Goal: Task Accomplishment & Management: Manage account settings

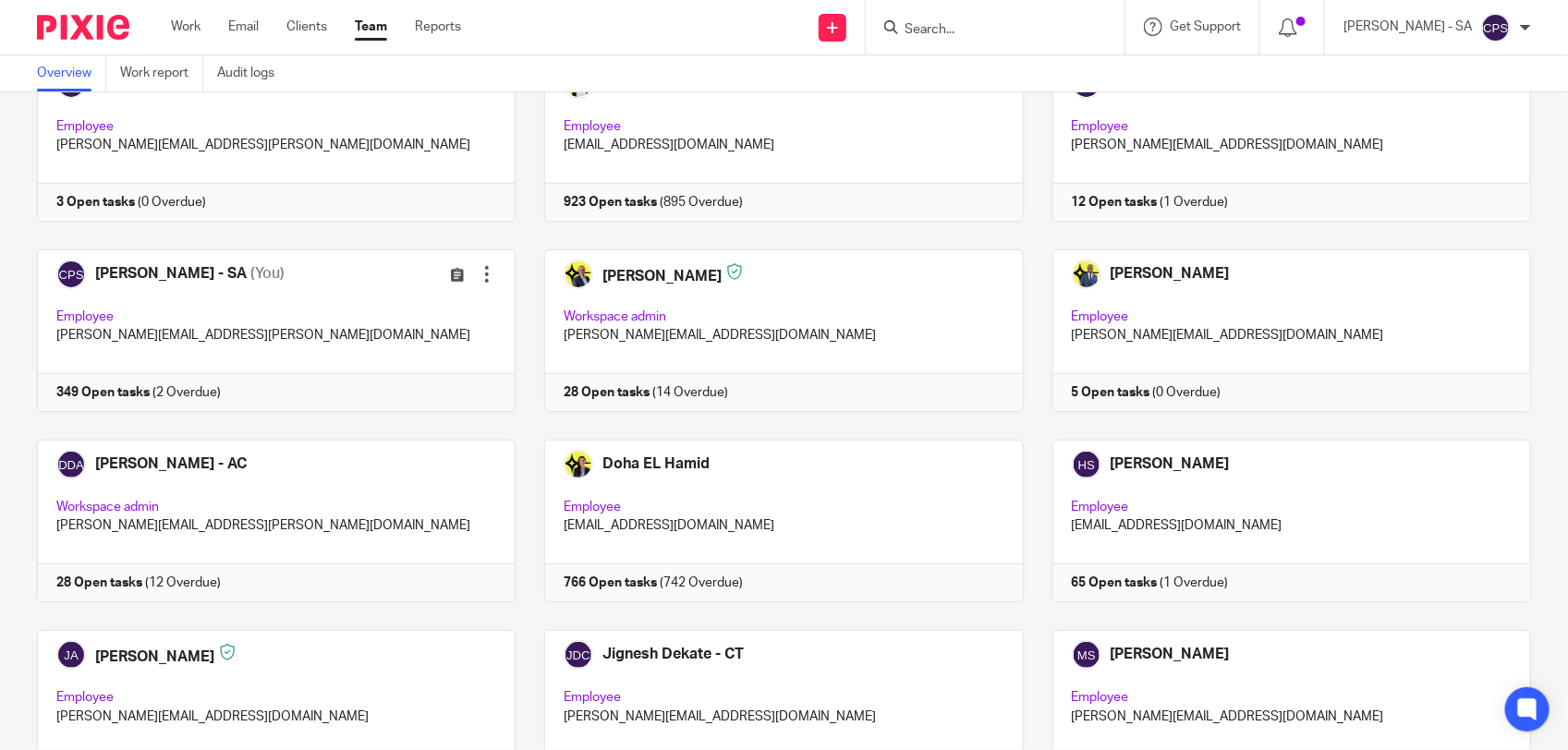
scroll to position [462, 0]
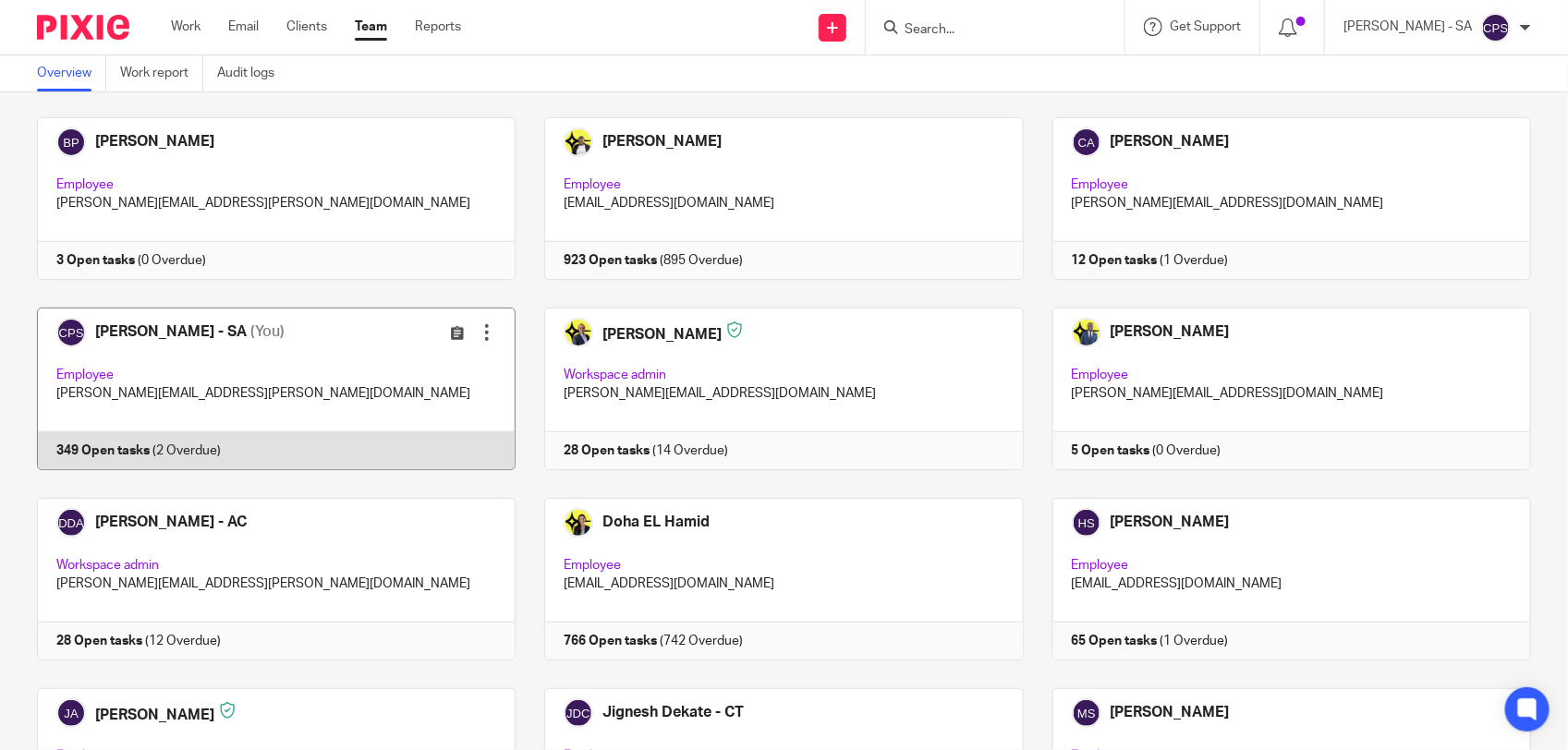
click at [361, 385] on link at bounding box center [262, 389] width 507 height 162
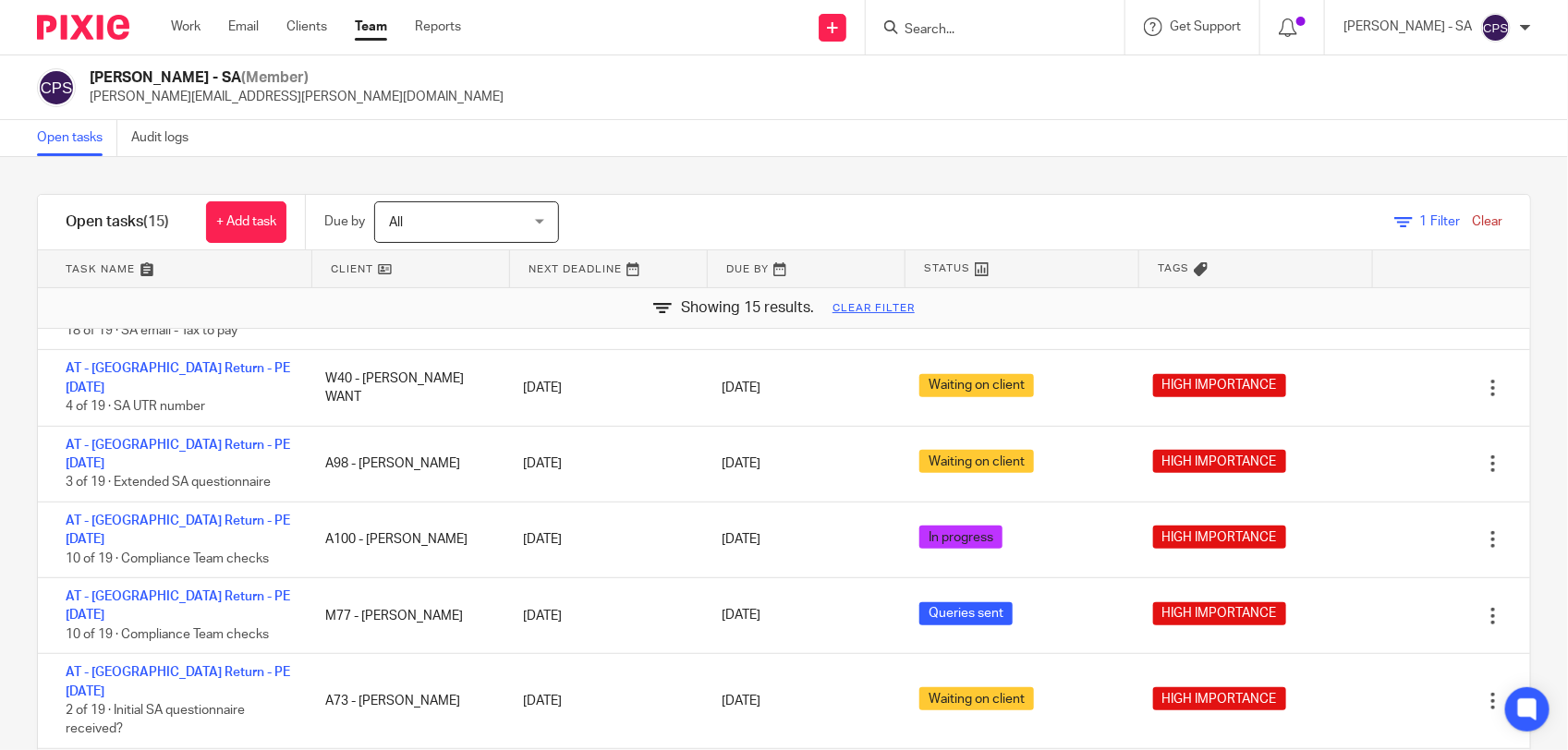
scroll to position [462, 0]
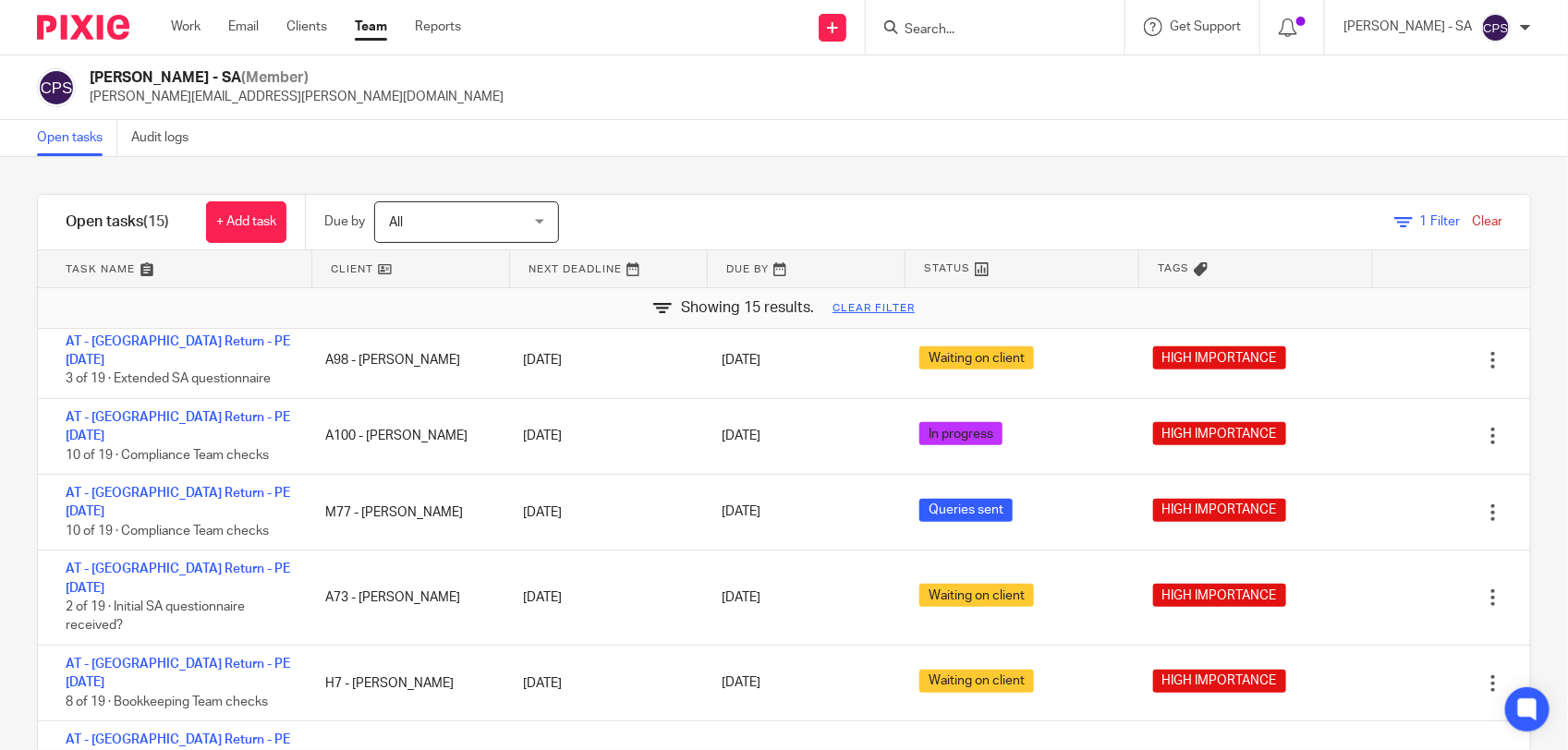
click at [1472, 224] on link "Clear" at bounding box center [1487, 221] width 30 height 13
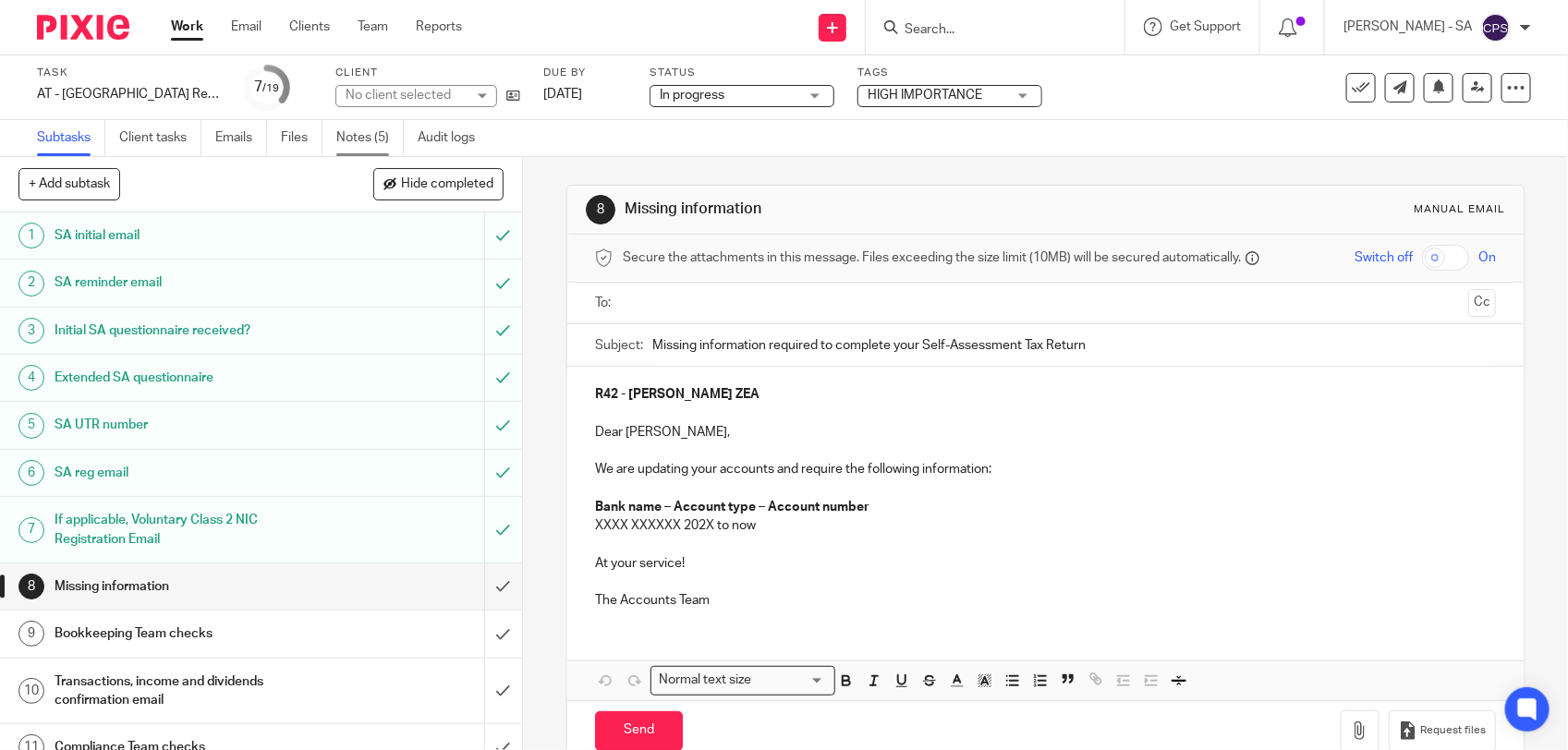
drag, startPoint x: 0, startPoint y: 0, endPoint x: 349, endPoint y: 137, distance: 374.9
click at [349, 137] on link "Notes (5)" at bounding box center [369, 138] width 67 height 36
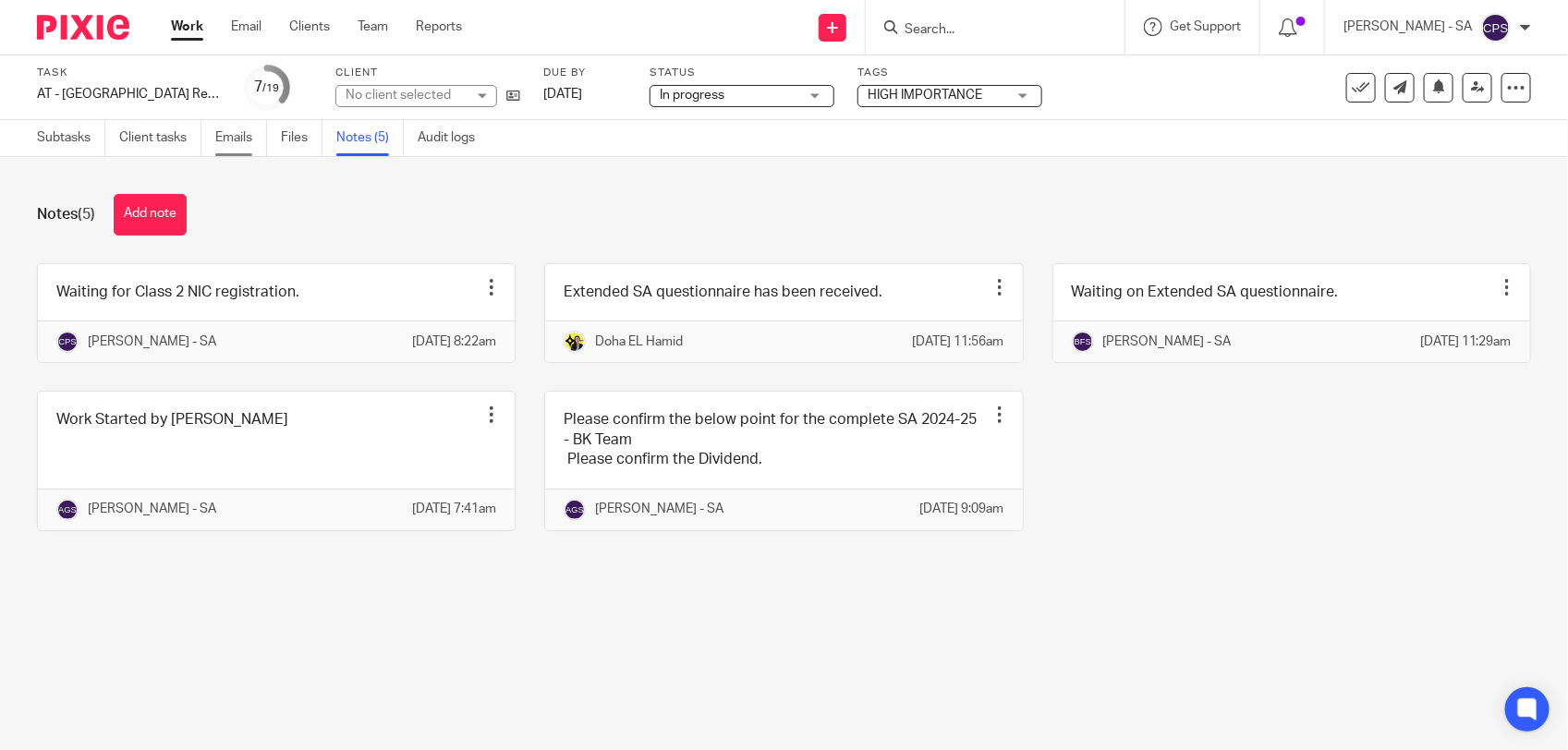
click at [245, 144] on link "Emails" at bounding box center [240, 138] width 52 height 36
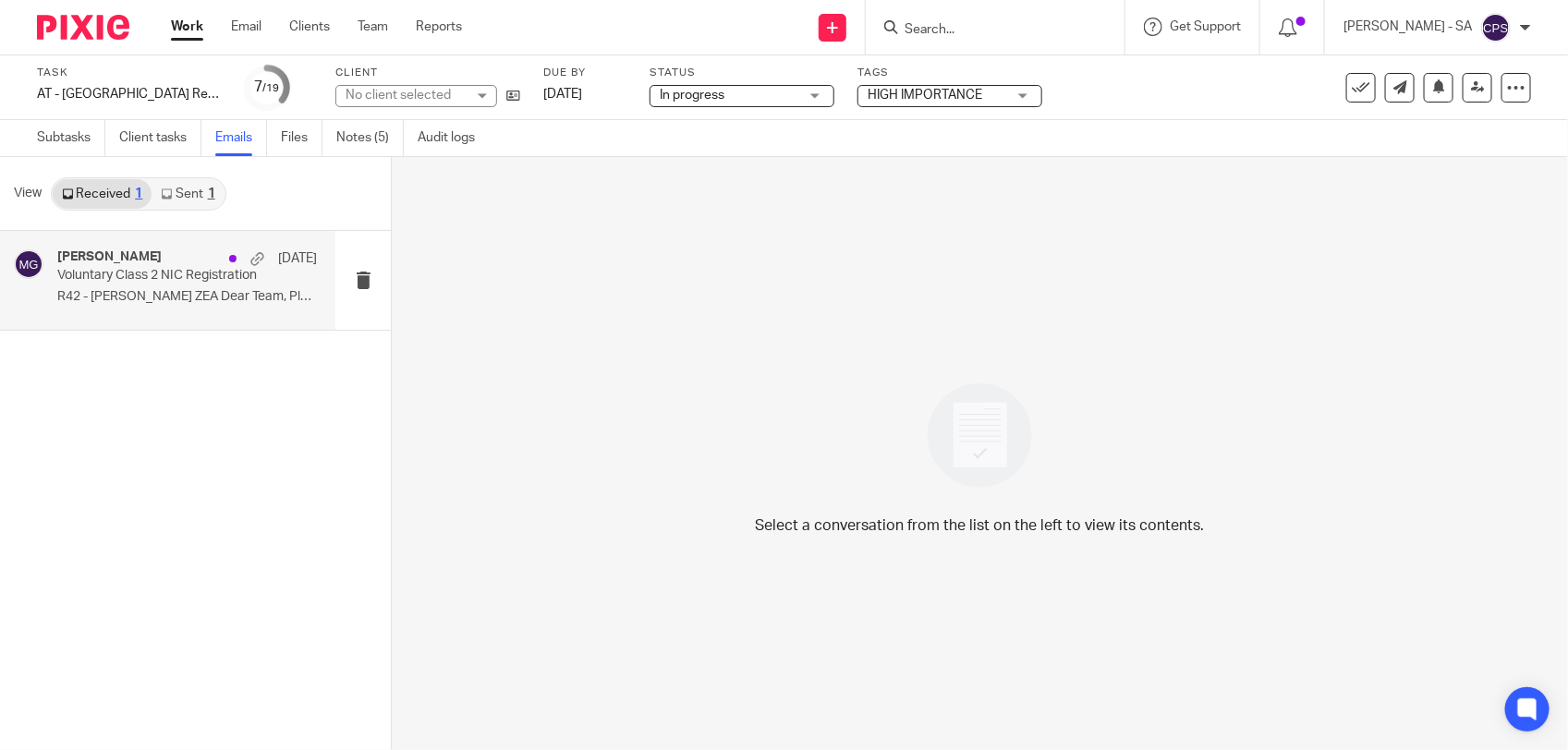
click at [230, 296] on p "R42 - [PERSON_NAME] ZEA Dear Team, Please..." at bounding box center [188, 297] width 260 height 16
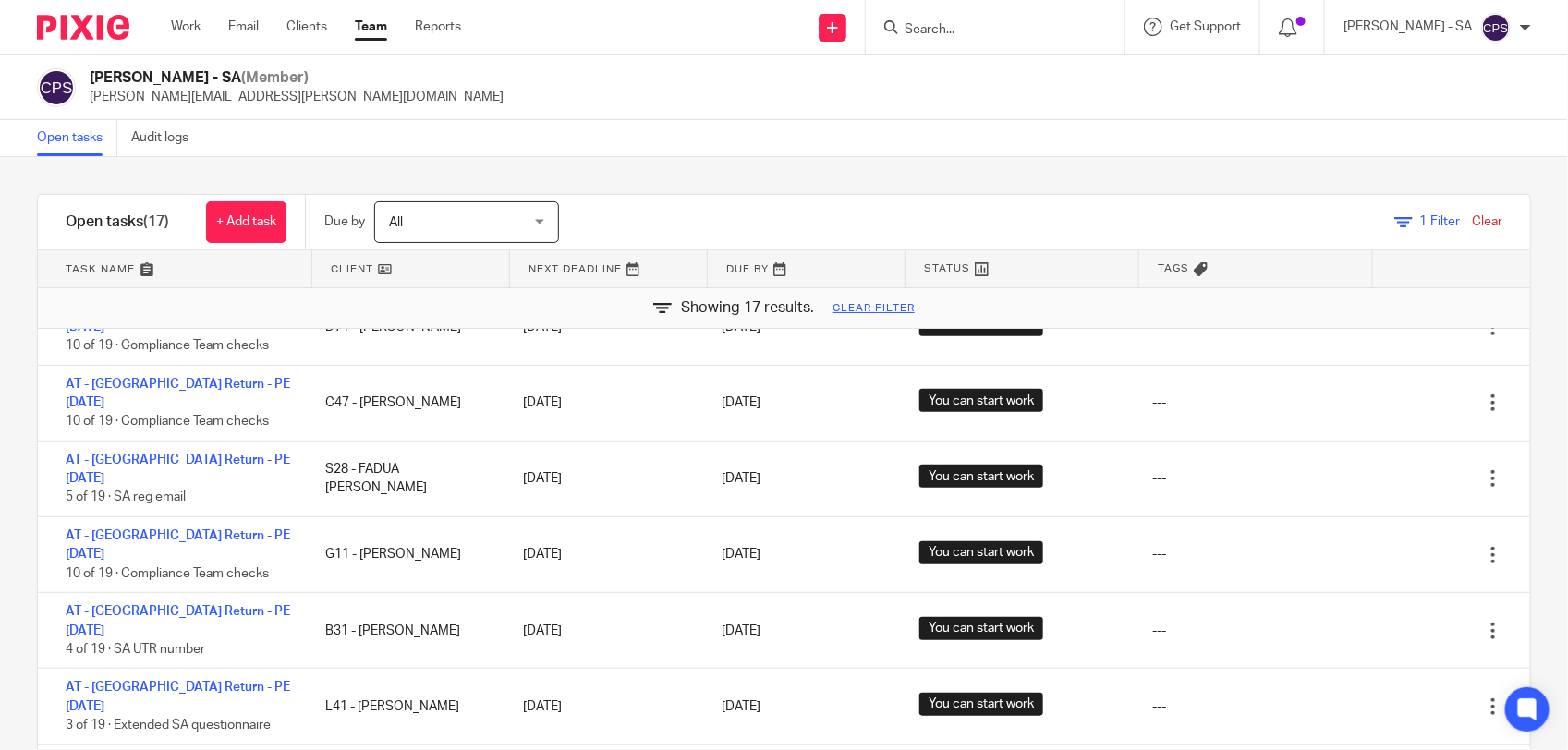
scroll to position [557, 0]
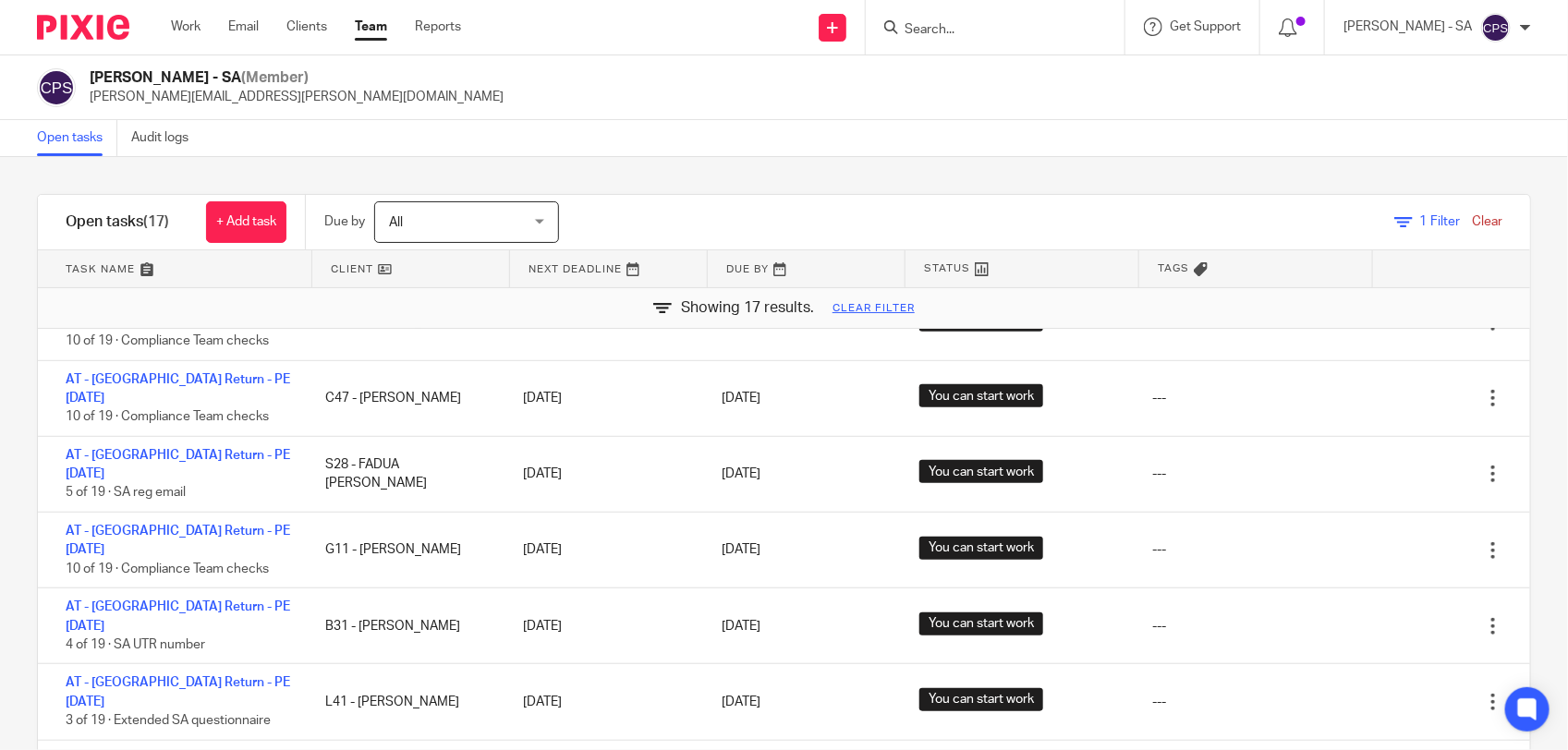
click at [934, 25] on input "Search" at bounding box center [986, 30] width 166 height 17
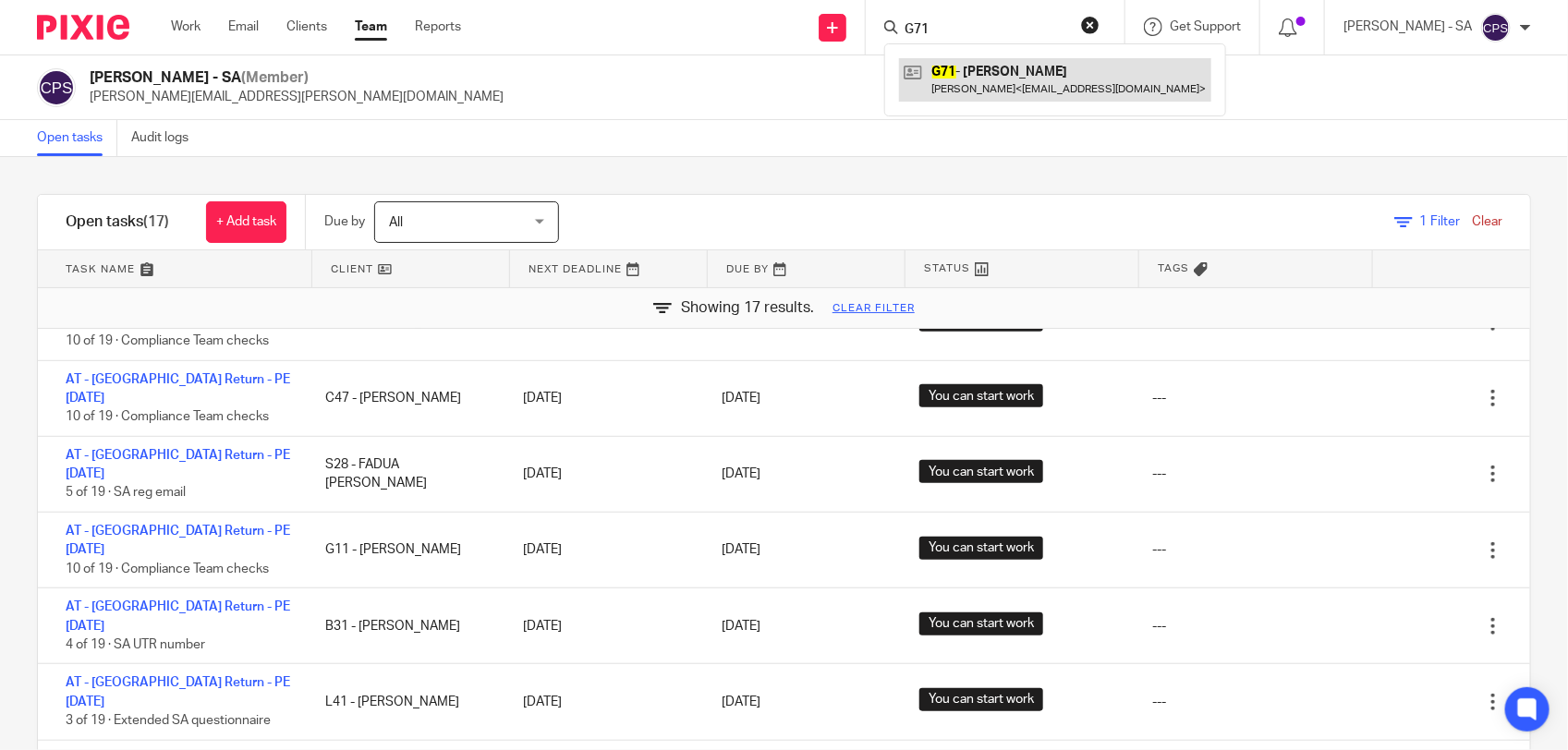
type input "G71"
click at [992, 88] on link at bounding box center [1055, 80] width 313 height 43
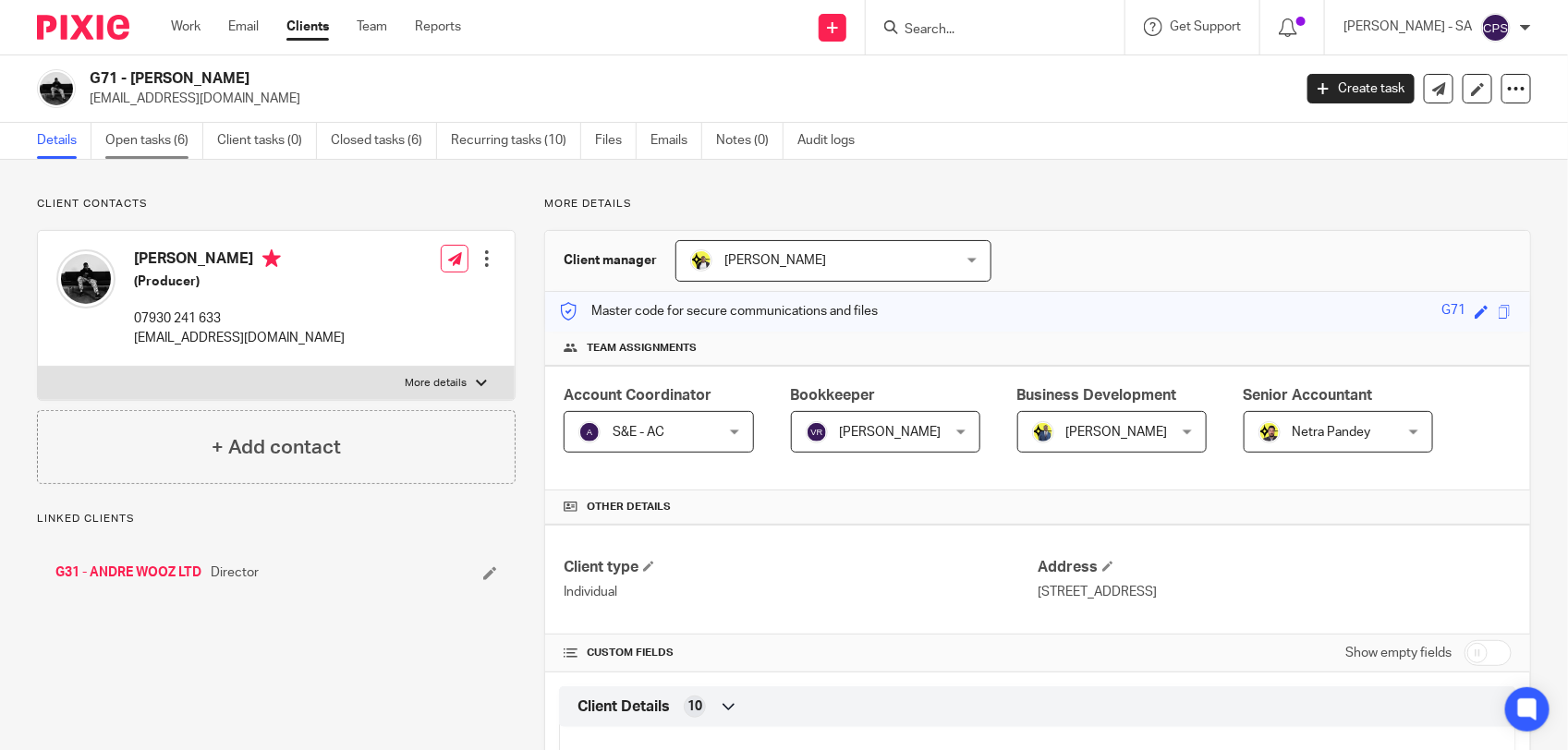
click at [171, 140] on link "Open tasks (6)" at bounding box center [154, 141] width 98 height 36
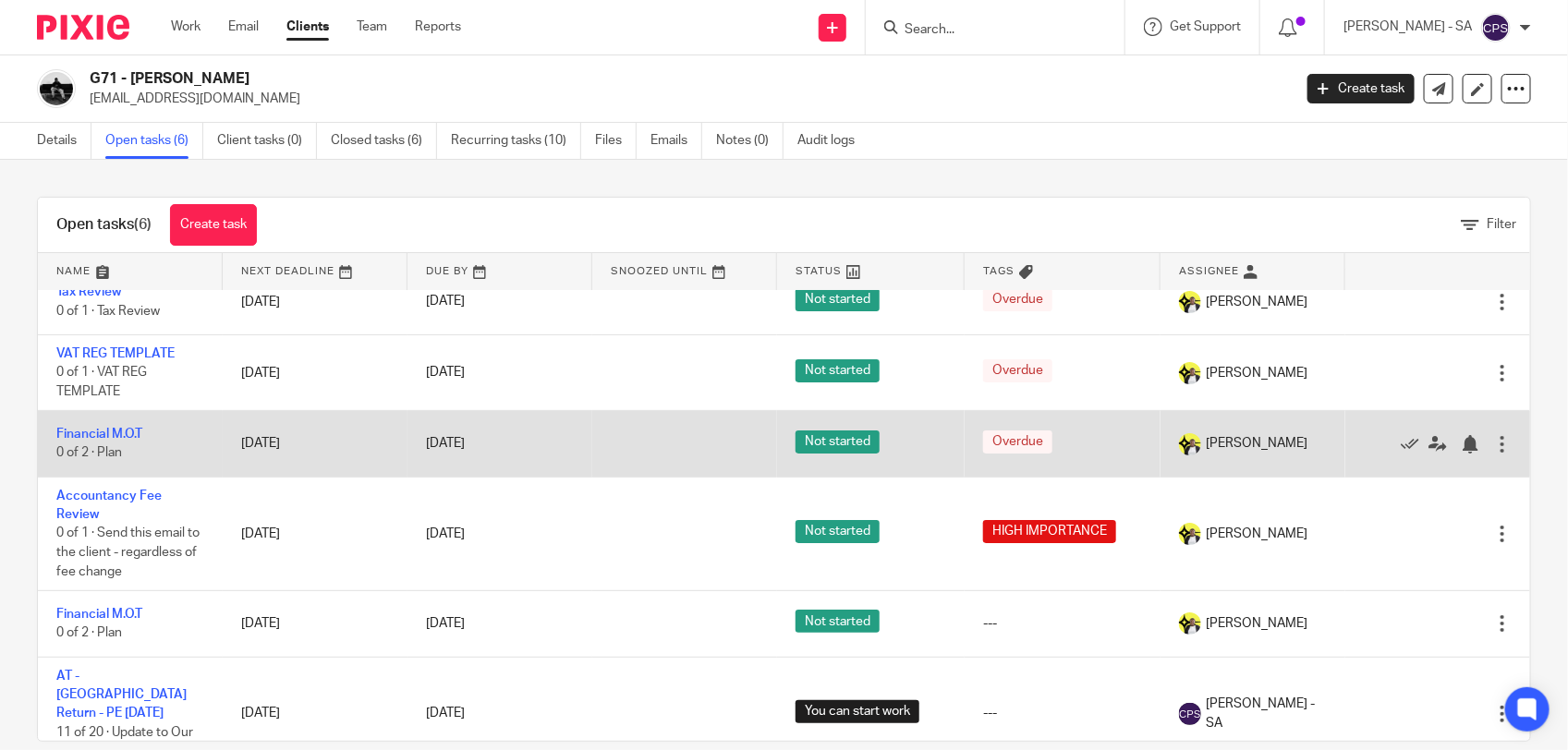
scroll to position [29, 0]
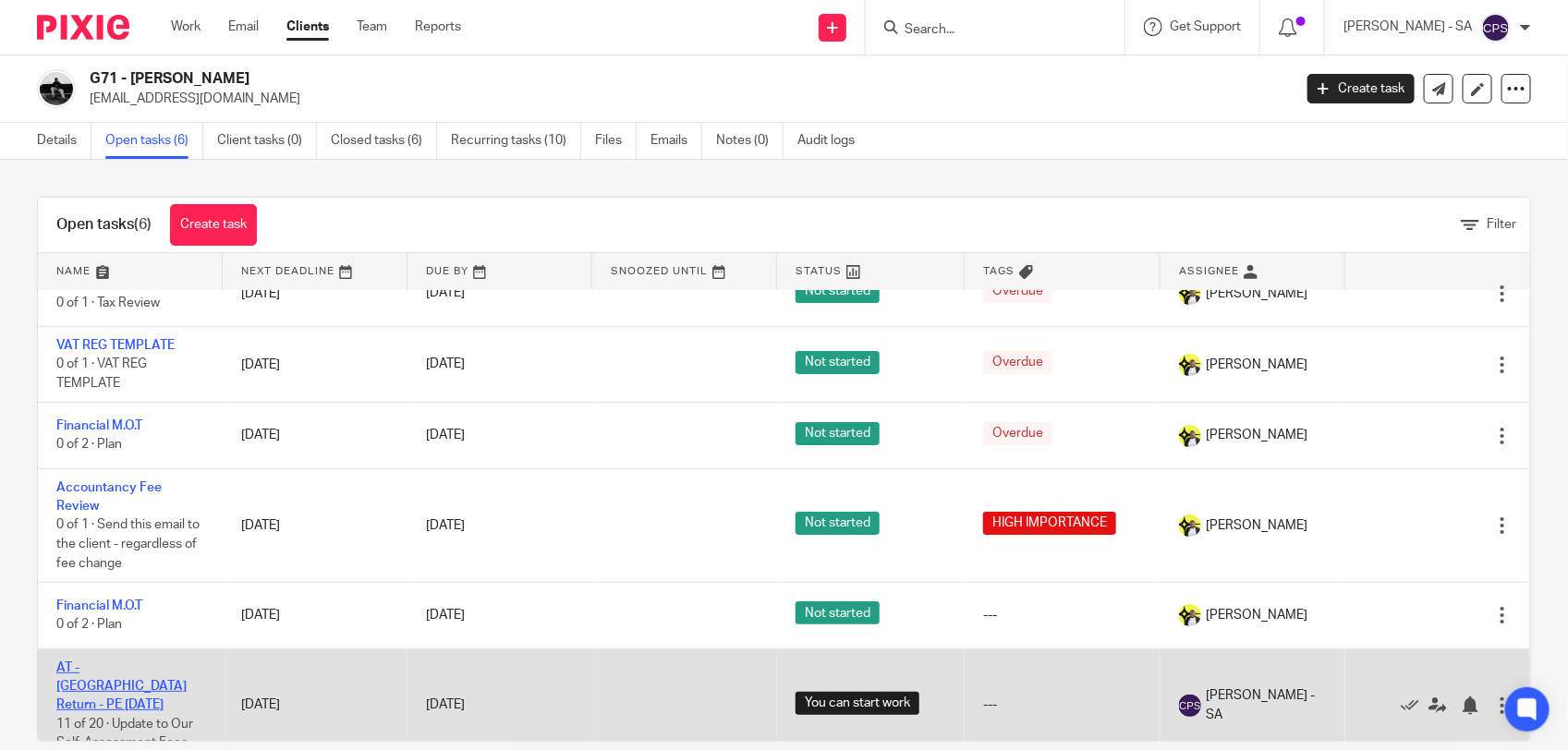
click at [144, 662] on link "AT - [GEOGRAPHIC_DATA] Return - PE [DATE]" at bounding box center [121, 687] width 130 height 51
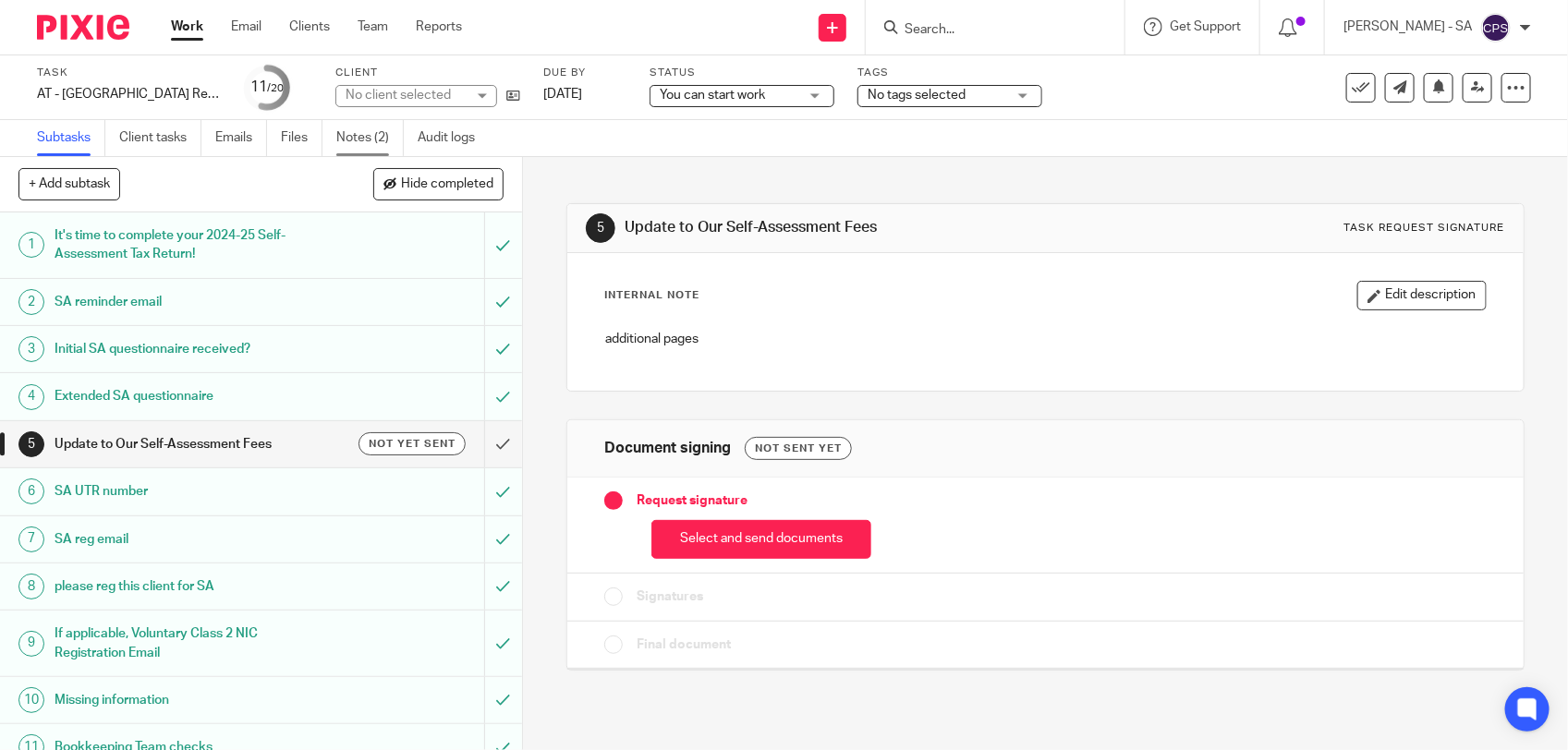
click at [365, 132] on link "Notes (2)" at bounding box center [369, 138] width 67 height 36
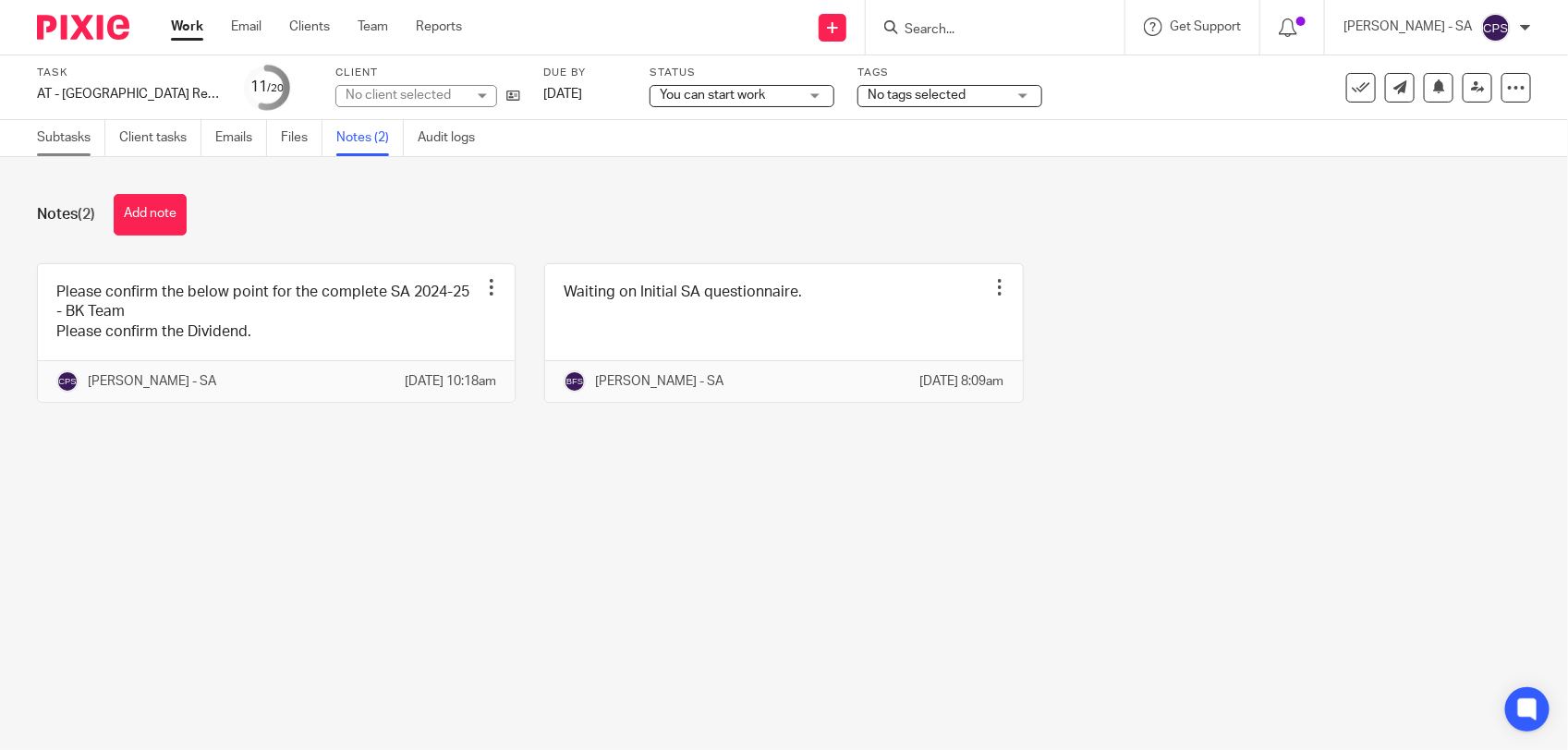
click at [63, 145] on link "Subtasks" at bounding box center [71, 138] width 68 height 36
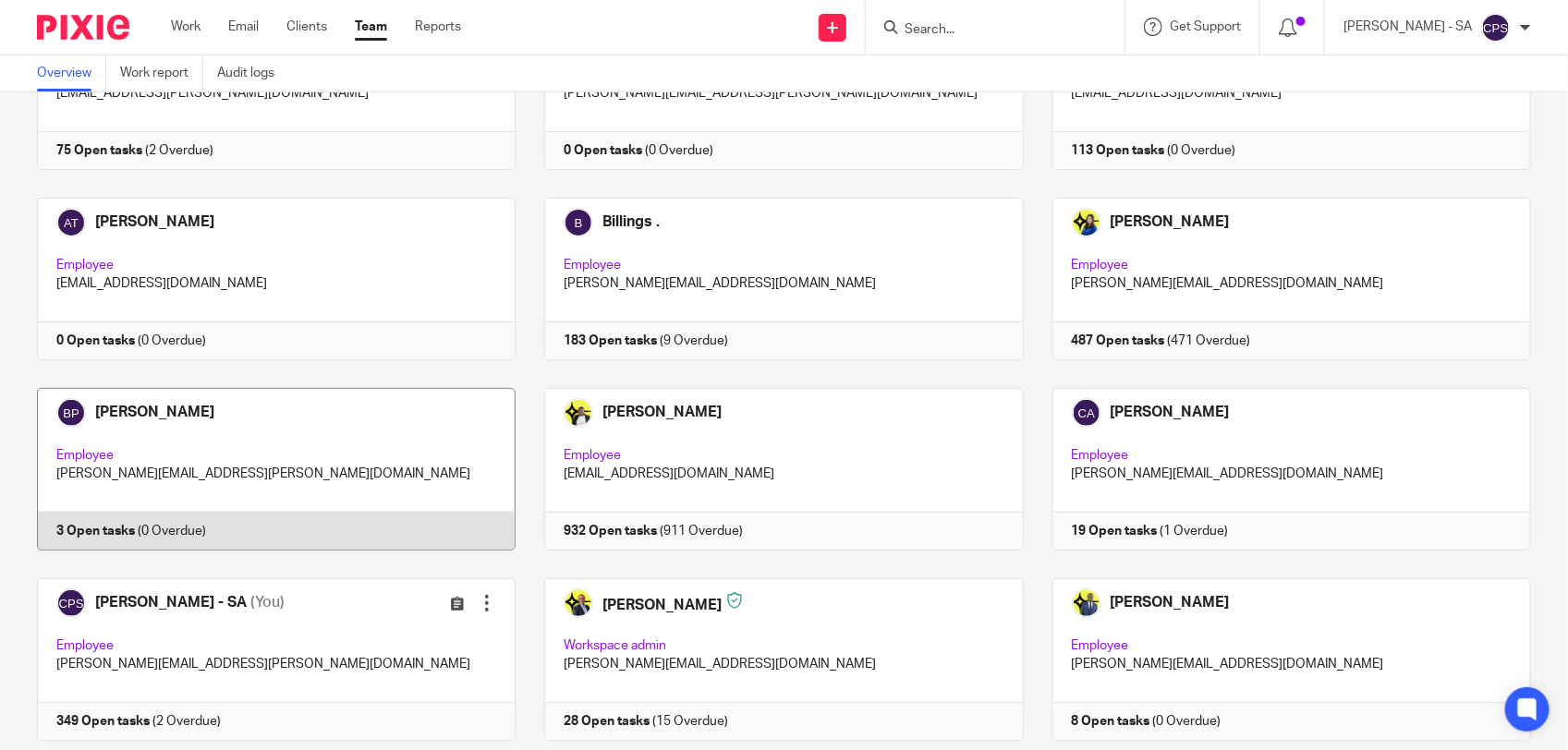
scroll to position [231, 0]
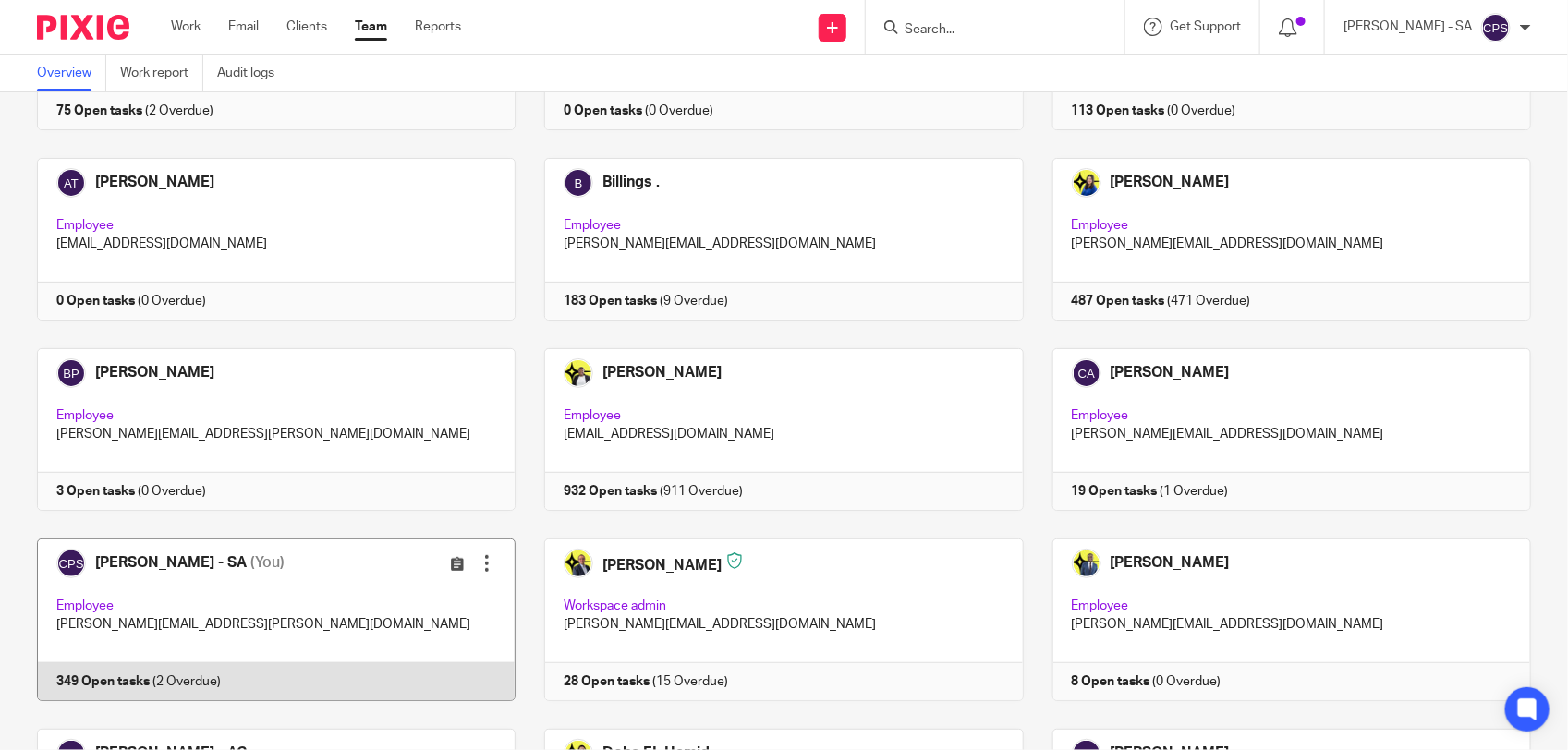
click at [293, 589] on link at bounding box center [262, 620] width 507 height 162
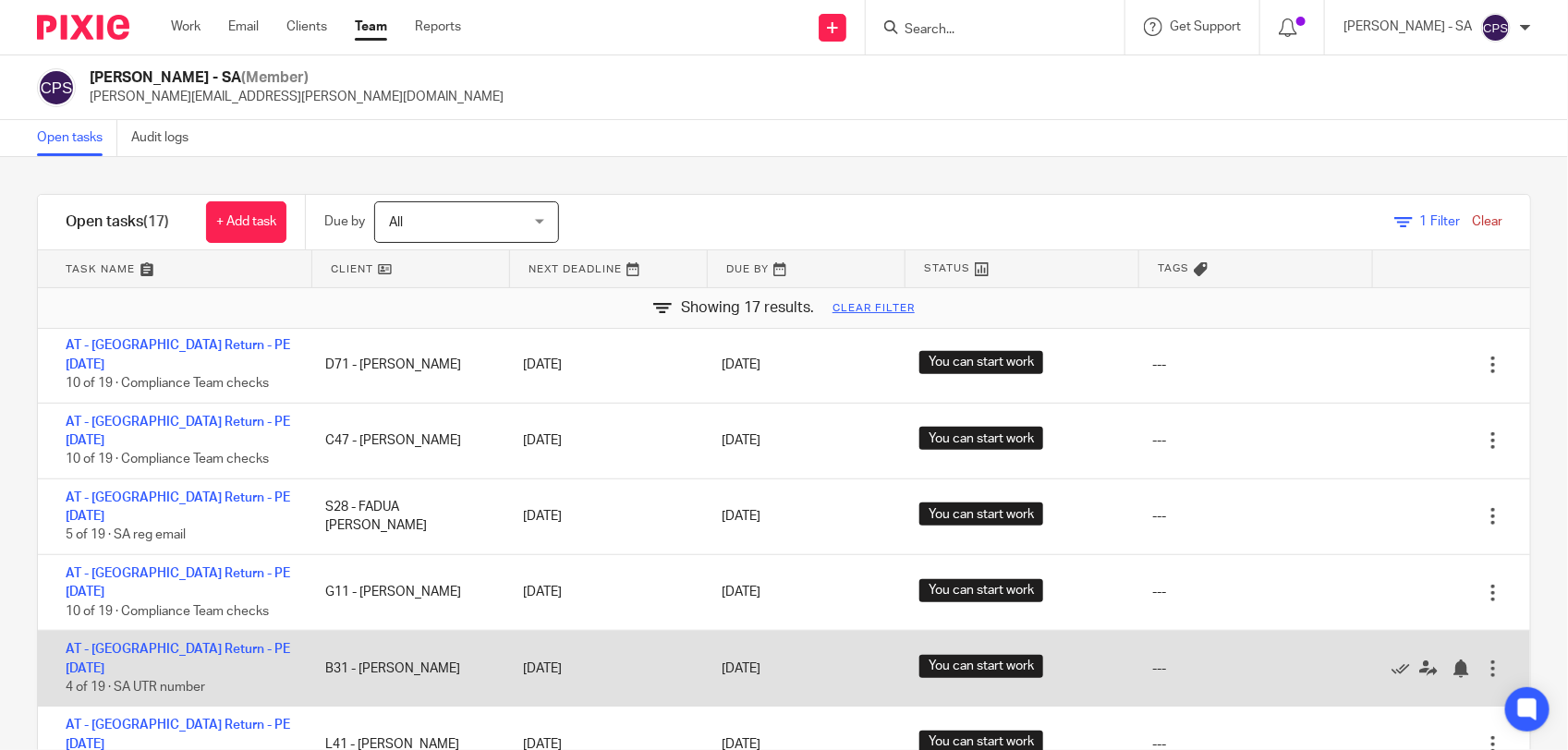
scroll to position [557, 0]
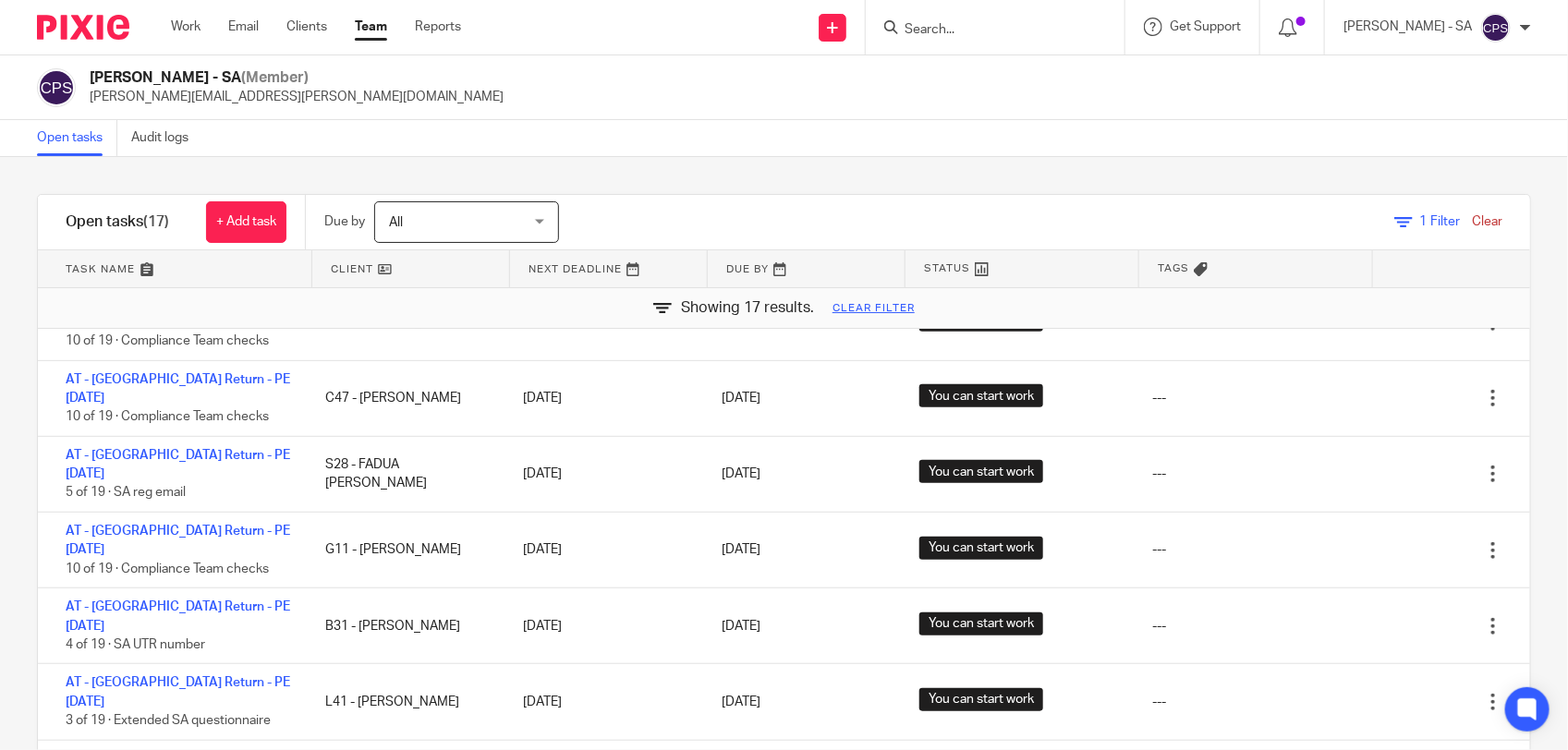
click at [952, 27] on input "Search" at bounding box center [986, 30] width 166 height 17
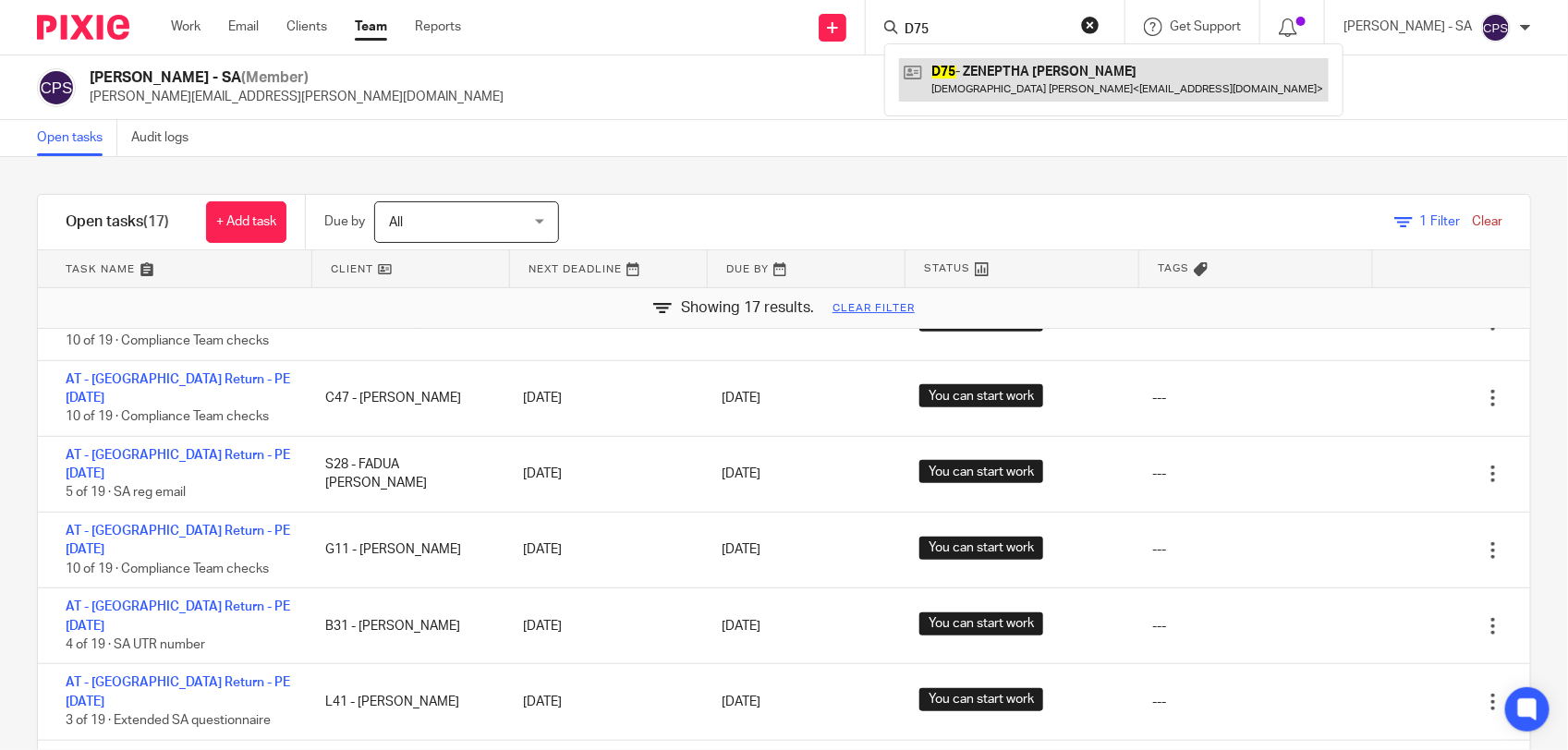
type input "D75"
click at [1015, 86] on link at bounding box center [1114, 80] width 430 height 43
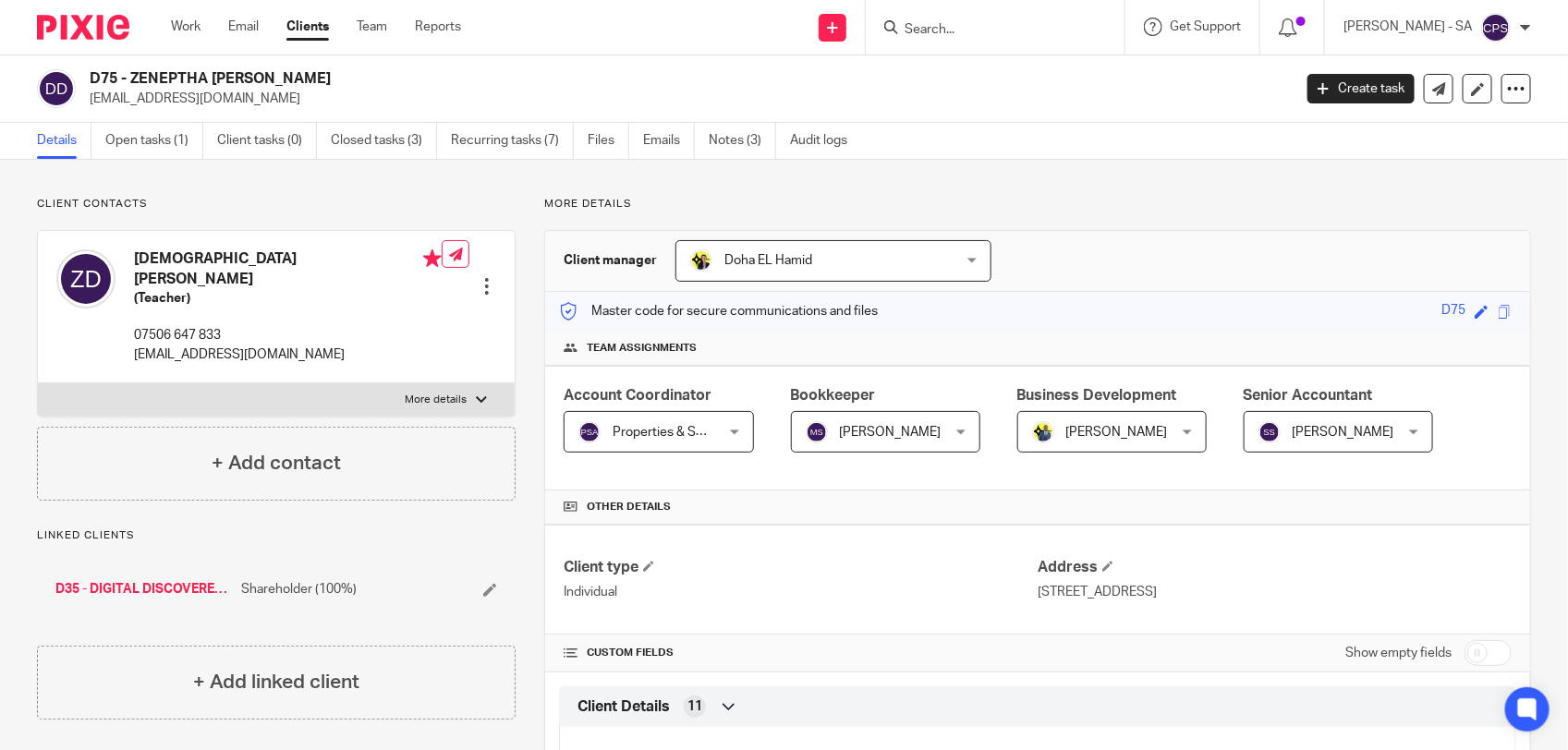
click at [926, 24] on input "Search" at bounding box center [986, 30] width 166 height 17
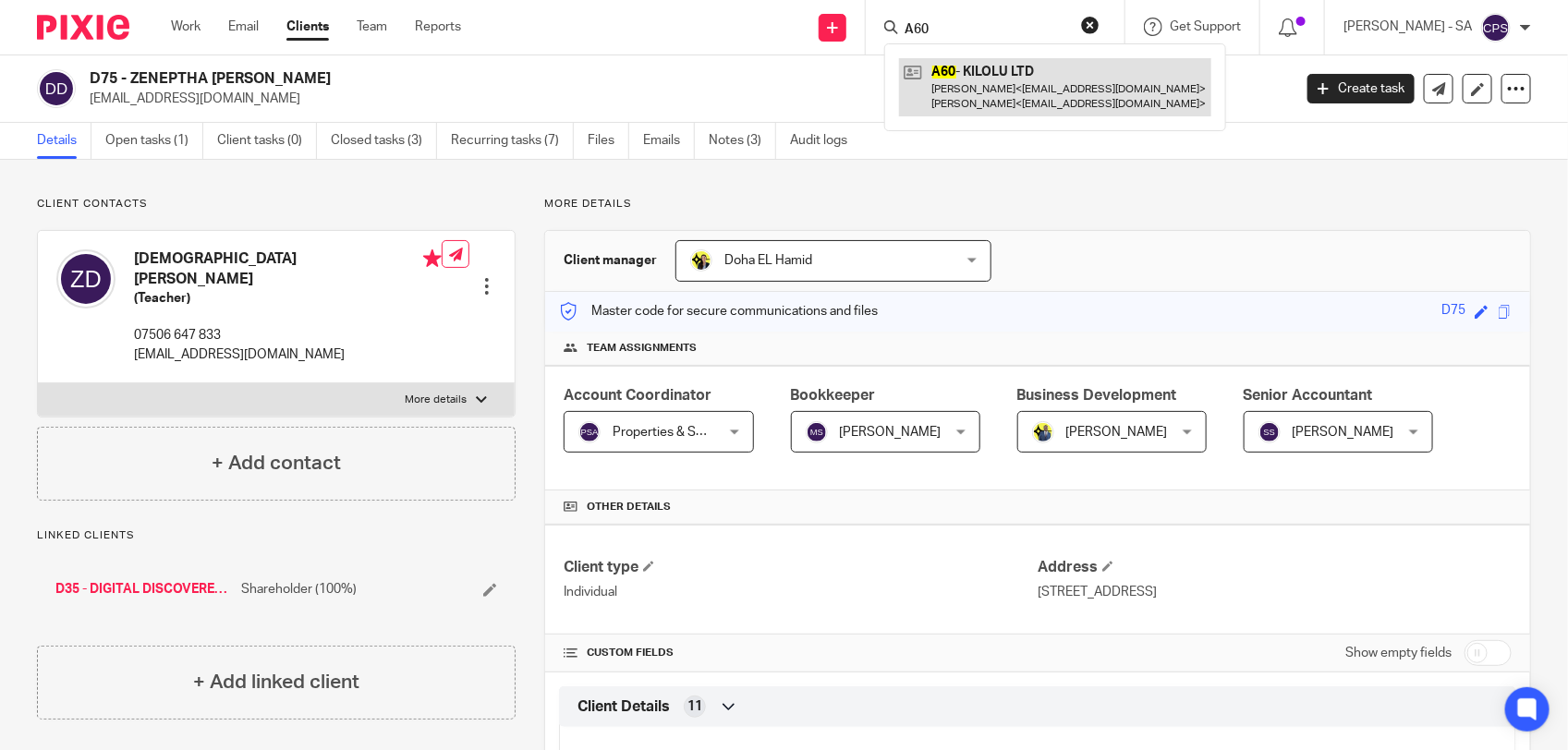
type input "A60"
click at [973, 84] on link at bounding box center [1055, 87] width 313 height 58
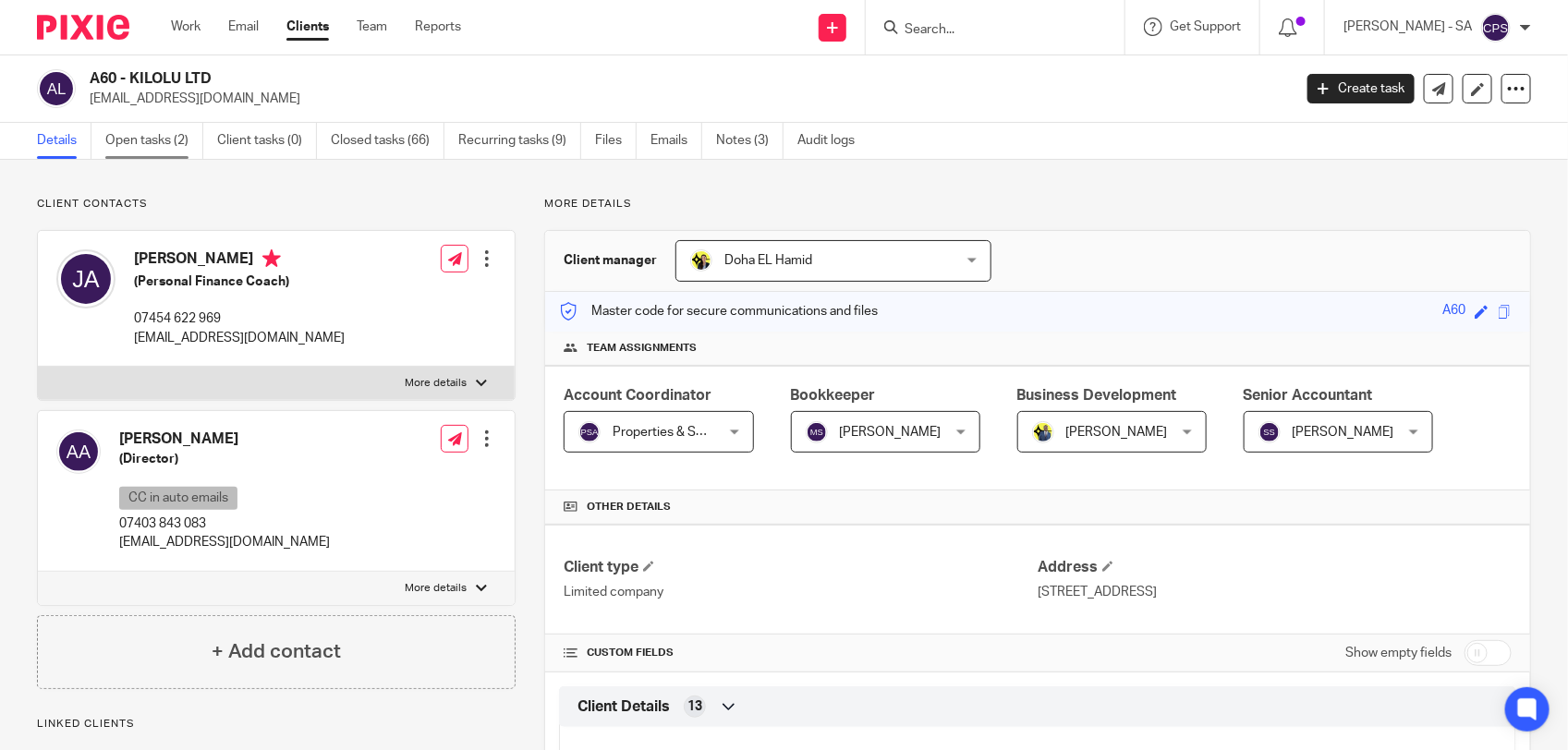
click at [158, 140] on link "Open tasks (2)" at bounding box center [154, 141] width 98 height 36
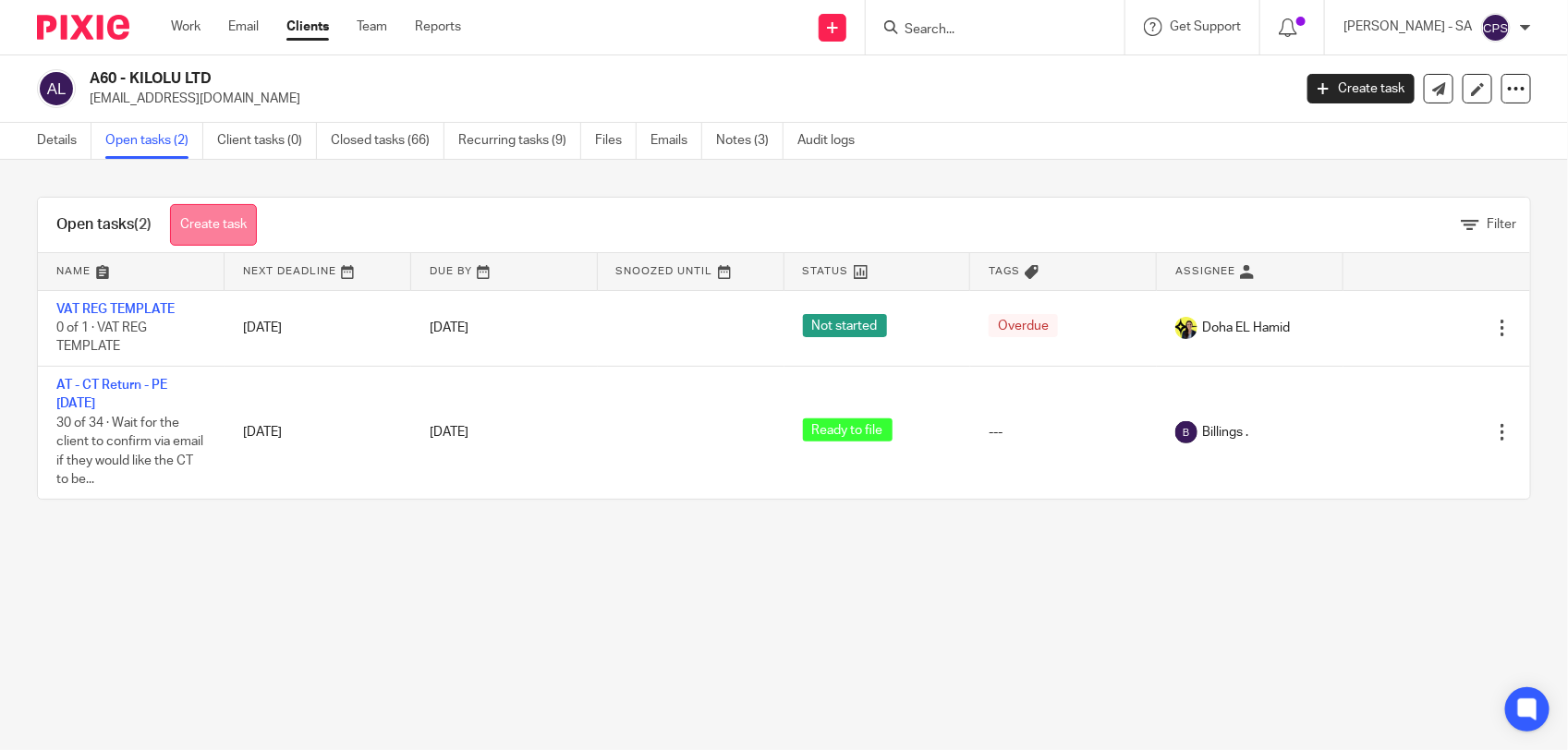
click at [227, 228] on link "Create task" at bounding box center [213, 225] width 87 height 42
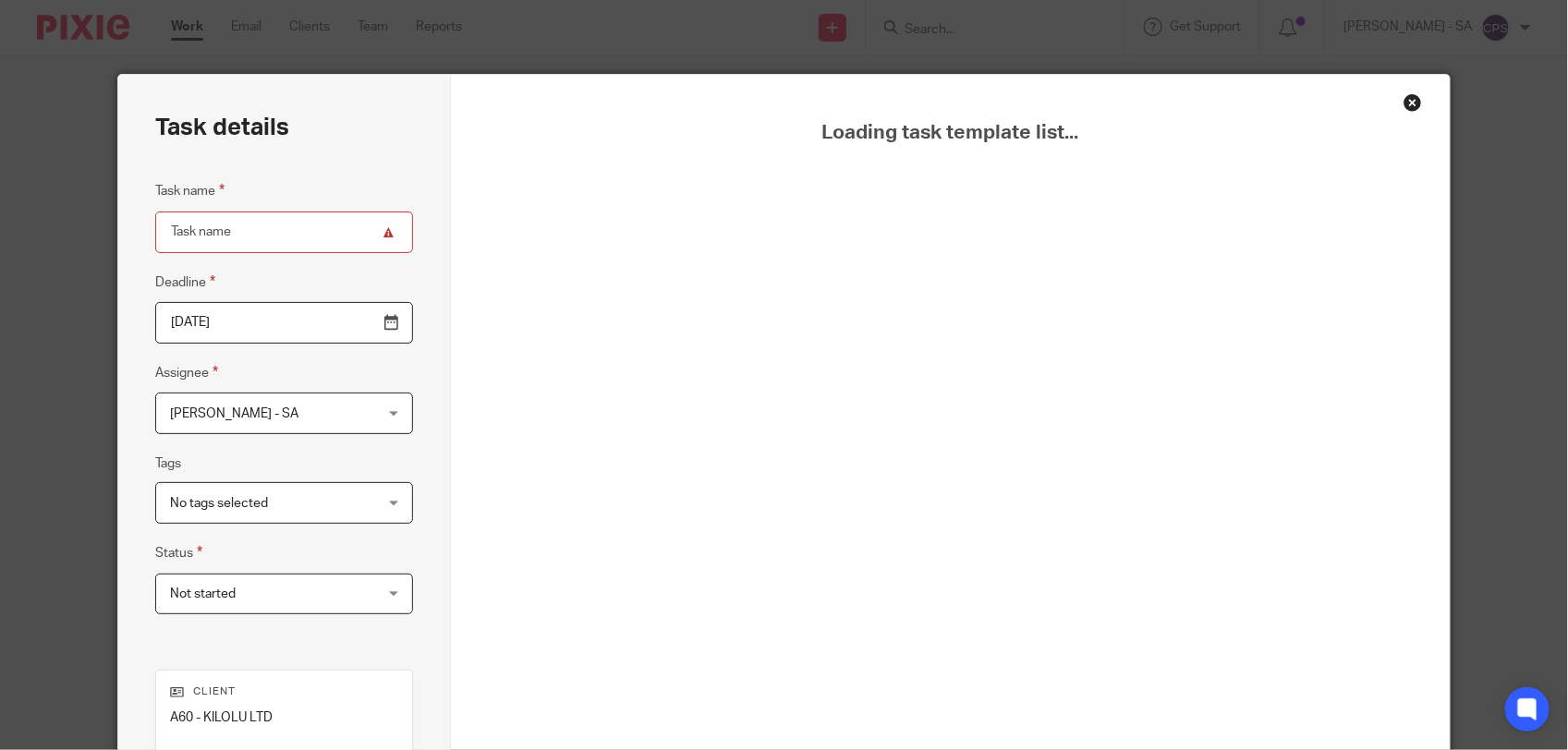
click at [1405, 104] on div "Close this dialog window" at bounding box center [1413, 103] width 19 height 19
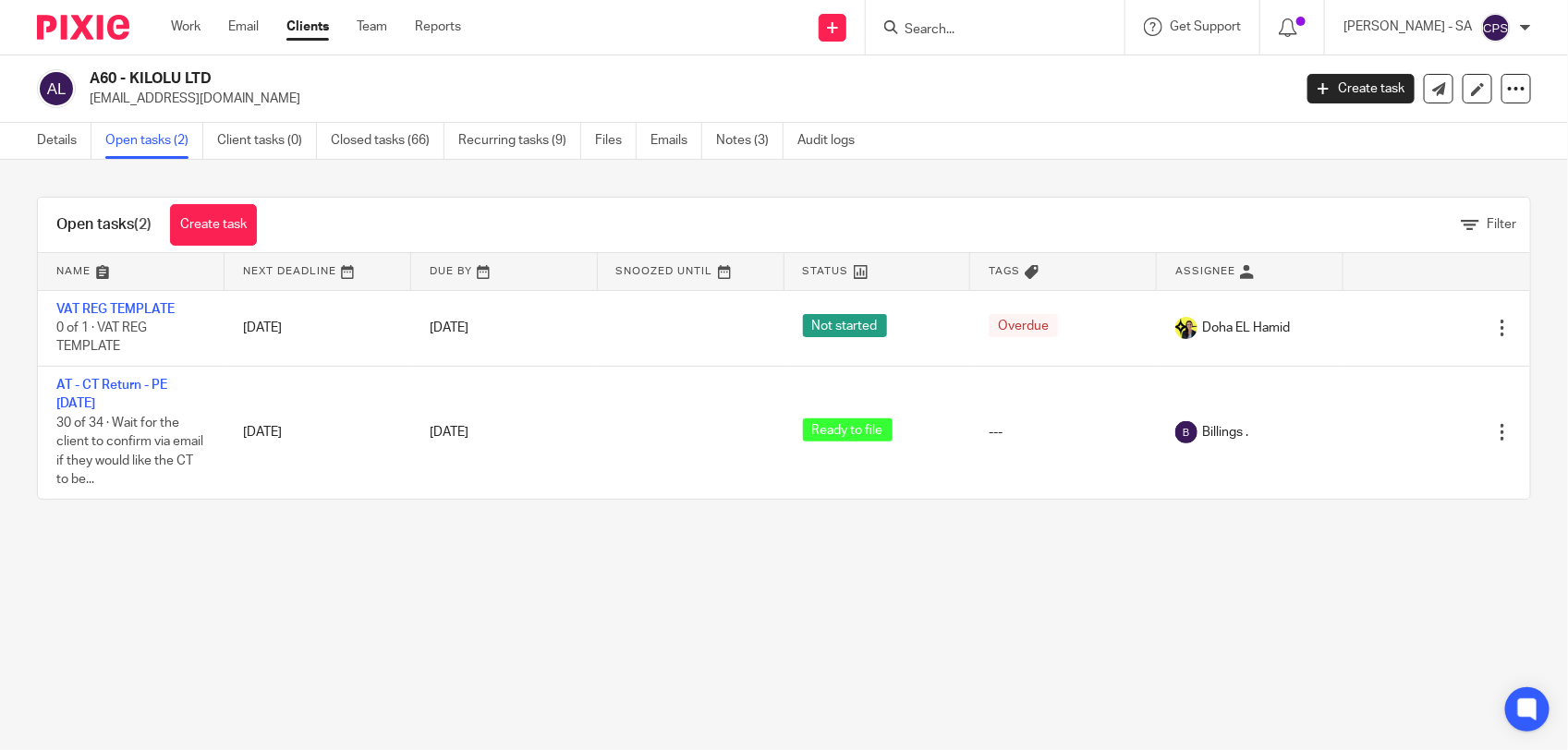
click at [936, 32] on input "Search" at bounding box center [986, 30] width 166 height 17
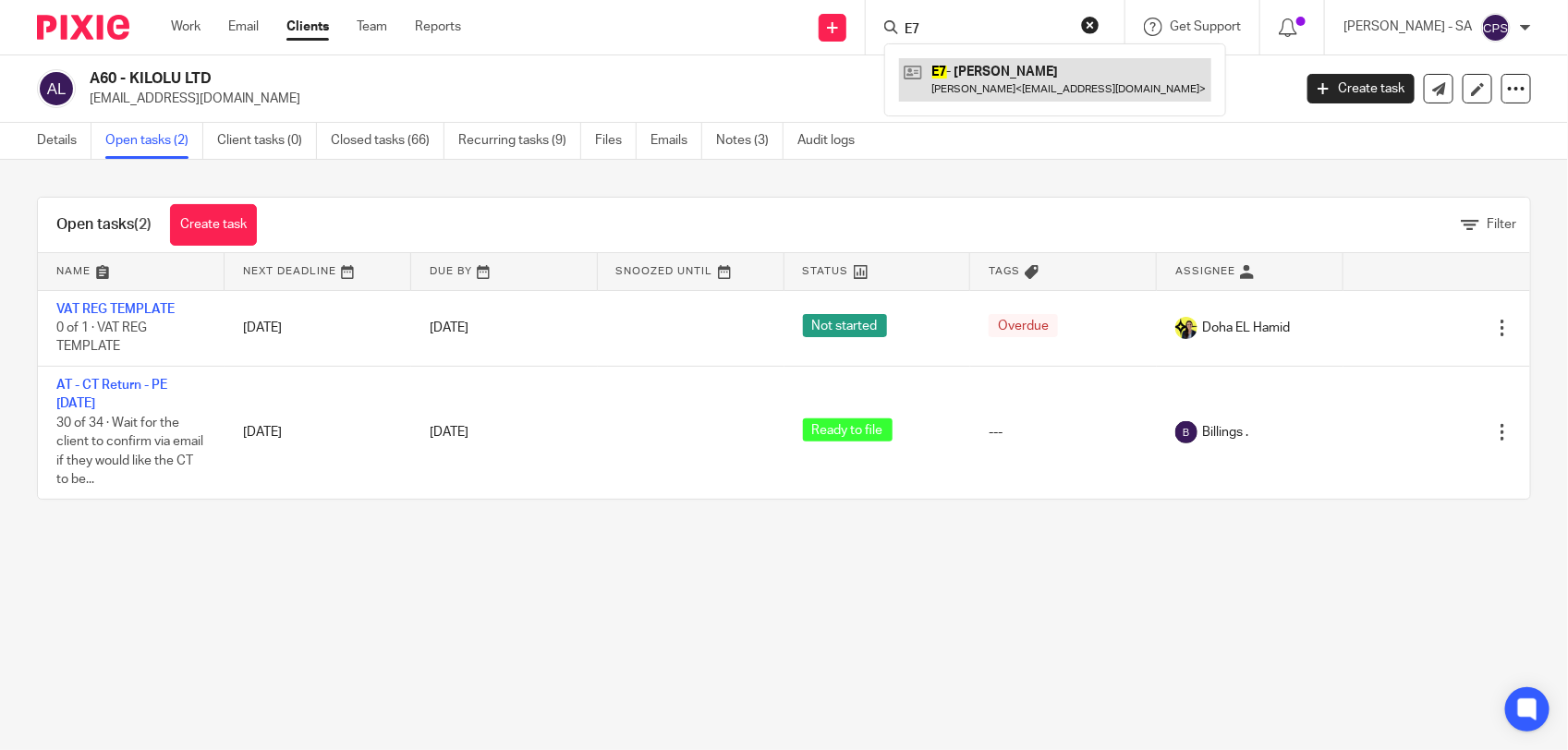
type input "E7"
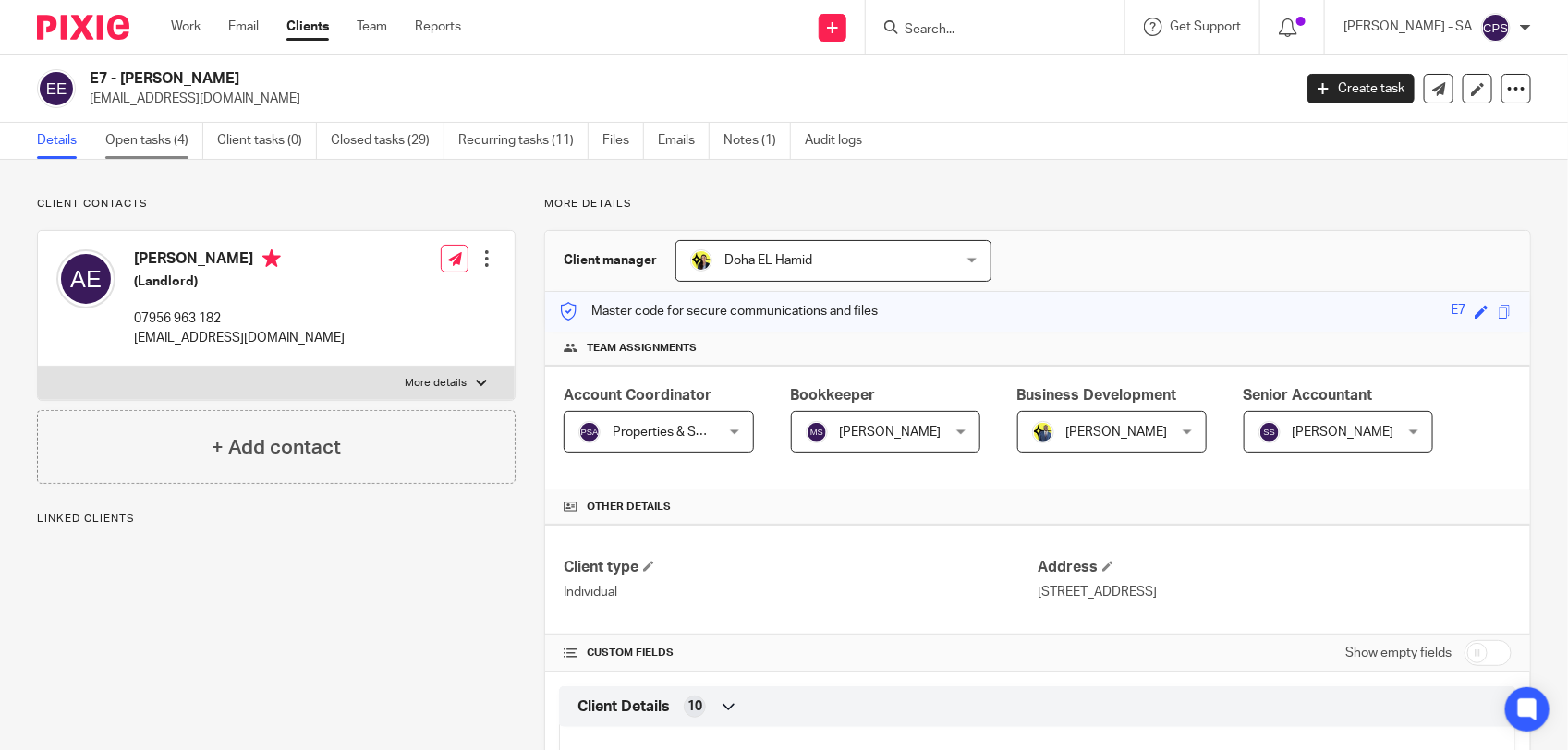
drag, startPoint x: 0, startPoint y: 0, endPoint x: 139, endPoint y: 142, distance: 198.7
click at [139, 142] on link "Open tasks (4)" at bounding box center [154, 141] width 98 height 36
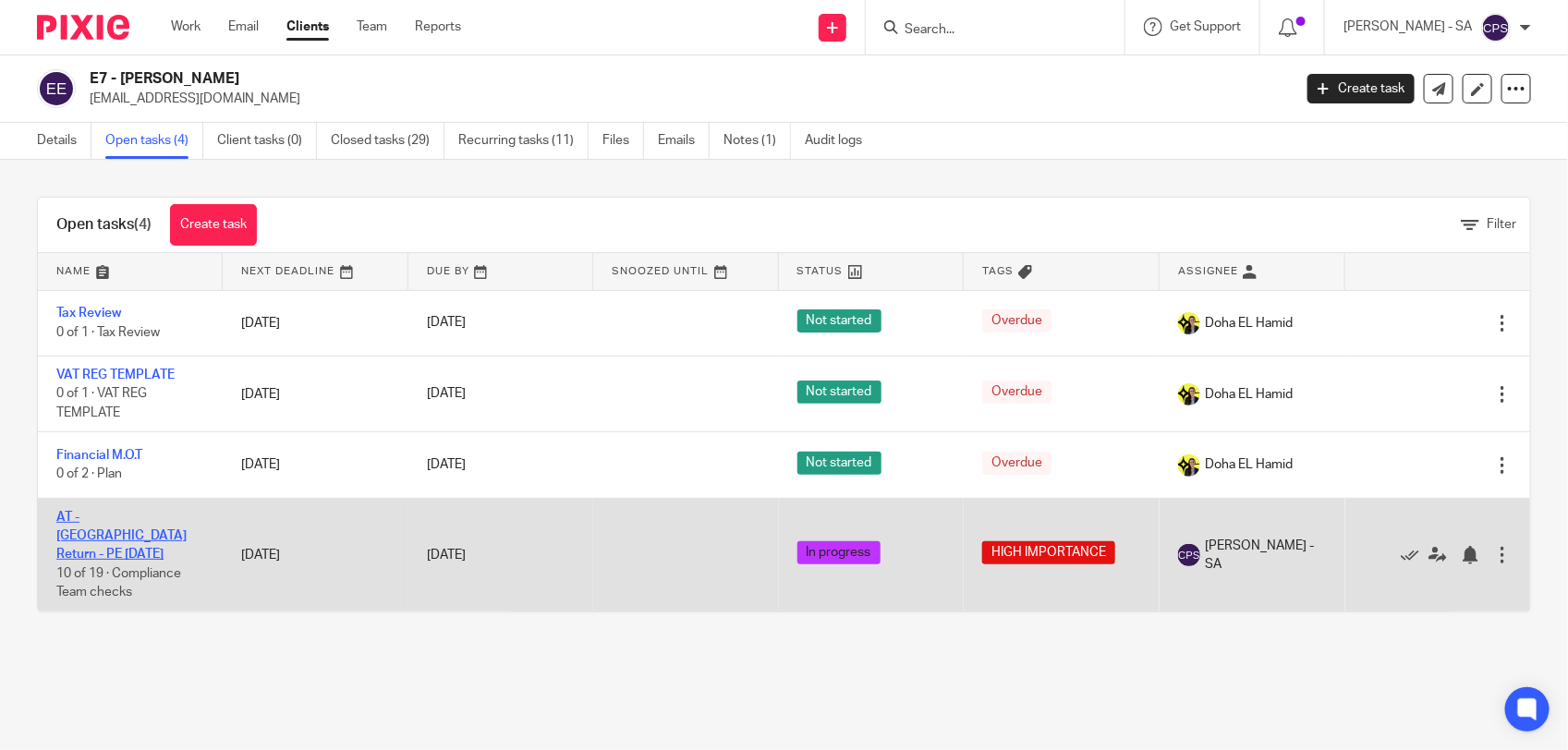
click at [106, 511] on link "AT - [GEOGRAPHIC_DATA] Return - PE [DATE]" at bounding box center [121, 536] width 130 height 51
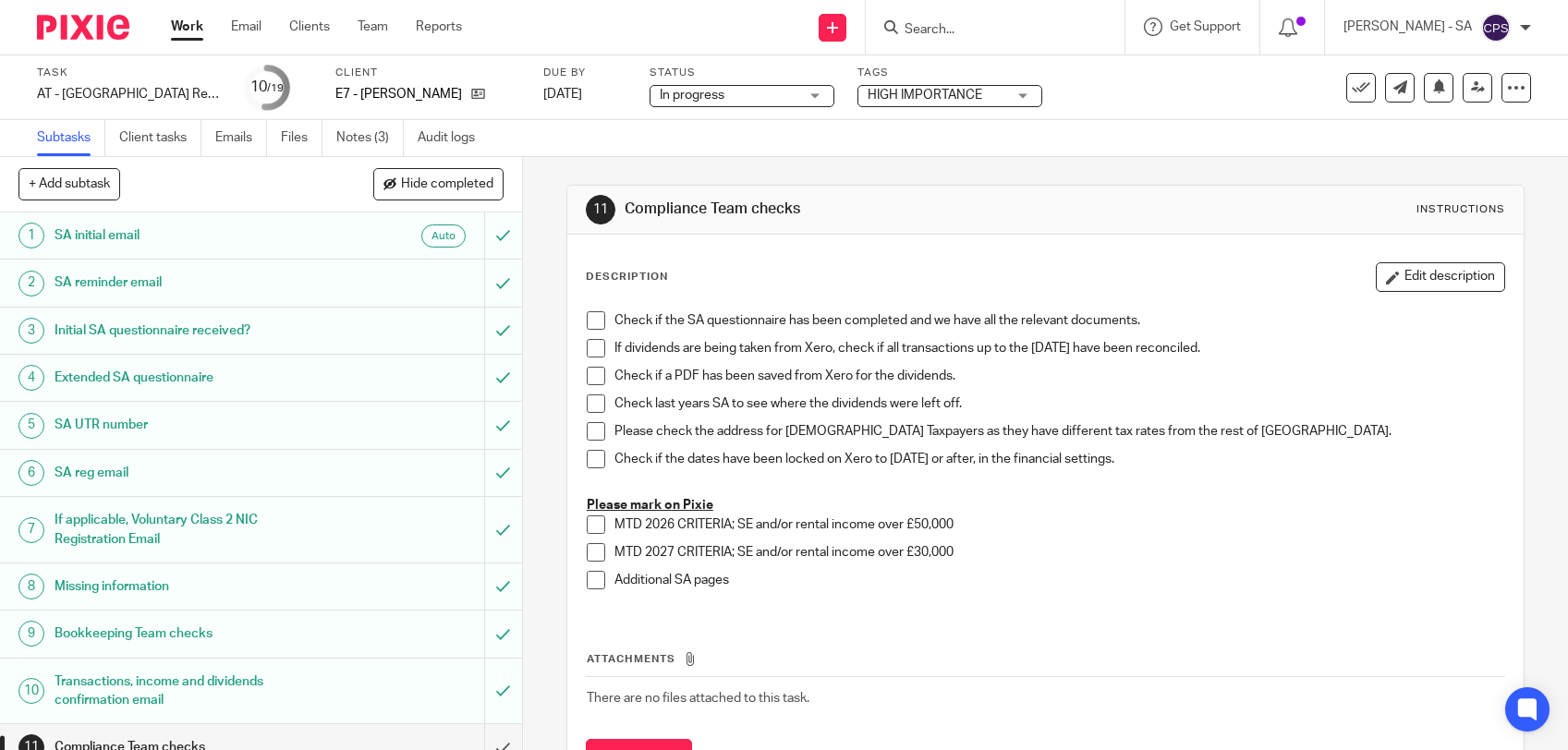
click at [363, 146] on link "Notes (3)" at bounding box center [369, 138] width 67 height 36
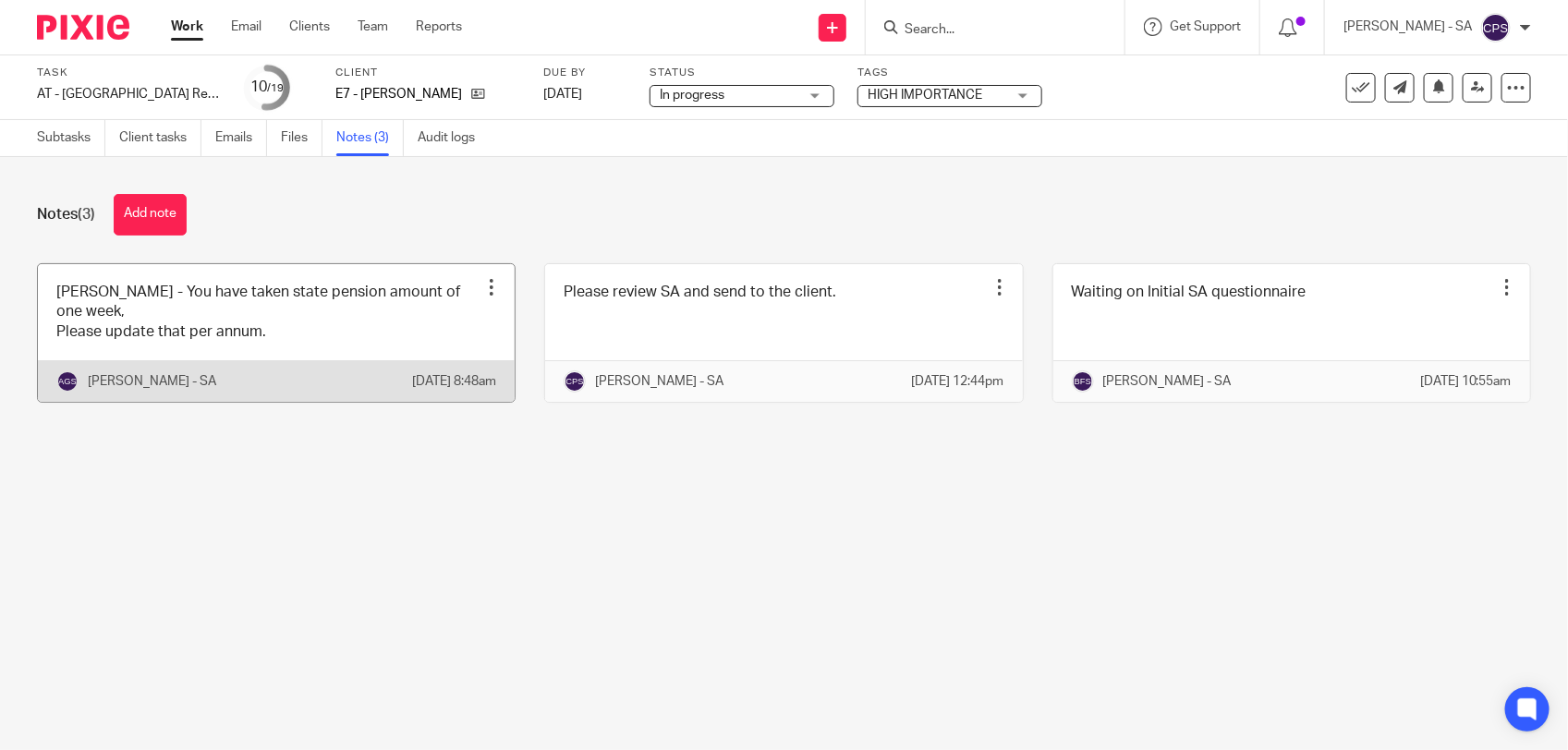
click at [393, 328] on link at bounding box center [276, 333] width 477 height 138
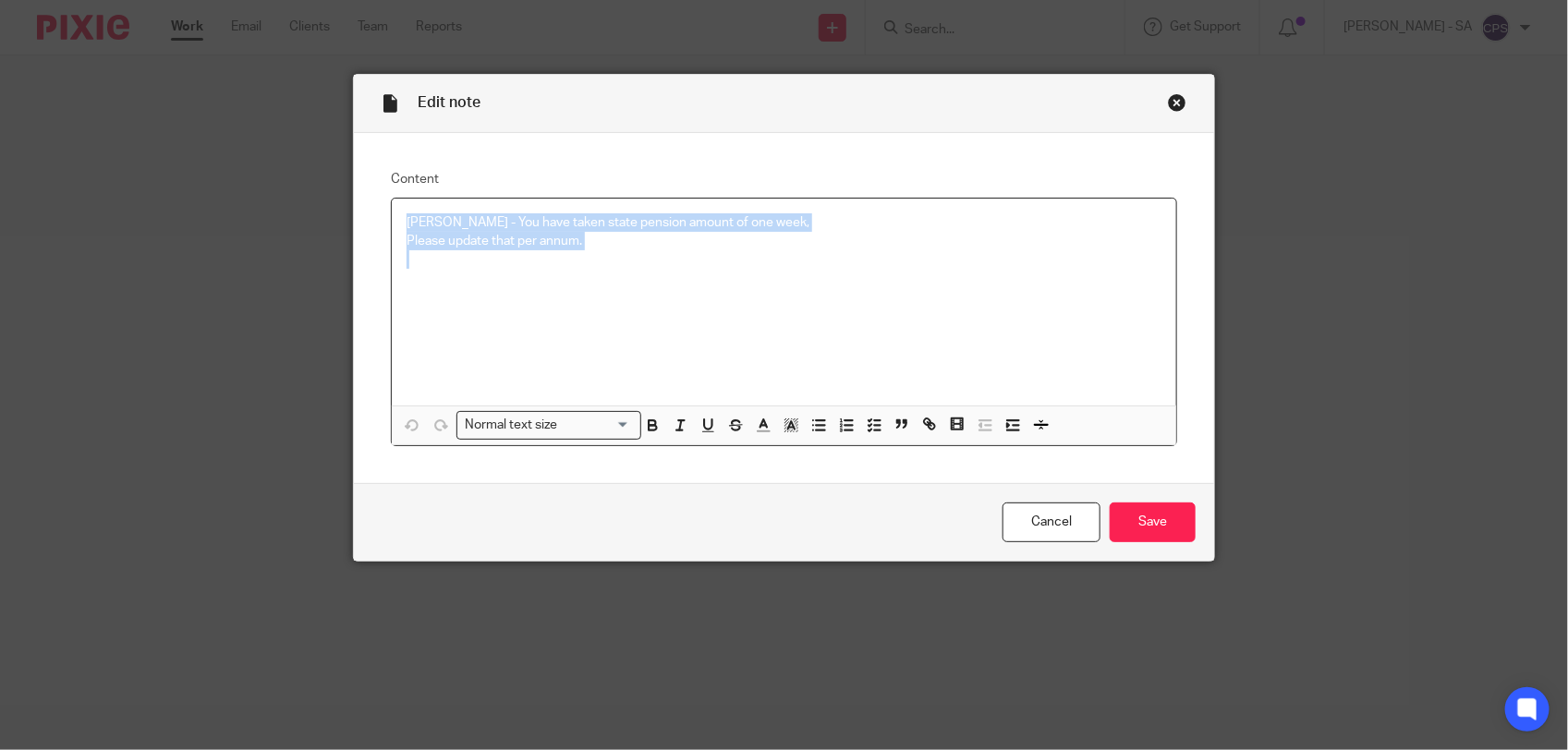
drag, startPoint x: 0, startPoint y: 0, endPoint x: 621, endPoint y: 273, distance: 678.4
click at [621, 273] on div "Chirag - You have taken state pension amount of one week, Please update that pe…" at bounding box center [784, 302] width 784 height 207
click at [869, 424] on polyline "button" at bounding box center [869, 425] width 3 height 2
click at [408, 224] on span at bounding box center [415, 223] width 19 height 19
click at [406, 252] on span at bounding box center [415, 250] width 19 height 19
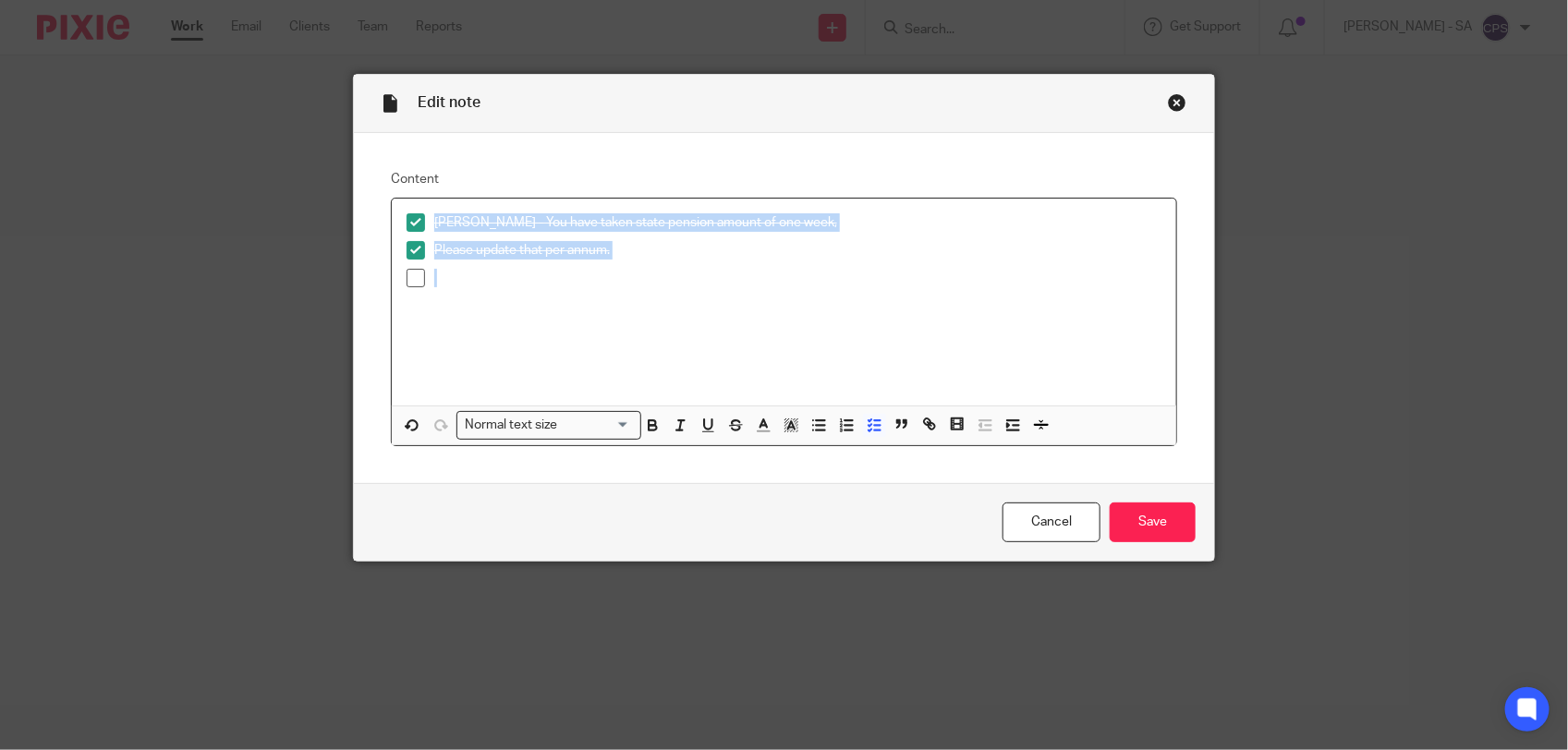
click at [406, 278] on span at bounding box center [415, 277] width 19 height 19
click at [1130, 519] on input "Save" at bounding box center [1153, 522] width 86 height 40
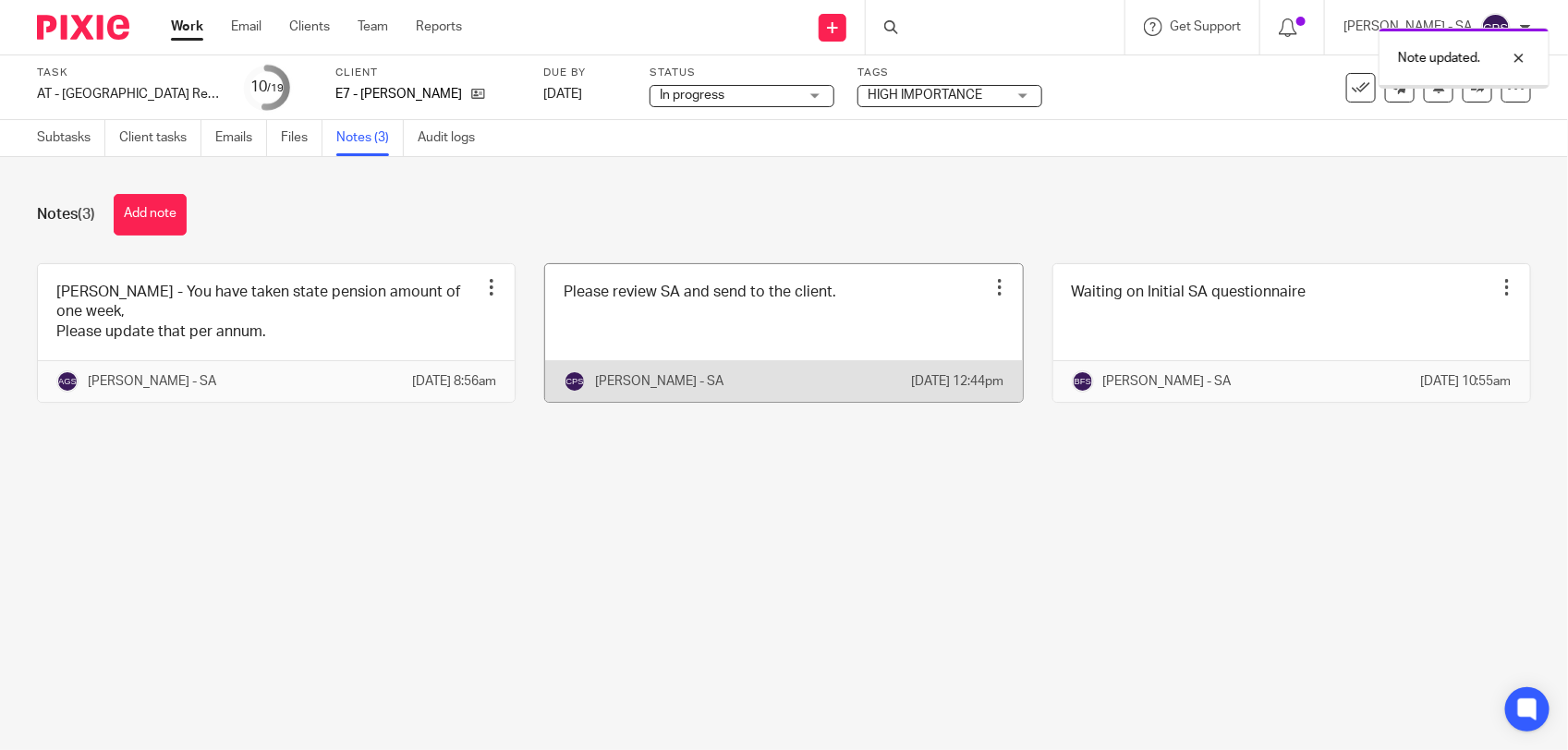
click at [710, 325] on link at bounding box center [784, 333] width 477 height 138
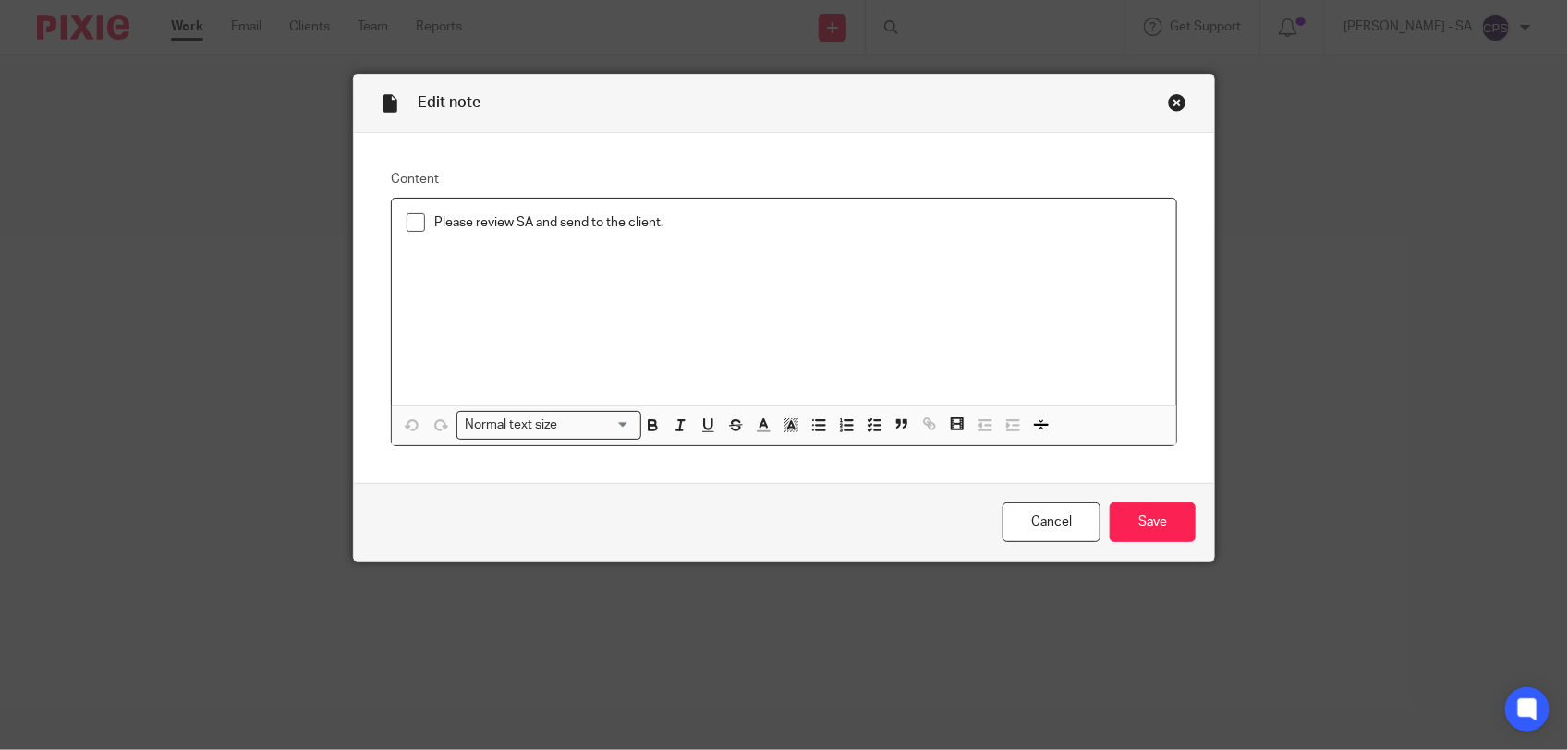
click at [675, 229] on p "Please review SA and send to the client." at bounding box center [798, 223] width 728 height 19
click at [1119, 518] on input "Save" at bounding box center [1153, 522] width 86 height 40
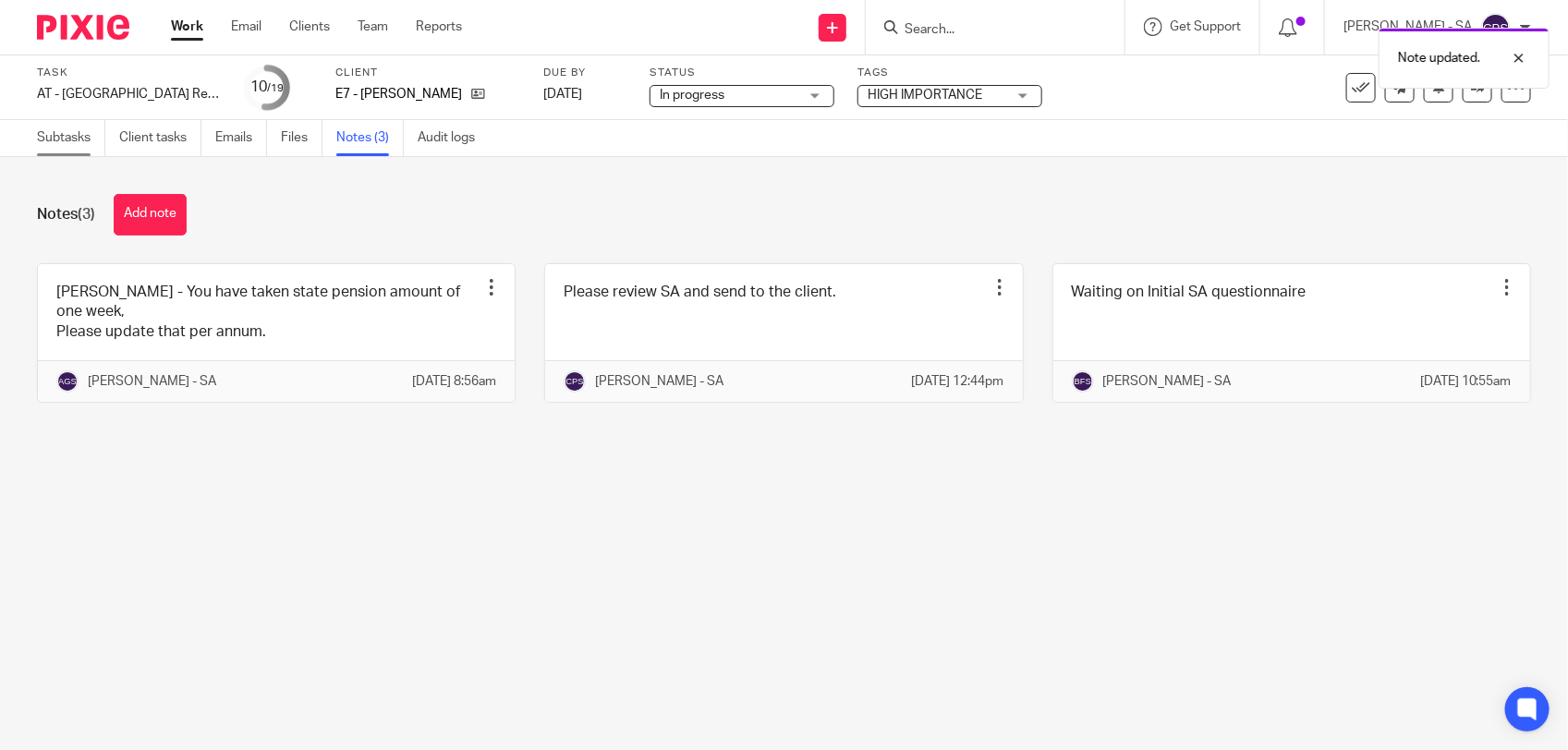
click at [52, 132] on link "Subtasks" at bounding box center [71, 138] width 68 height 36
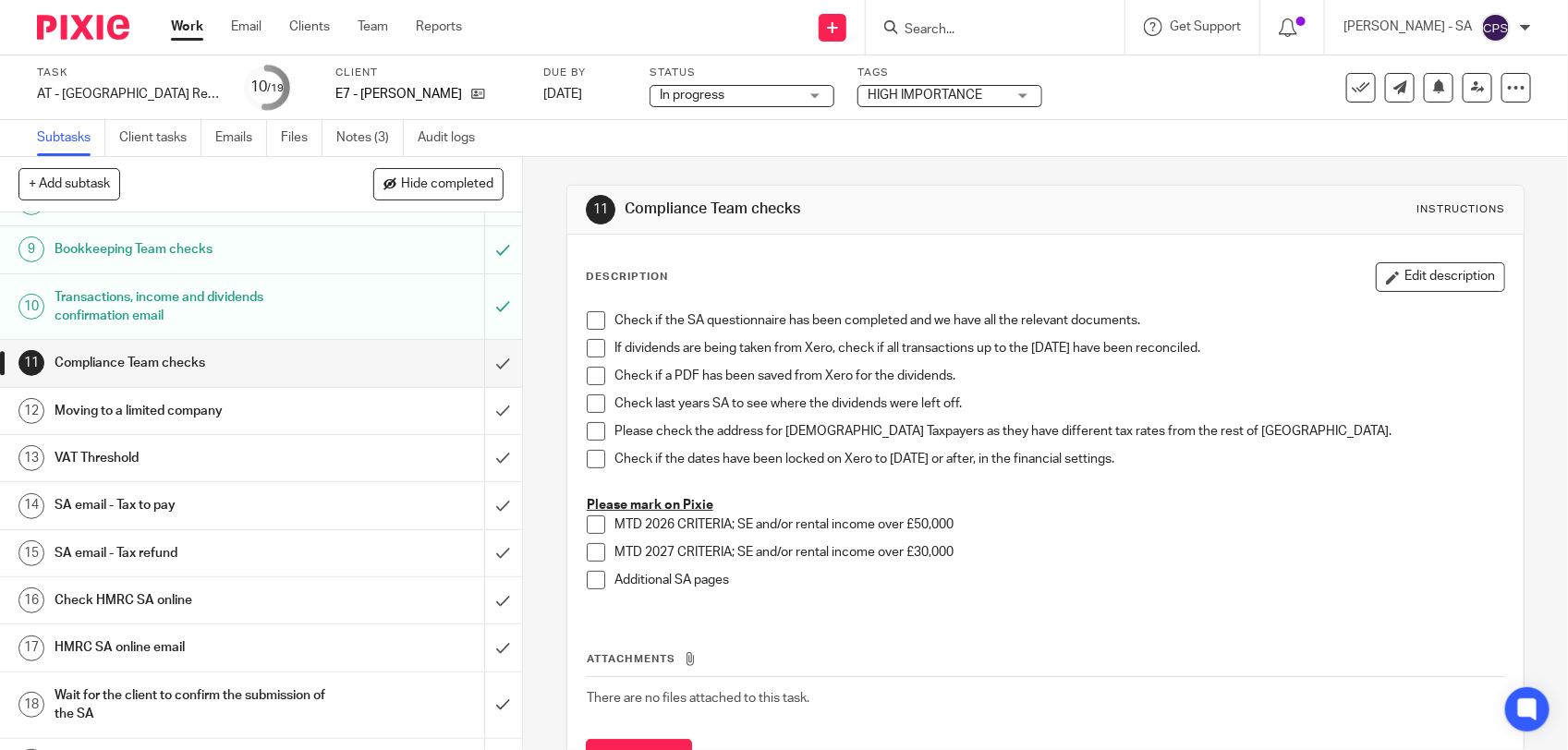
scroll to position [425, 0]
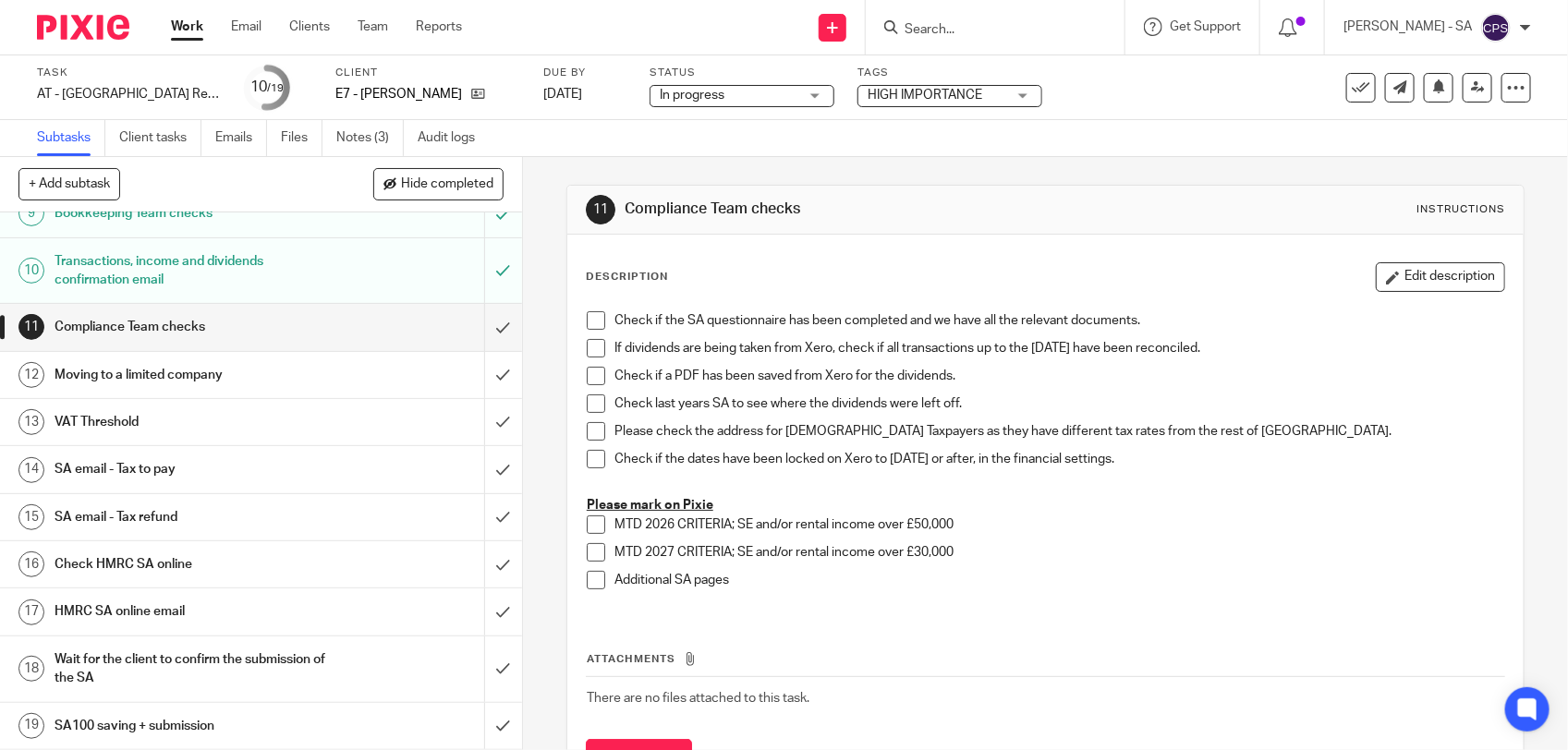
click at [162, 477] on h1 "SA email - Tax to pay" at bounding box center [191, 469] width 275 height 27
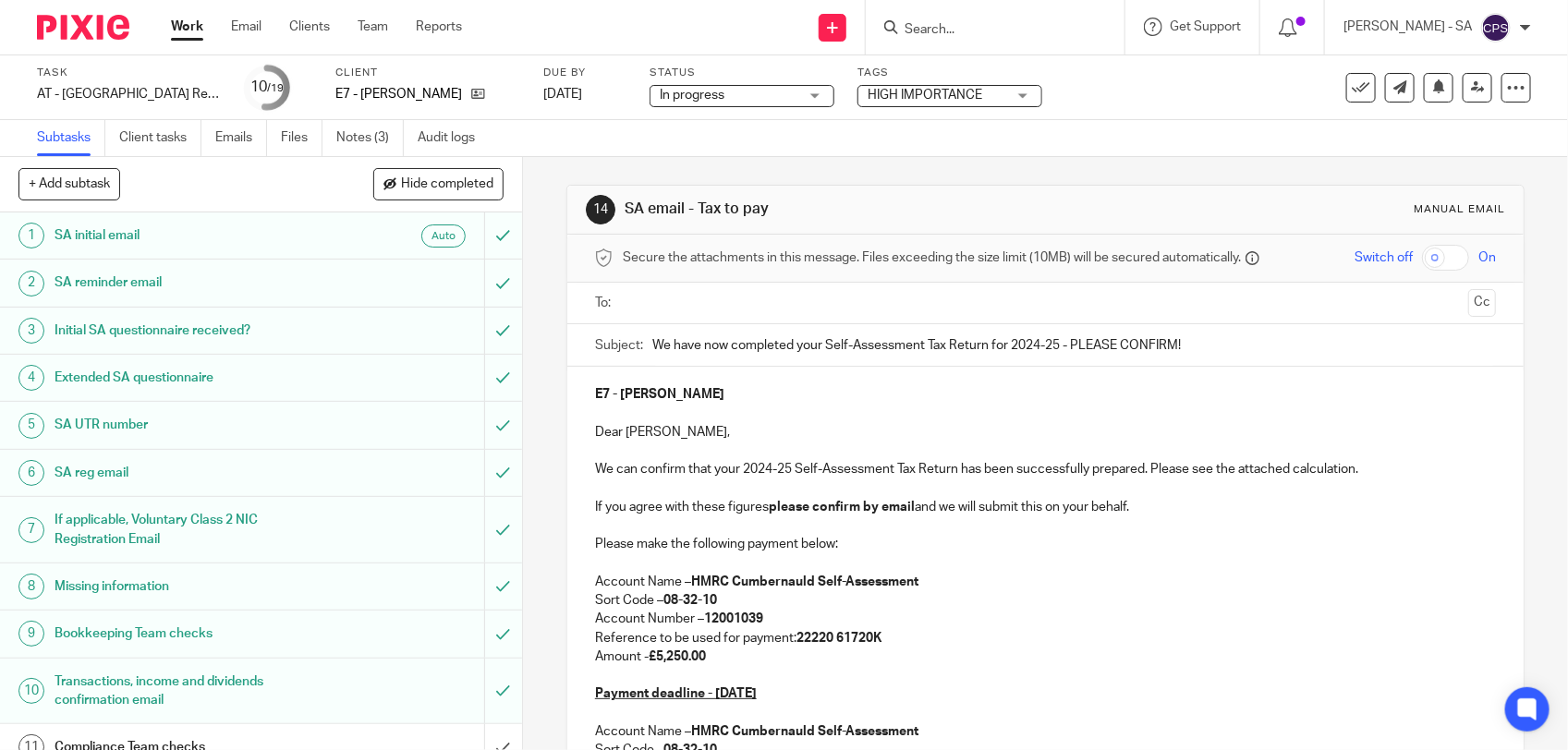
scroll to position [231, 0]
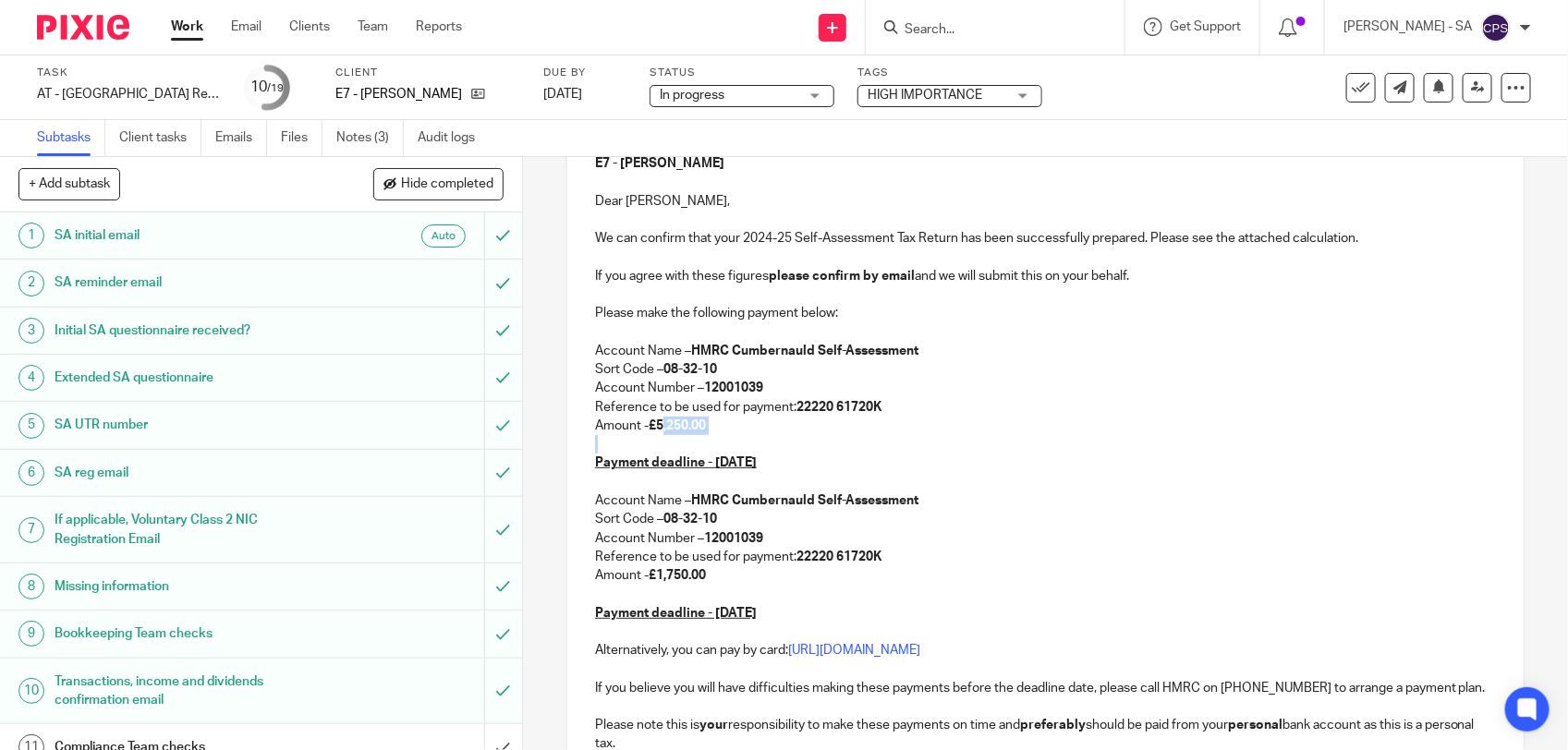
drag, startPoint x: 655, startPoint y: 428, endPoint x: 786, endPoint y: 445, distance: 132.1
click at [786, 445] on div "E7 - ALLEN ELLIOTT Dear Allen, We can confirm that your 2024-25 Self-Assessment…" at bounding box center [1045, 489] width 956 height 707
drag, startPoint x: 655, startPoint y: 575, endPoint x: 738, endPoint y: 577, distance: 83.0
click at [738, 577] on p "Amount - £1,750.00" at bounding box center [1045, 575] width 901 height 19
click at [711, 430] on p "Amount - £8,772.91" at bounding box center [1045, 426] width 901 height 19
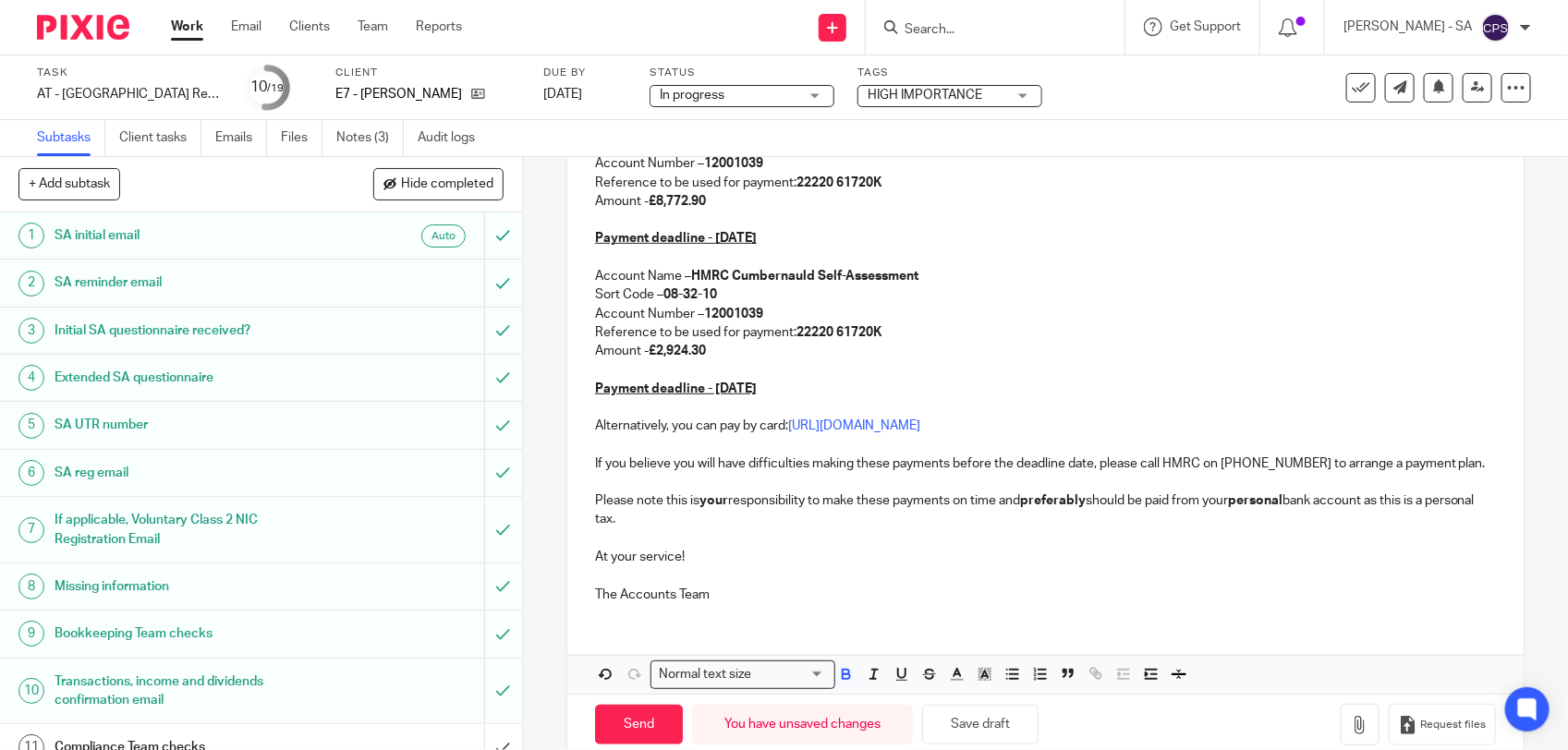
scroll to position [462, 0]
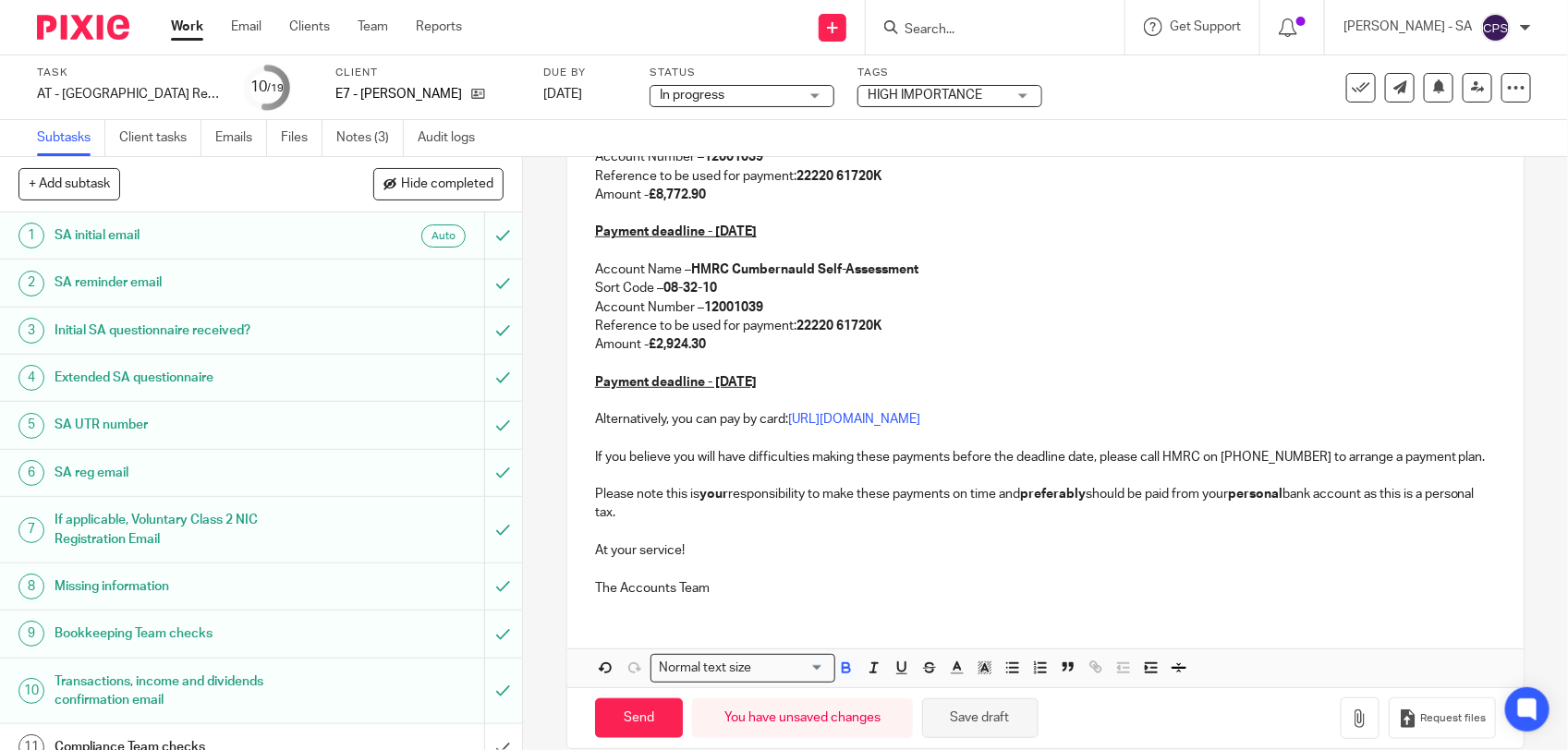
click at [954, 738] on button "Save draft" at bounding box center [980, 718] width 116 height 40
click at [705, 86] on span "In progress" at bounding box center [729, 96] width 139 height 20
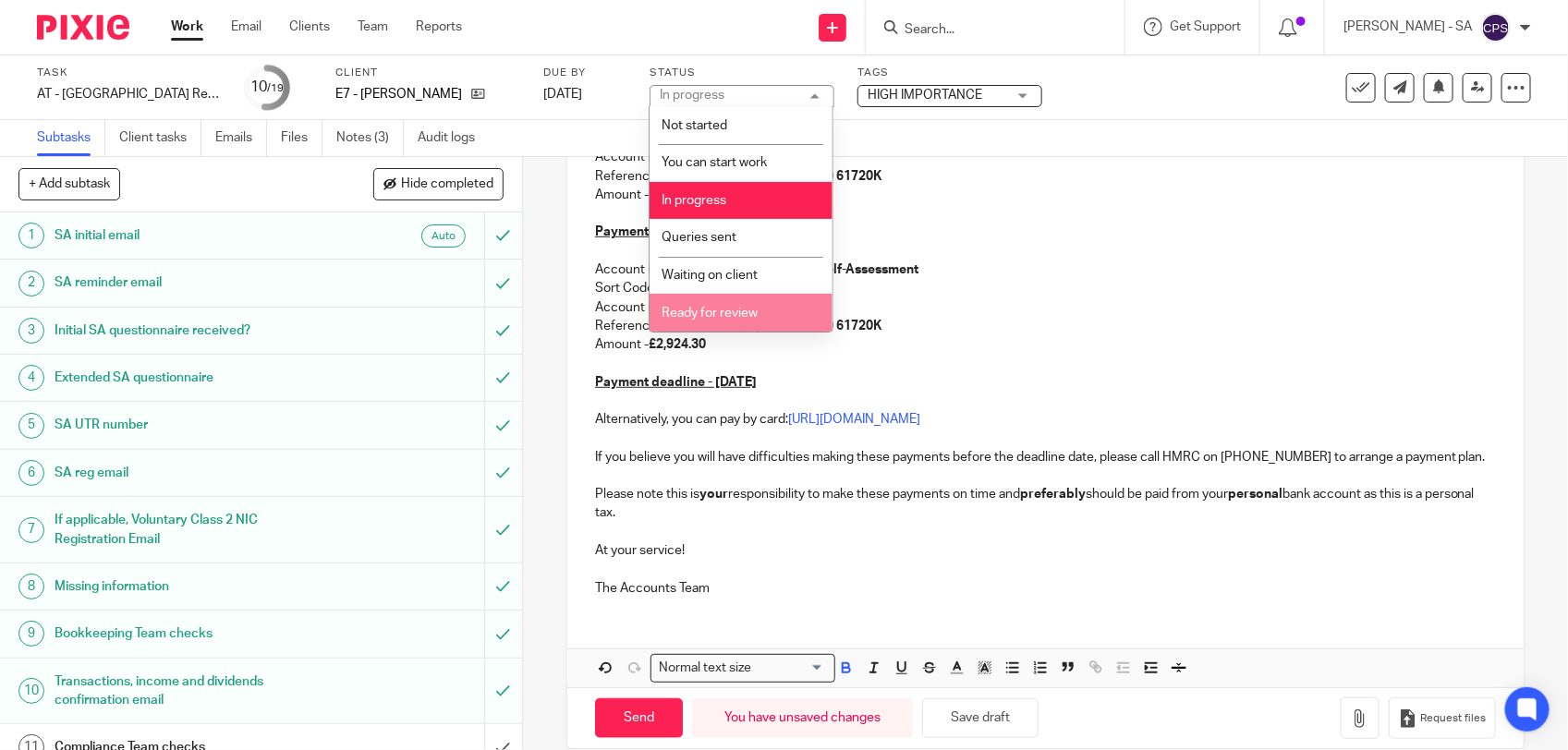
click at [708, 307] on span "Ready for review" at bounding box center [709, 312] width 96 height 13
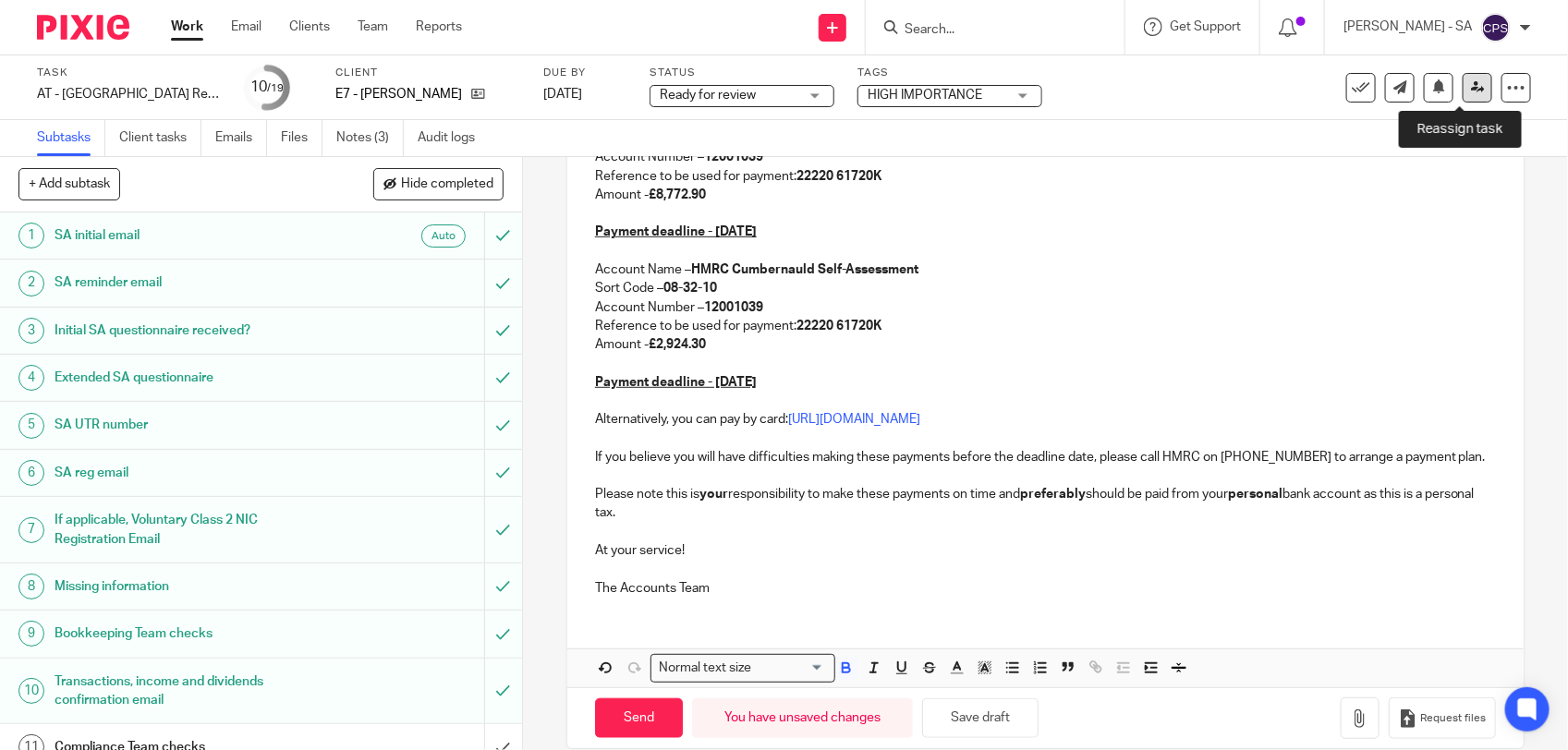
click at [1471, 83] on icon at bounding box center [1478, 87] width 14 height 14
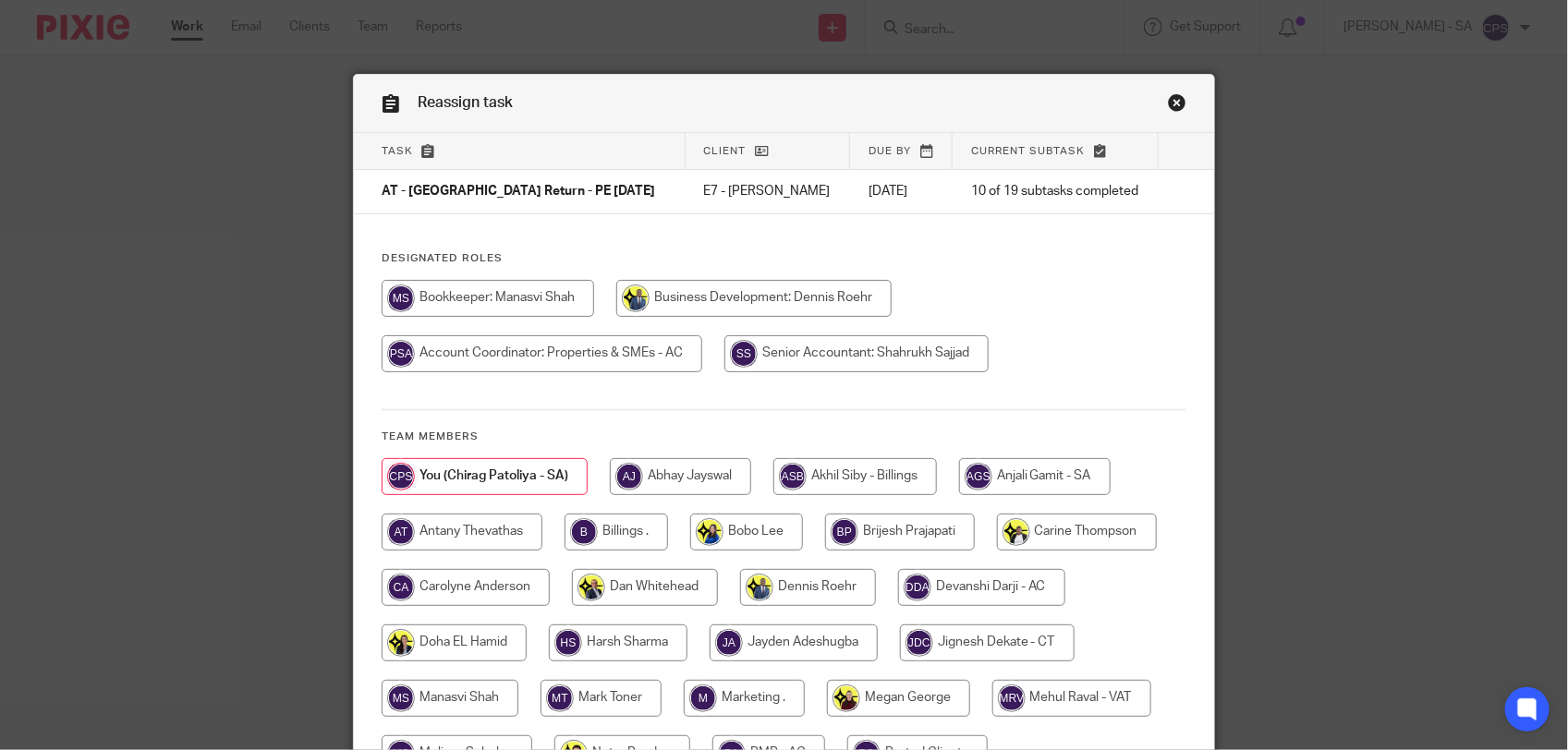
click at [978, 467] on input "radio" at bounding box center [1035, 477] width 151 height 37
radio input "true"
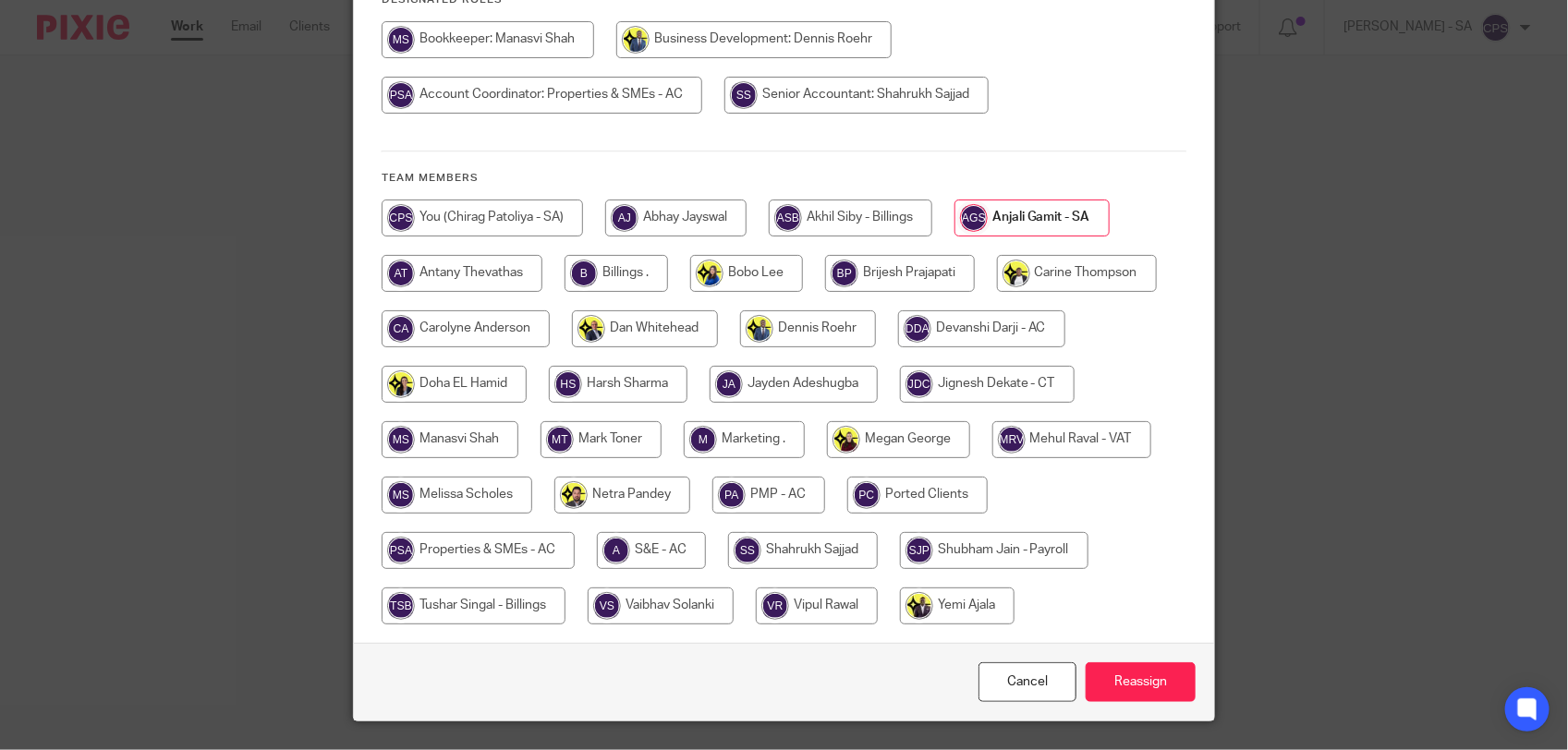
scroll to position [305, 0]
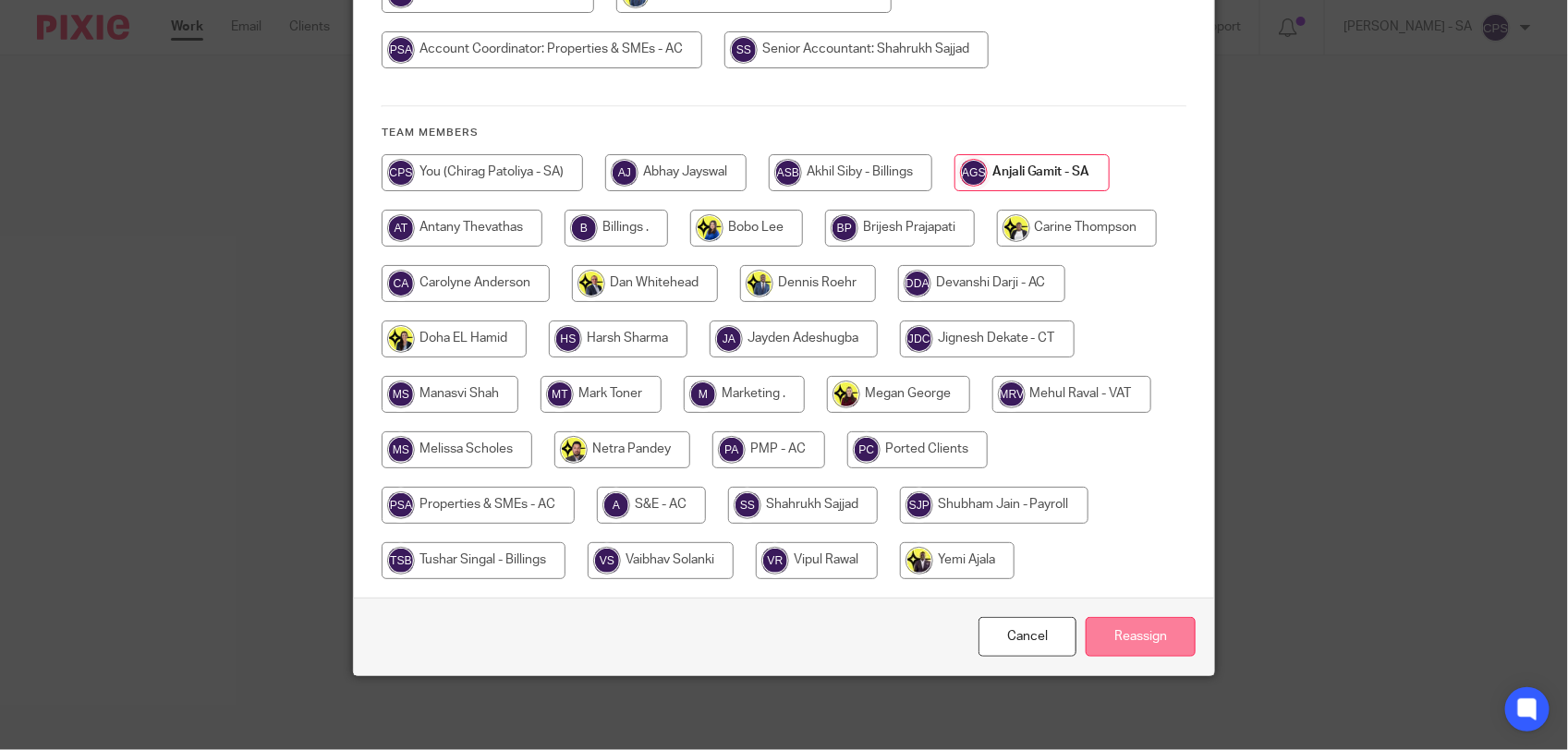
click at [1124, 641] on input "Reassign" at bounding box center [1141, 637] width 110 height 40
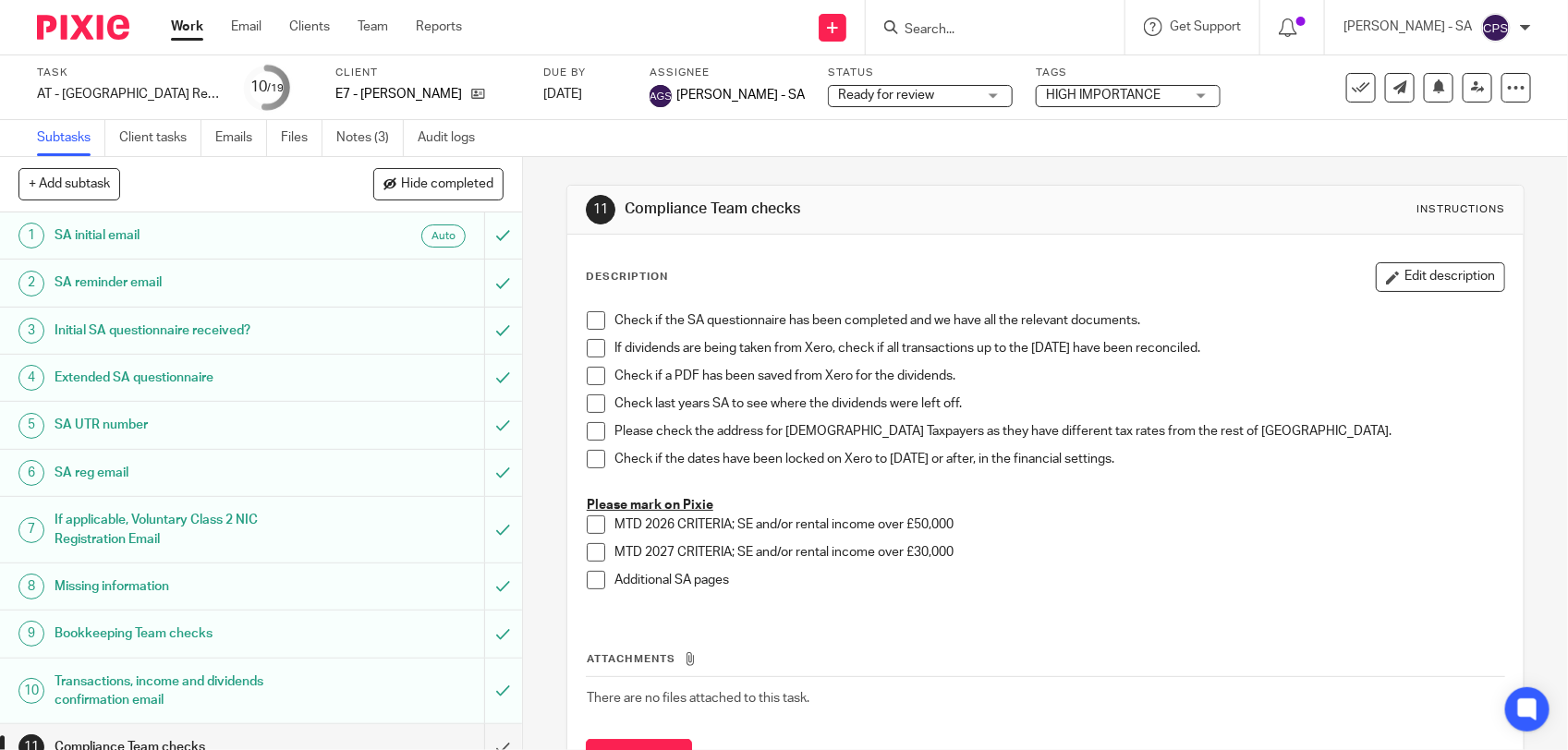
click at [953, 30] on input "Search" at bounding box center [986, 30] width 166 height 17
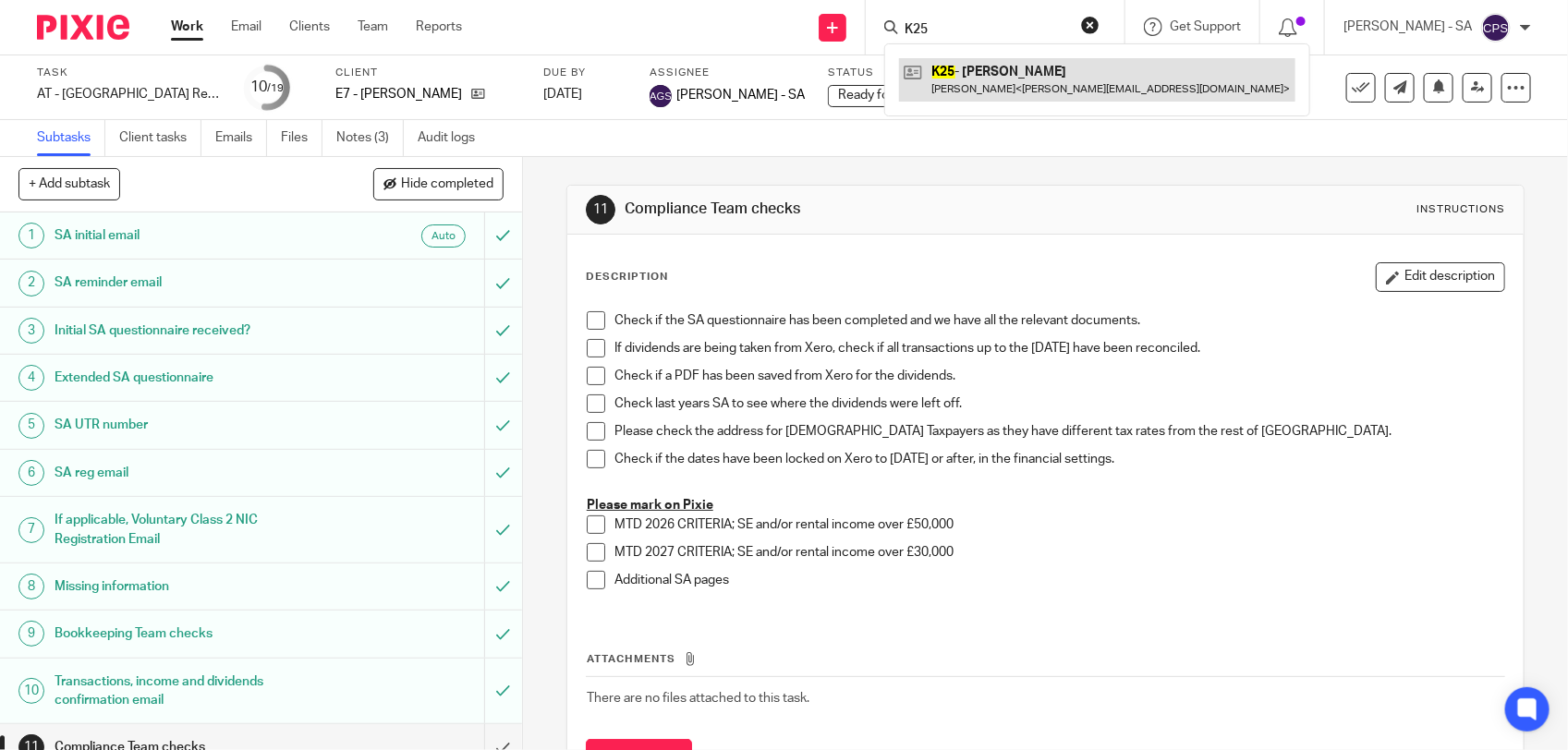
type input "K25"
click at [981, 74] on link at bounding box center [1097, 80] width 397 height 43
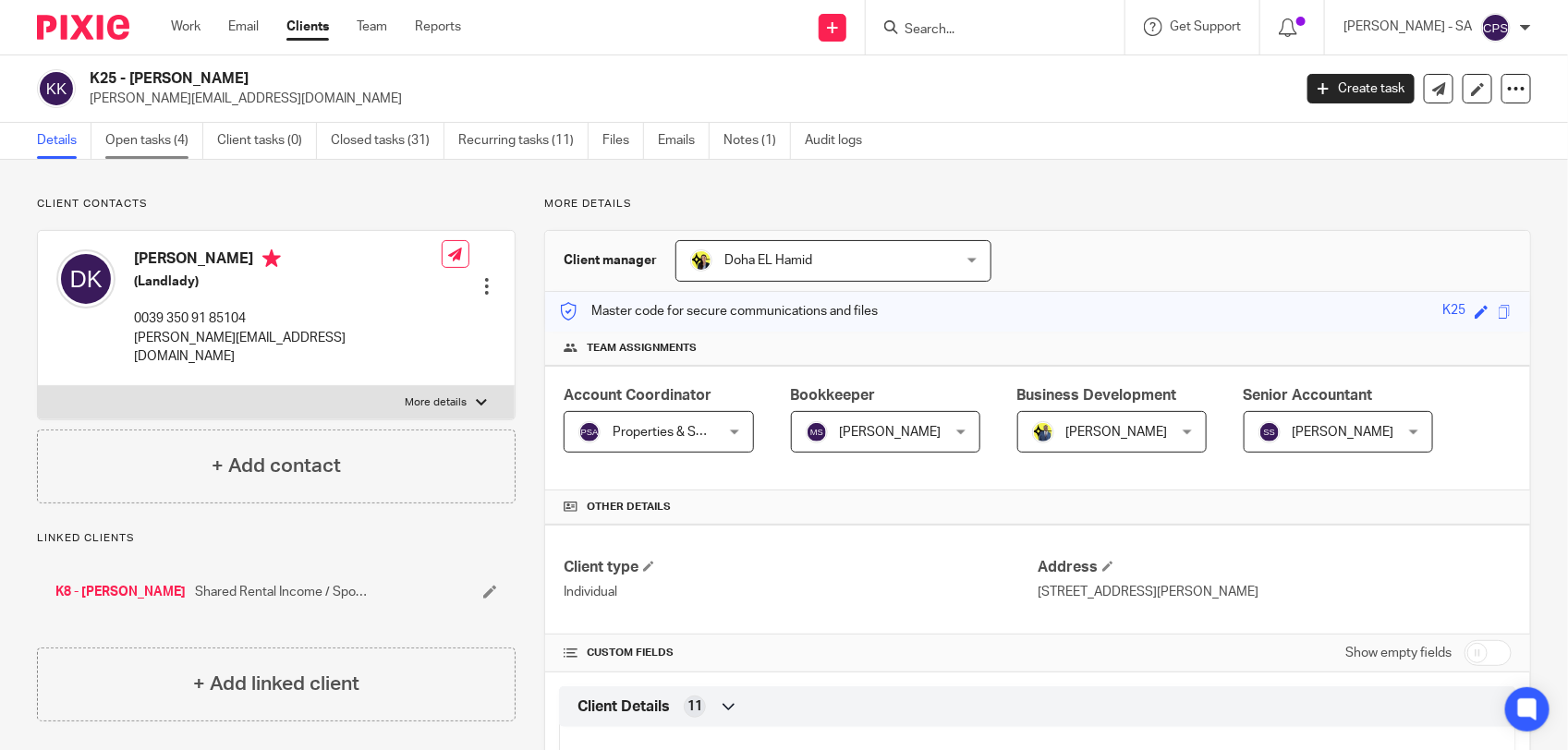
click at [126, 131] on link "Open tasks (4)" at bounding box center [154, 141] width 98 height 36
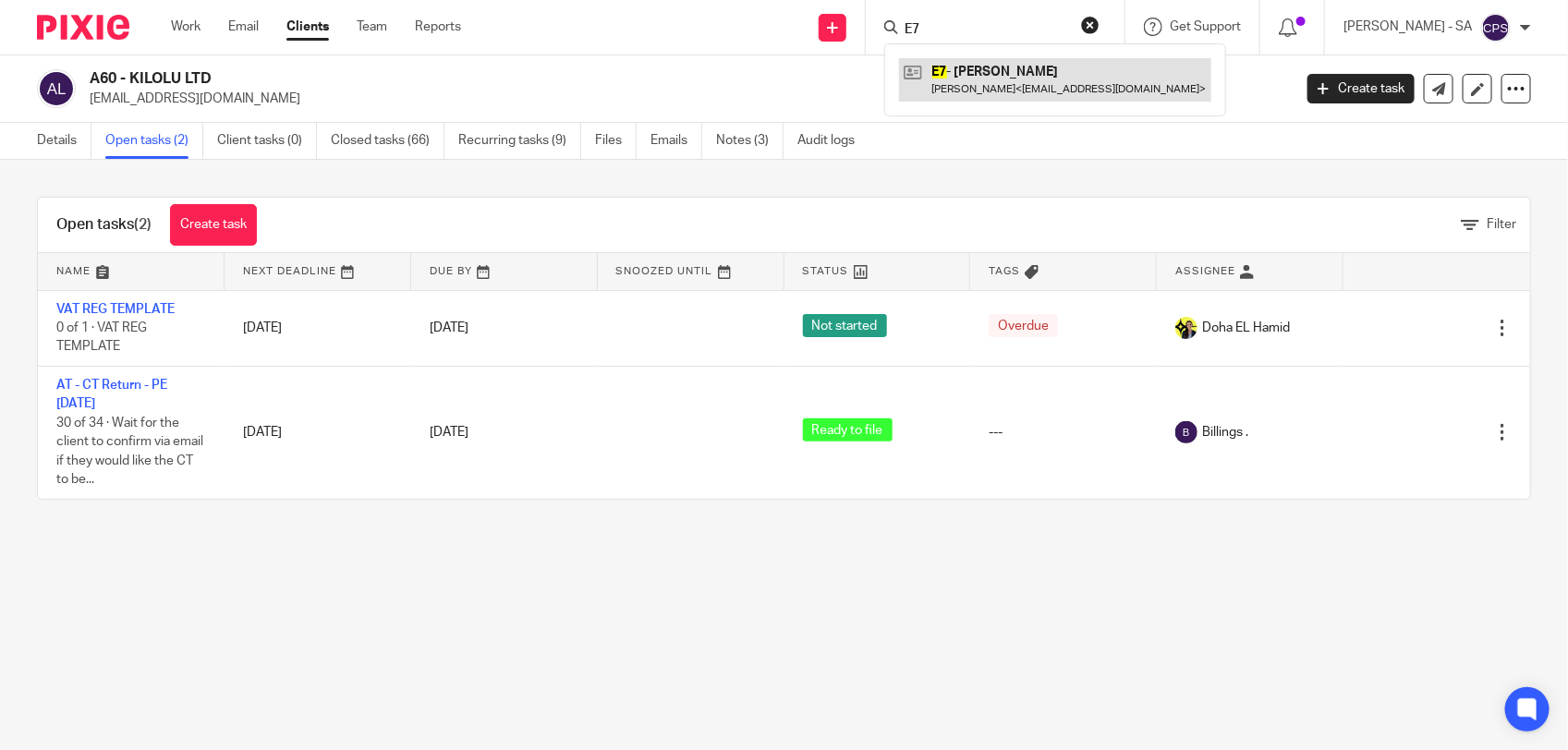
click at [977, 85] on link at bounding box center [1055, 80] width 313 height 43
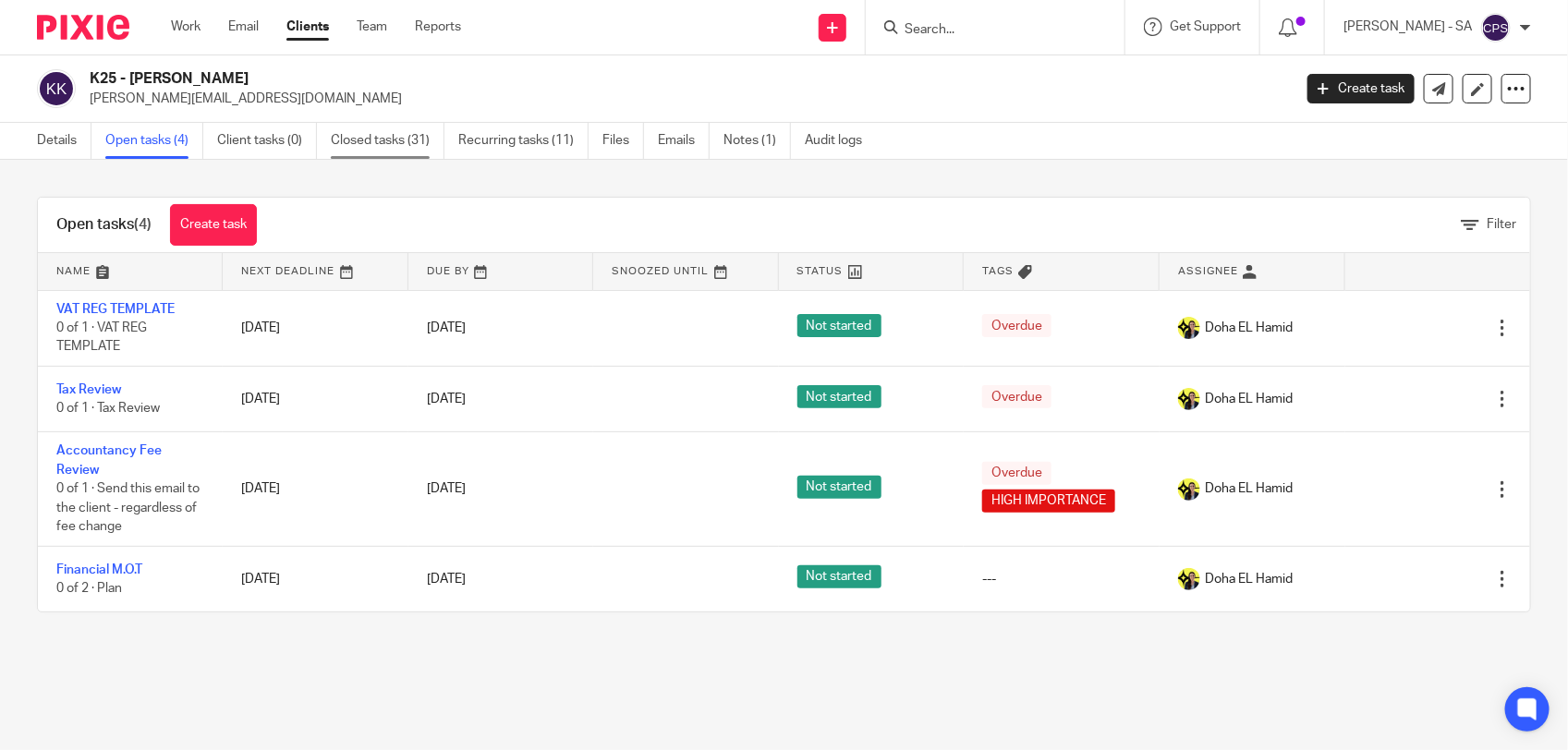
click at [367, 141] on link "Closed tasks (31)" at bounding box center [388, 141] width 113 height 36
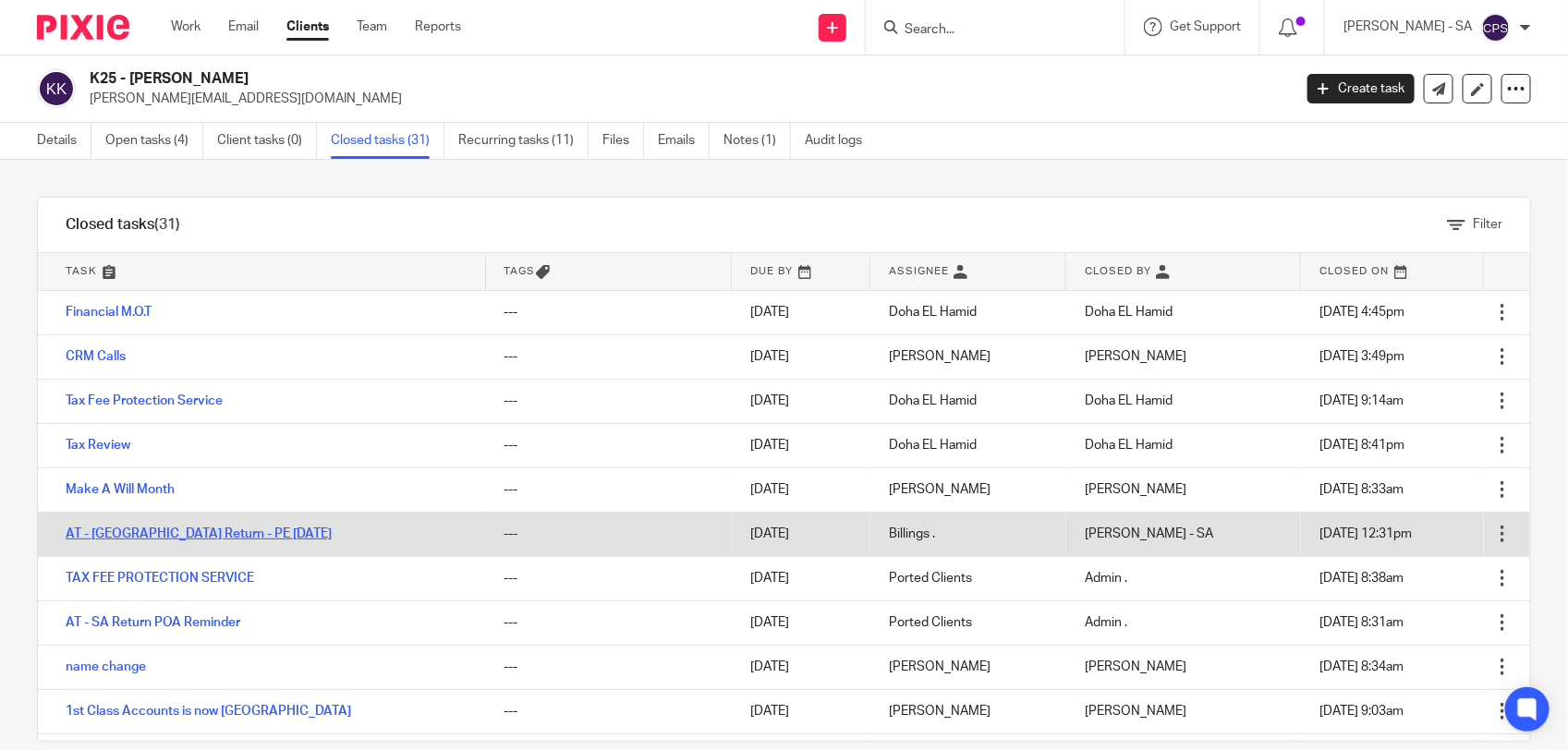
click at [154, 531] on link "AT - [GEOGRAPHIC_DATA] Return - PE [DATE]" at bounding box center [198, 533] width 266 height 13
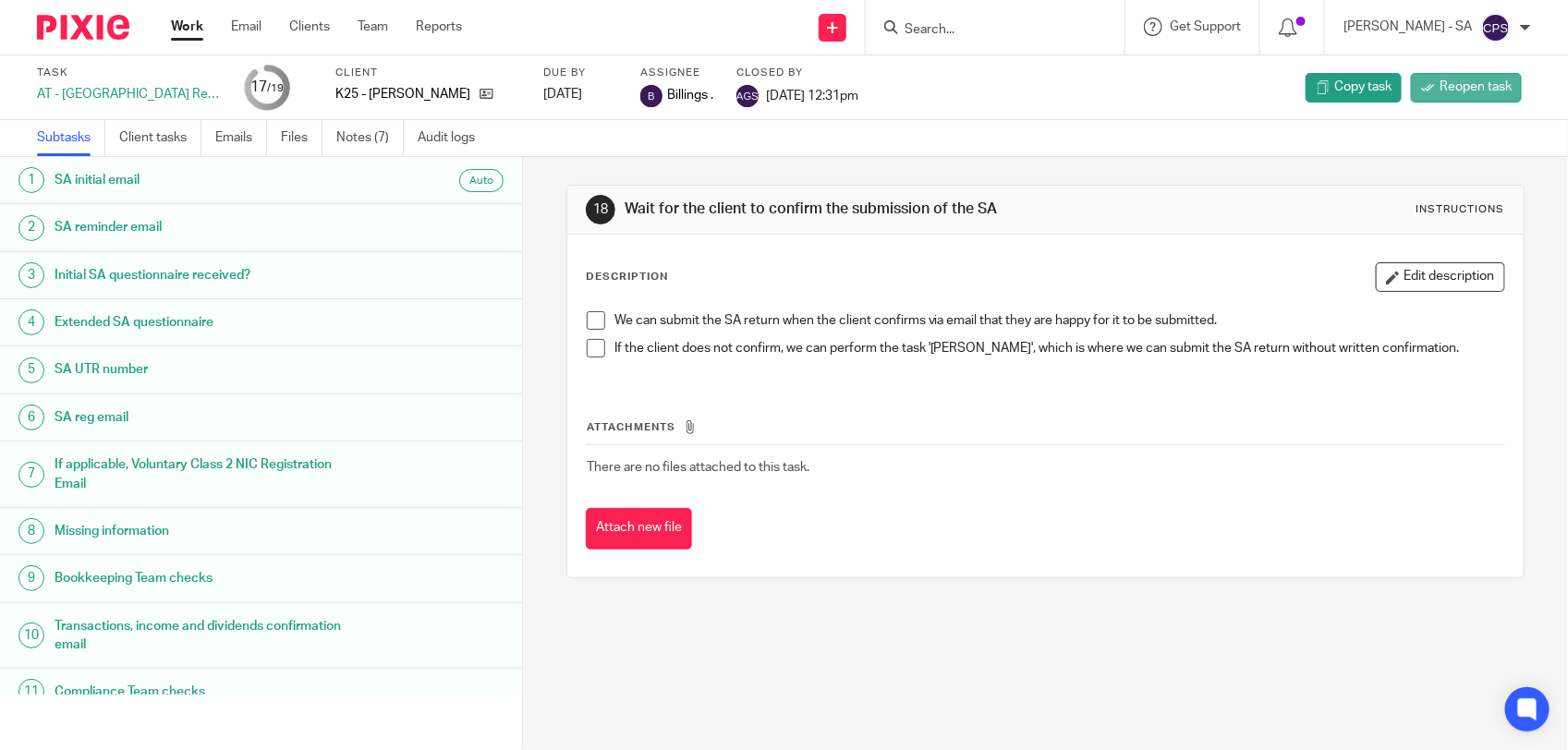
click at [1440, 80] on span "Reopen task" at bounding box center [1476, 86] width 72 height 19
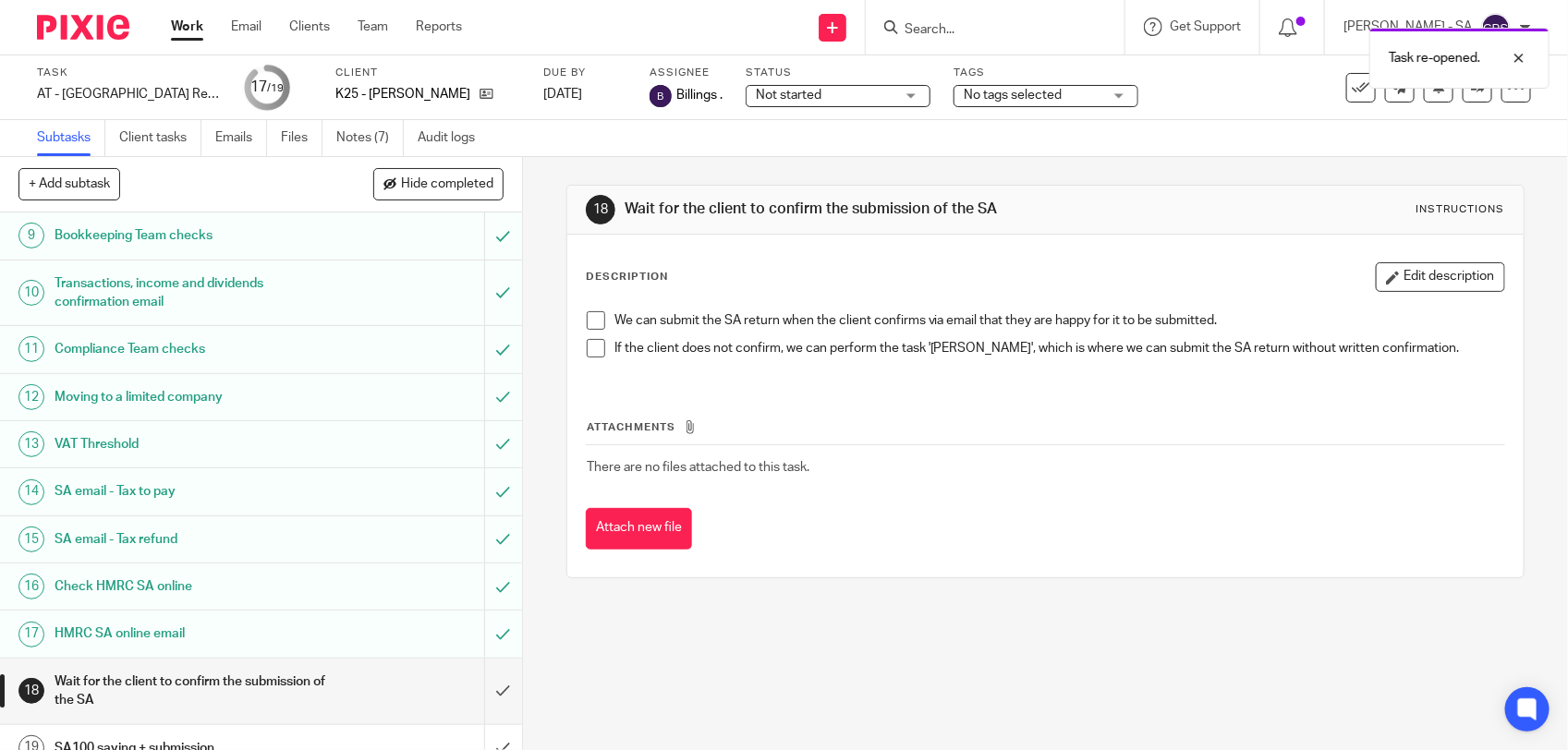
scroll to position [425, 0]
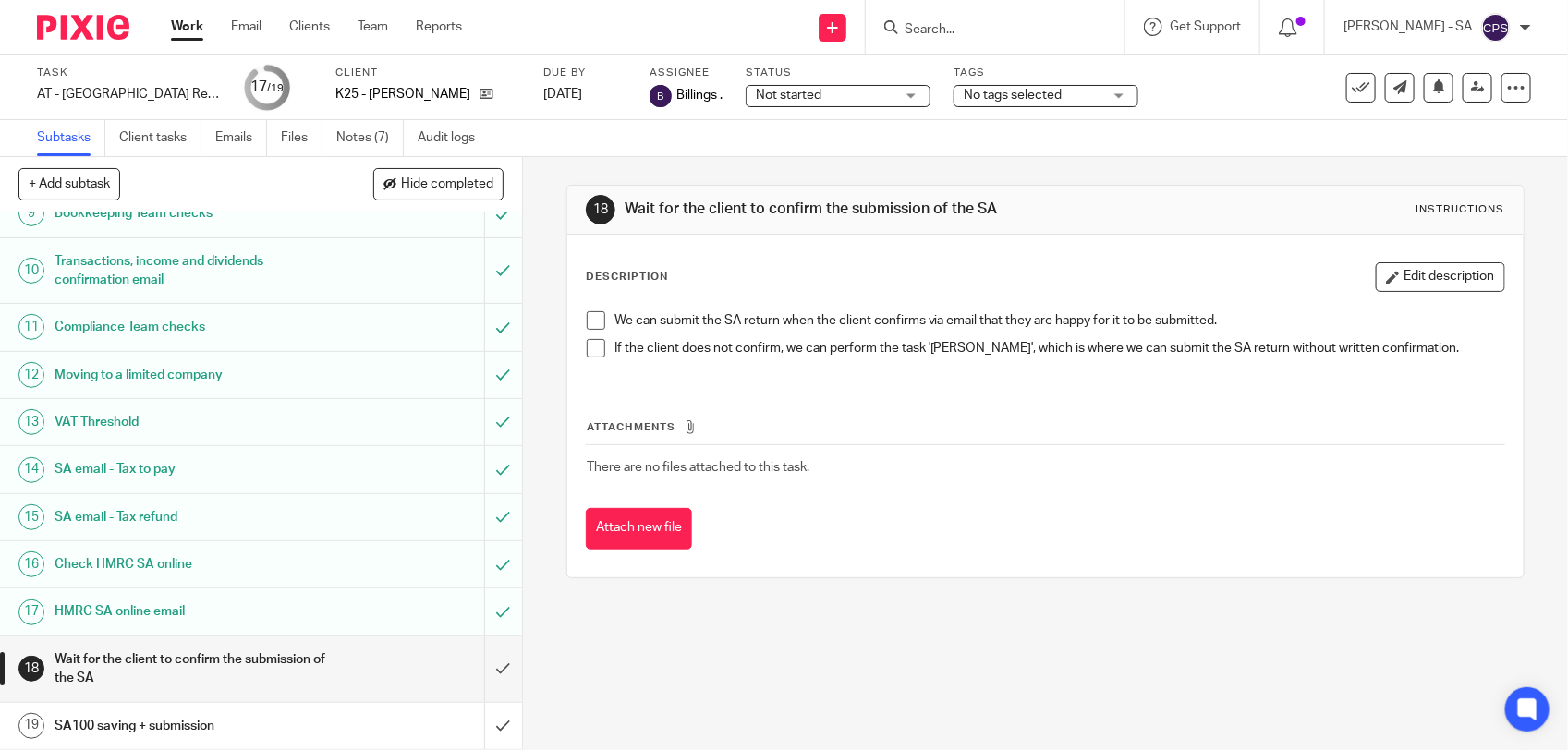
click at [227, 505] on h1 "SA email - Tax refund" at bounding box center [191, 518] width 275 height 27
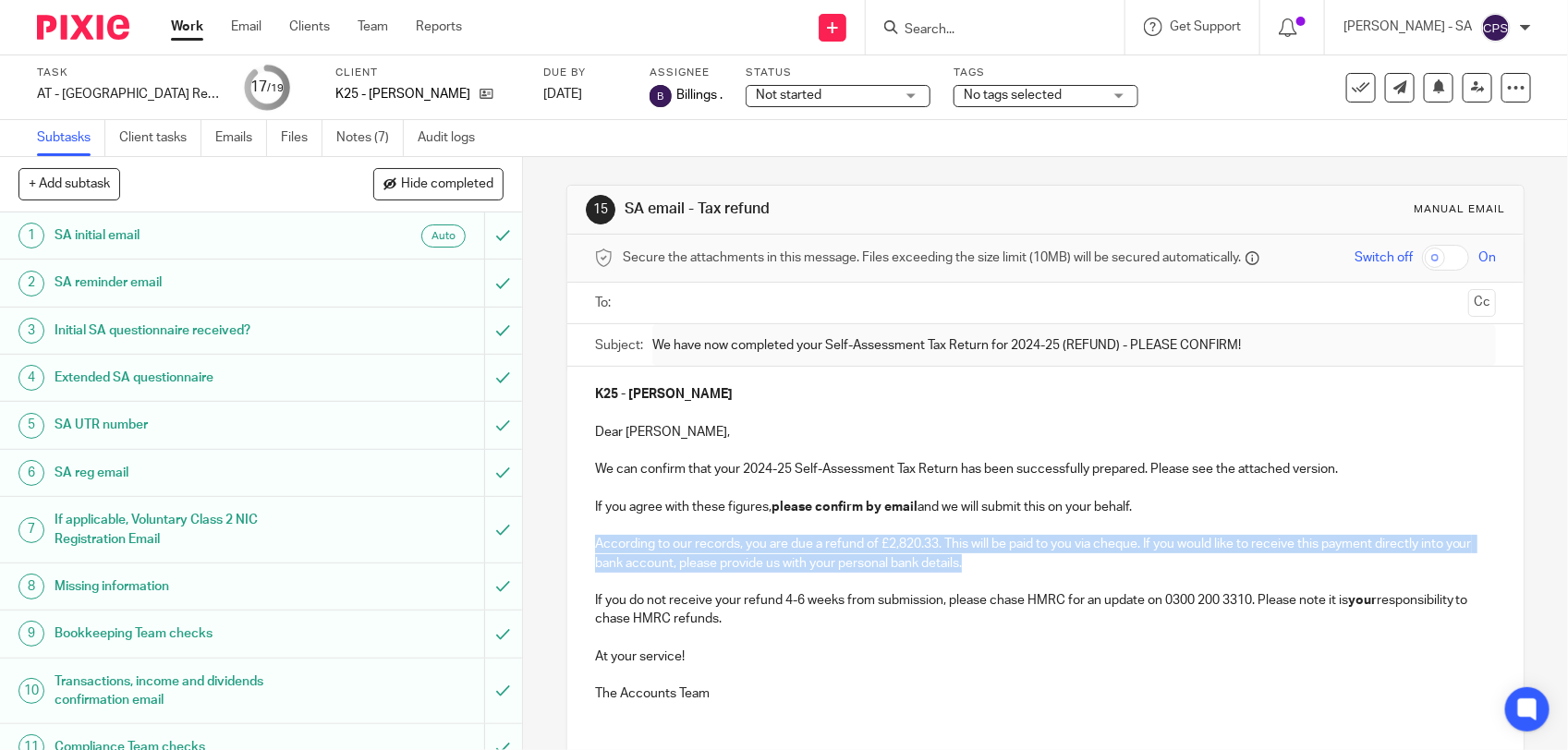
drag, startPoint x: 588, startPoint y: 543, endPoint x: 1004, endPoint y: 564, distance: 416.5
click at [1004, 564] on p "According to our records, you are due a refund of £2,820.33. This will be paid …" at bounding box center [1045, 554] width 901 height 38
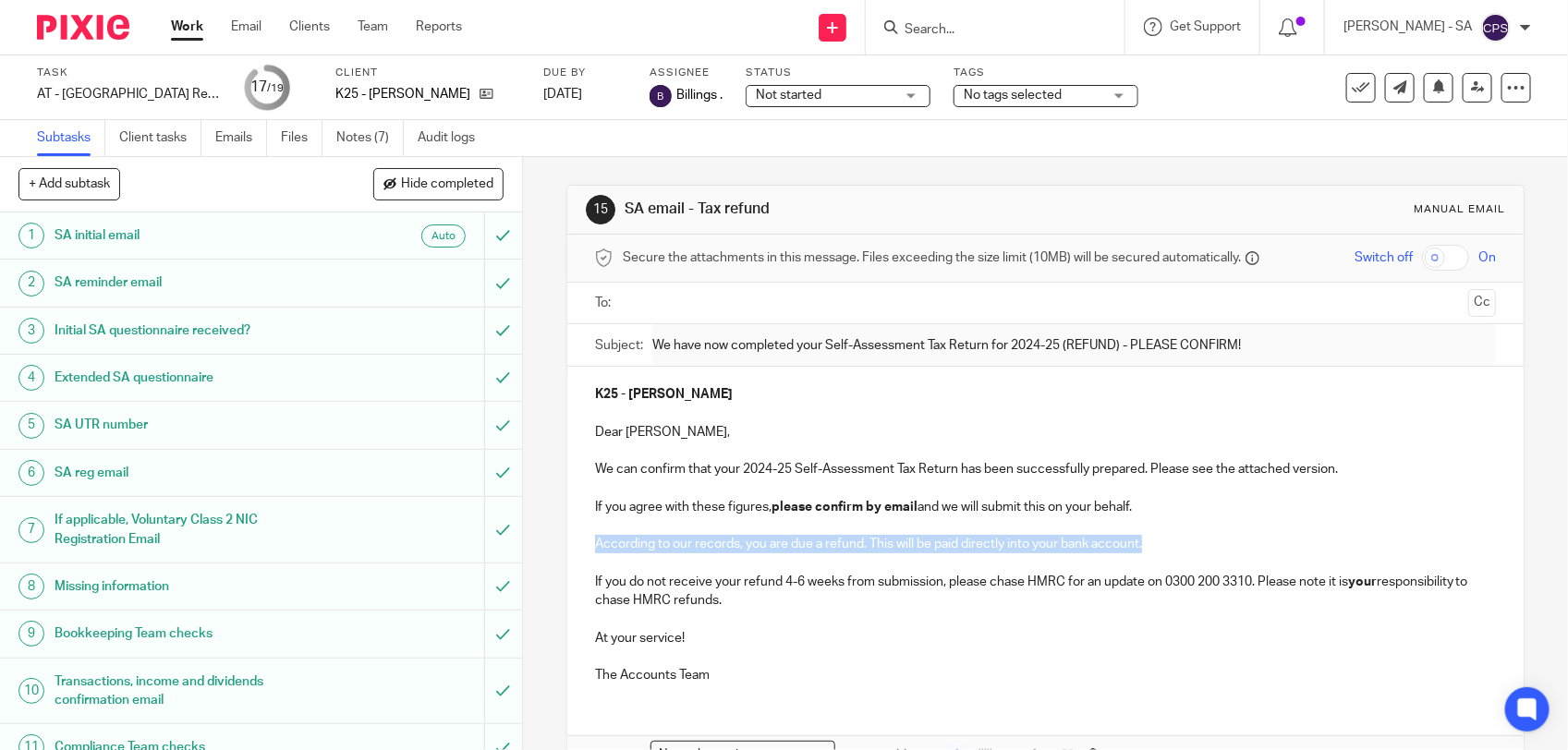
drag, startPoint x: 588, startPoint y: 546, endPoint x: 1141, endPoint y: 536, distance: 553.1
click at [1141, 536] on p "According to our records, you are due a refund. This will be paid directly into…" at bounding box center [1045, 544] width 901 height 19
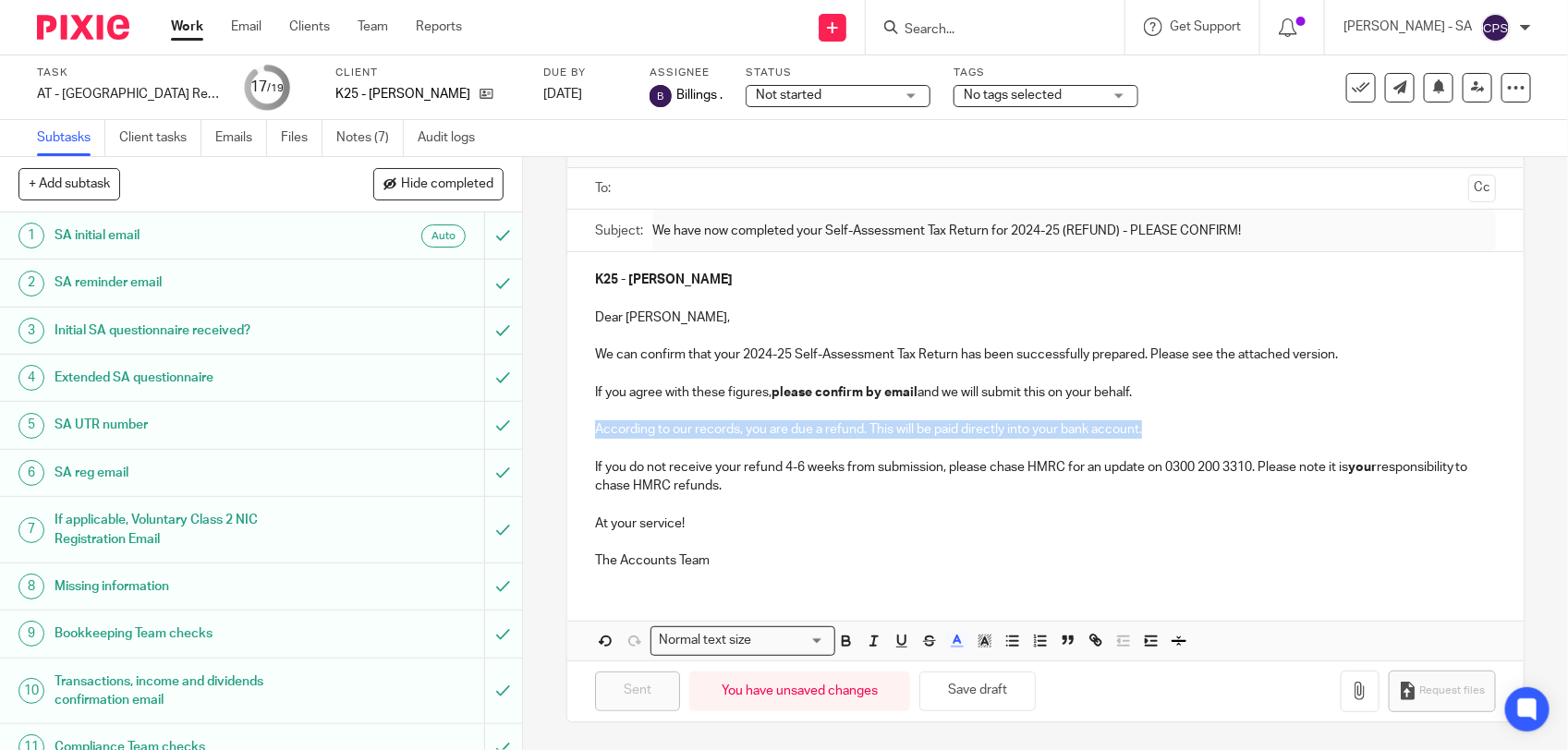
scroll to position [116, 0]
click at [956, 644] on icon "button" at bounding box center [957, 641] width 17 height 17
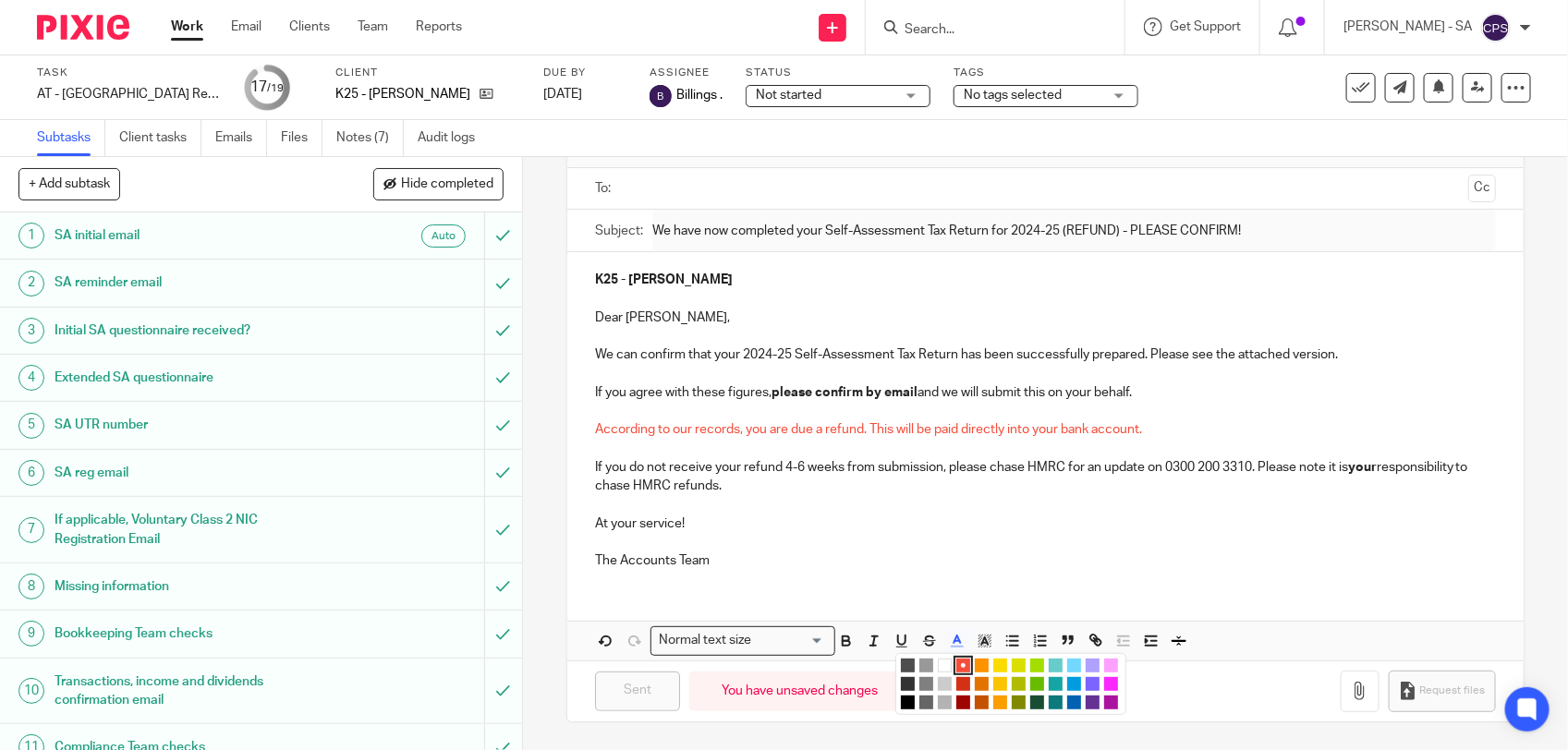
click at [901, 697] on li "color:#000000" at bounding box center [908, 702] width 14 height 14
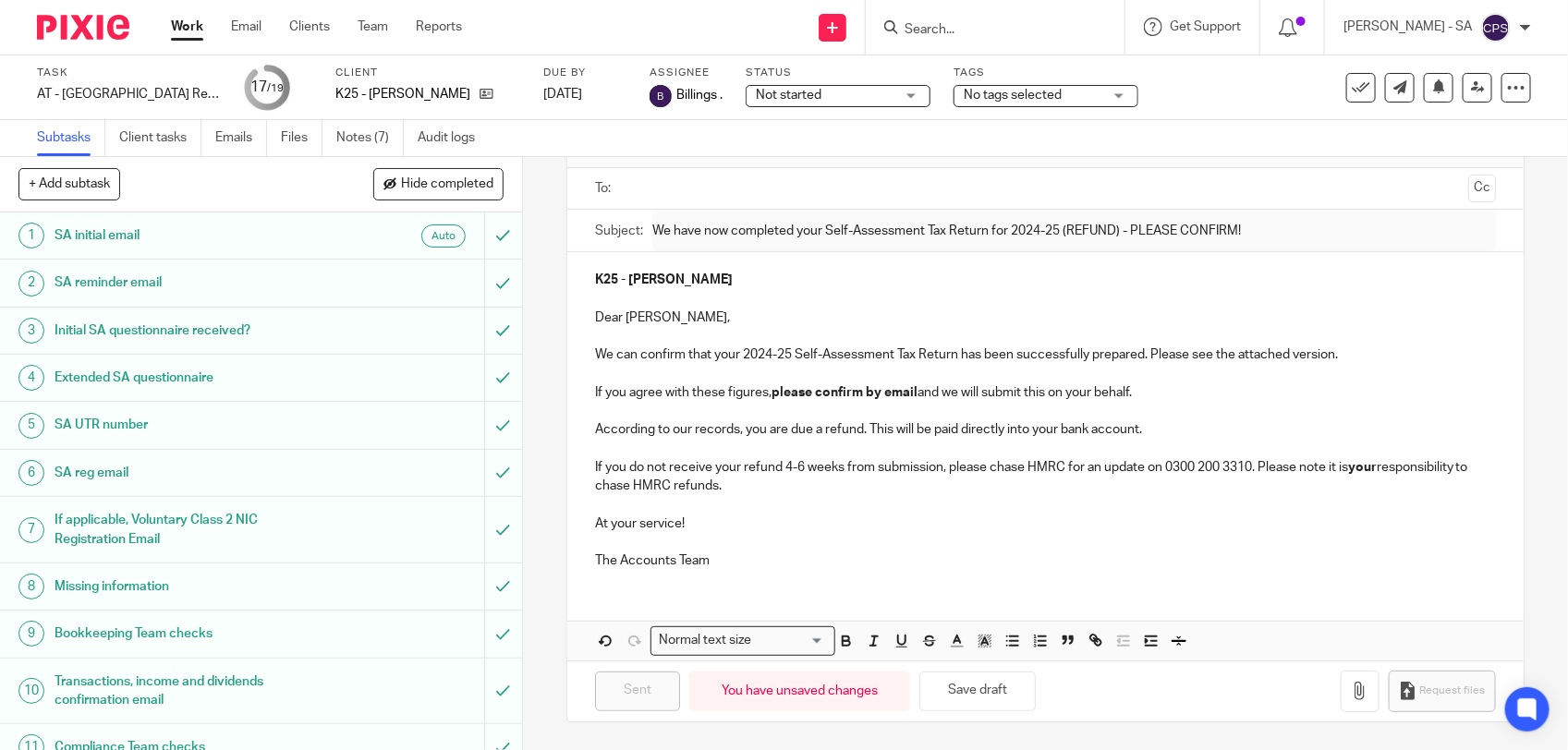
click at [858, 430] on p "According to our records, you are due a refund. This will be paid directly into…" at bounding box center [1045, 429] width 901 height 19
click at [866, 427] on p "According to our records, you are due a refund £. This will be paid directly in…" at bounding box center [1045, 429] width 901 height 19
click at [995, 695] on button "Save draft" at bounding box center [977, 691] width 116 height 40
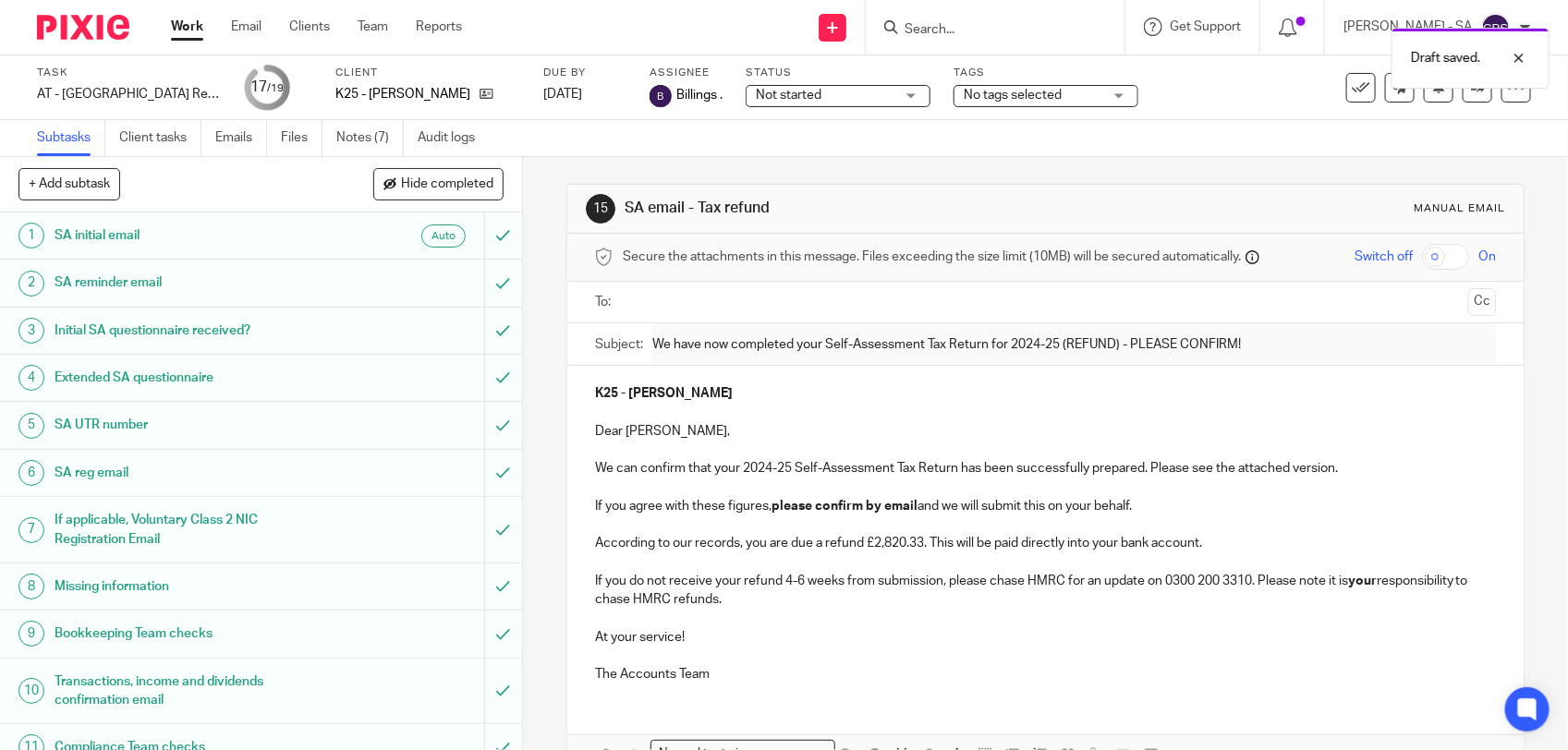
scroll to position [0, 0]
click at [379, 140] on link "Notes (7)" at bounding box center [369, 138] width 67 height 36
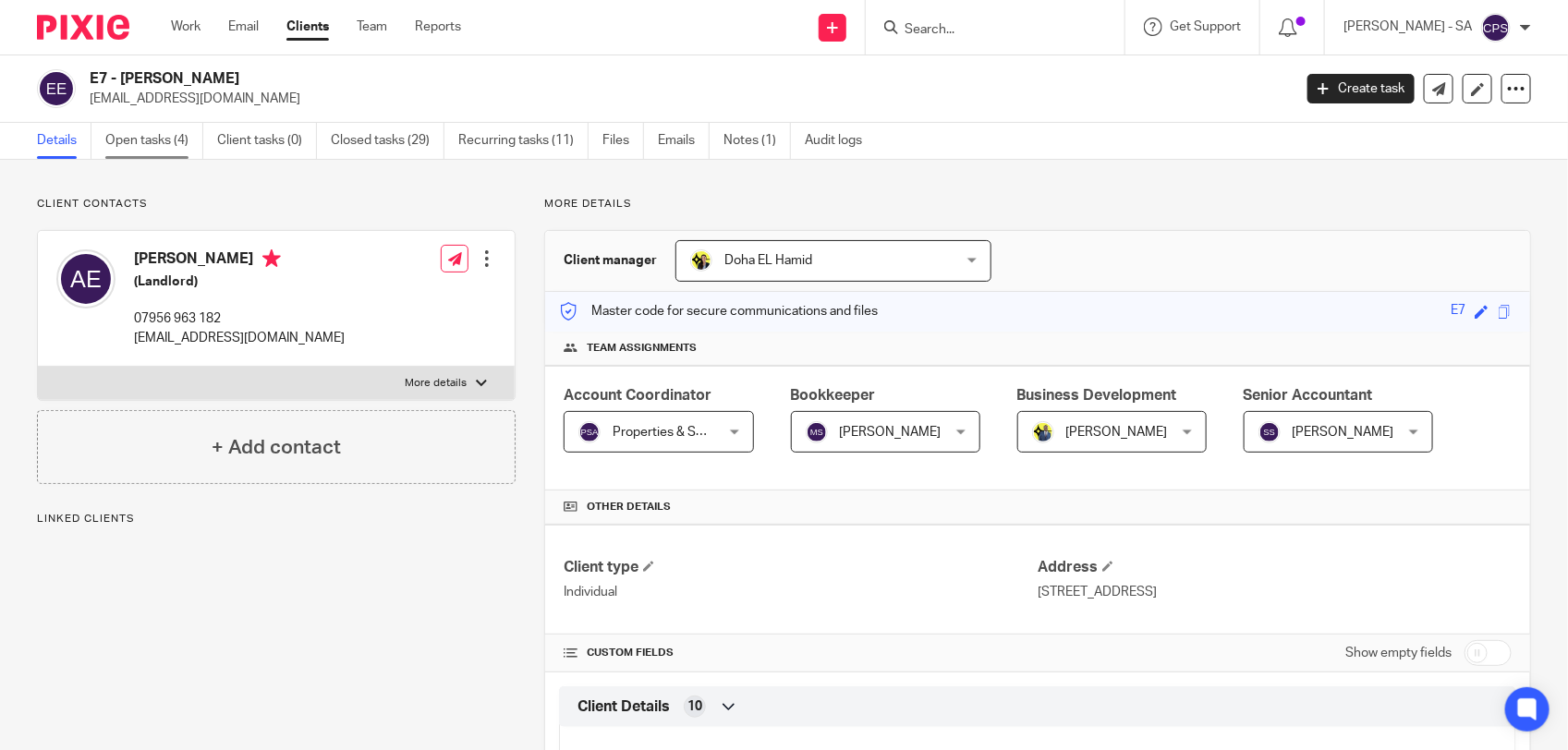
click at [144, 135] on link "Open tasks (4)" at bounding box center [154, 141] width 98 height 36
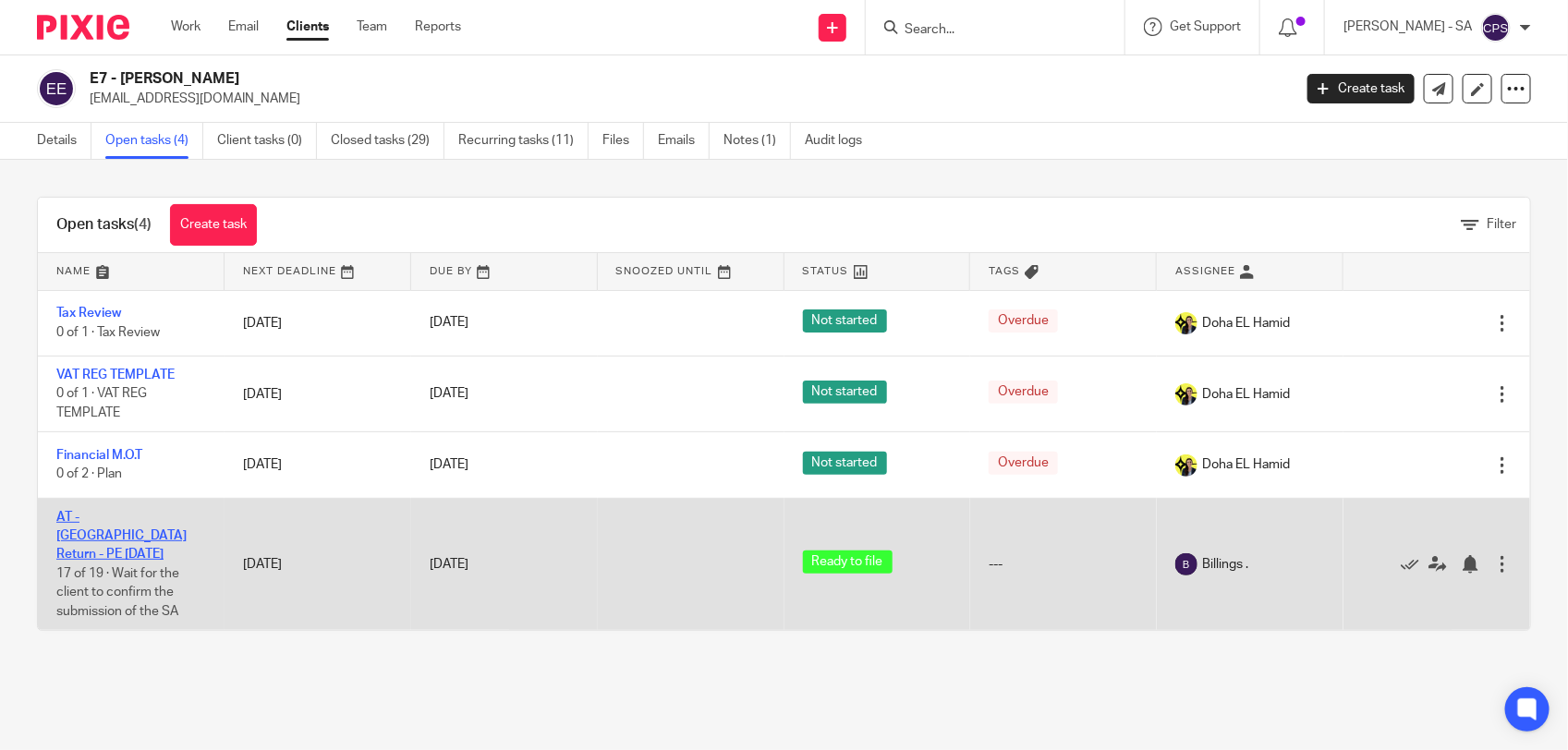
click at [107, 513] on link "AT - [GEOGRAPHIC_DATA] Return - PE [DATE]" at bounding box center [121, 536] width 130 height 51
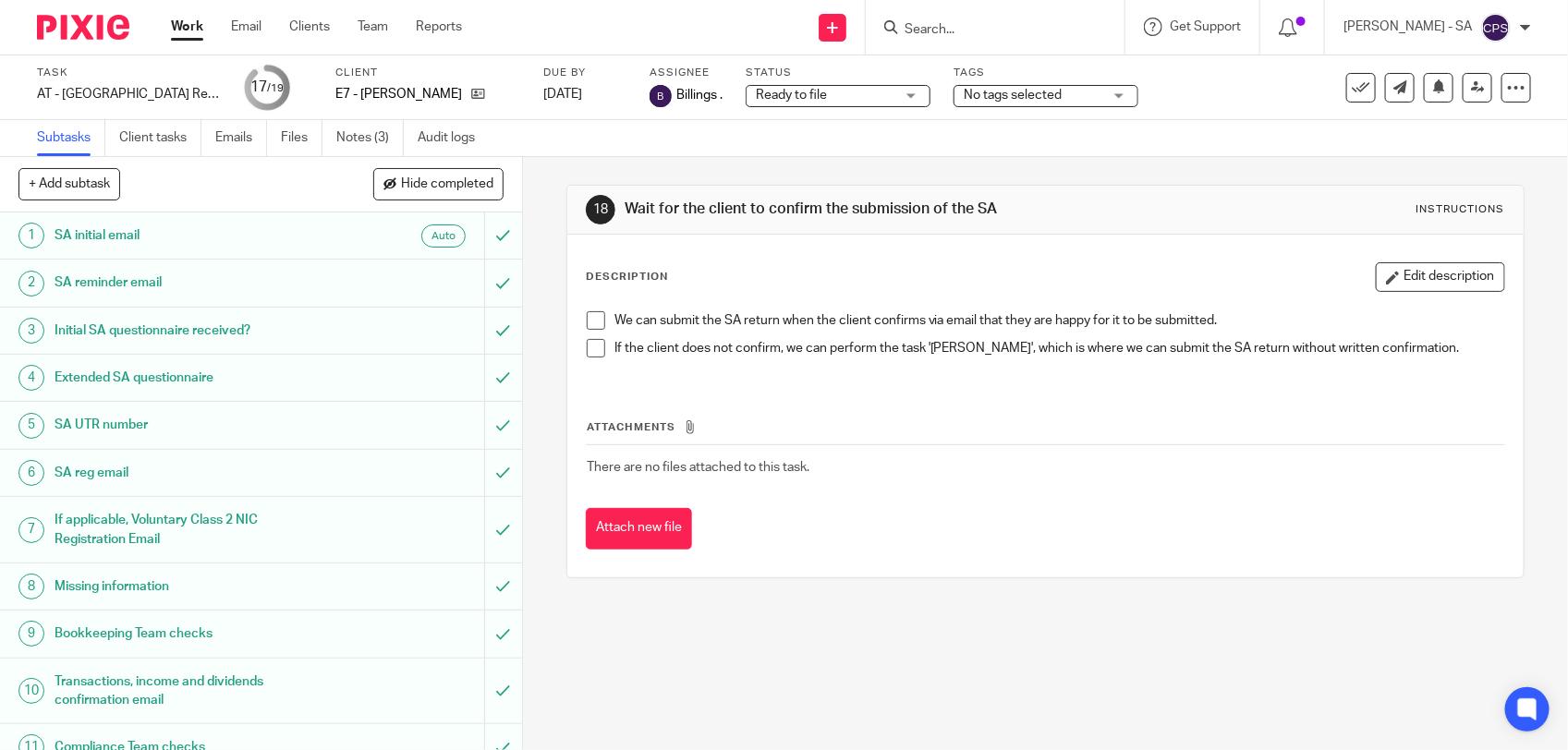
scroll to position [425, 0]
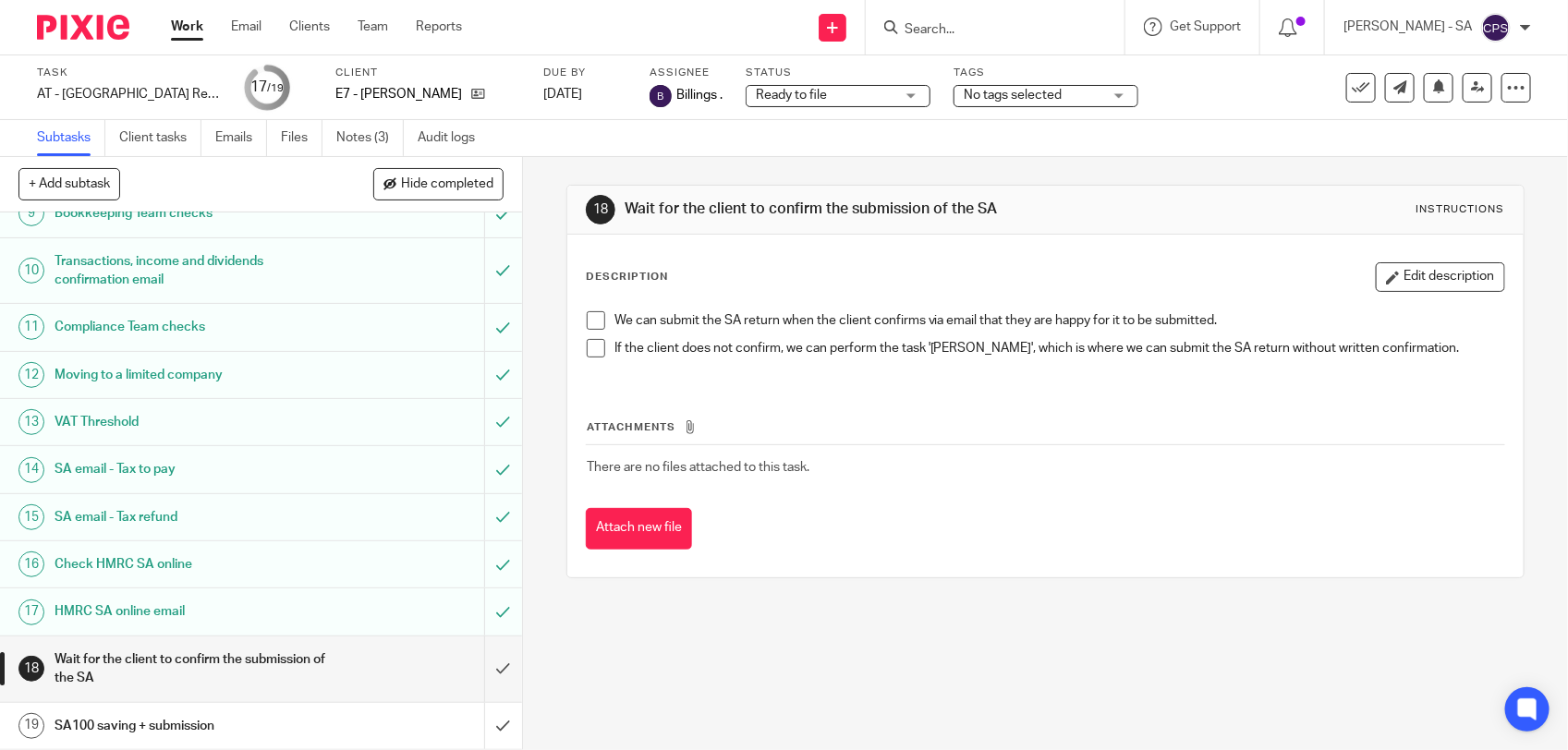
click at [179, 509] on h1 "SA email - Tax refund" at bounding box center [191, 518] width 275 height 27
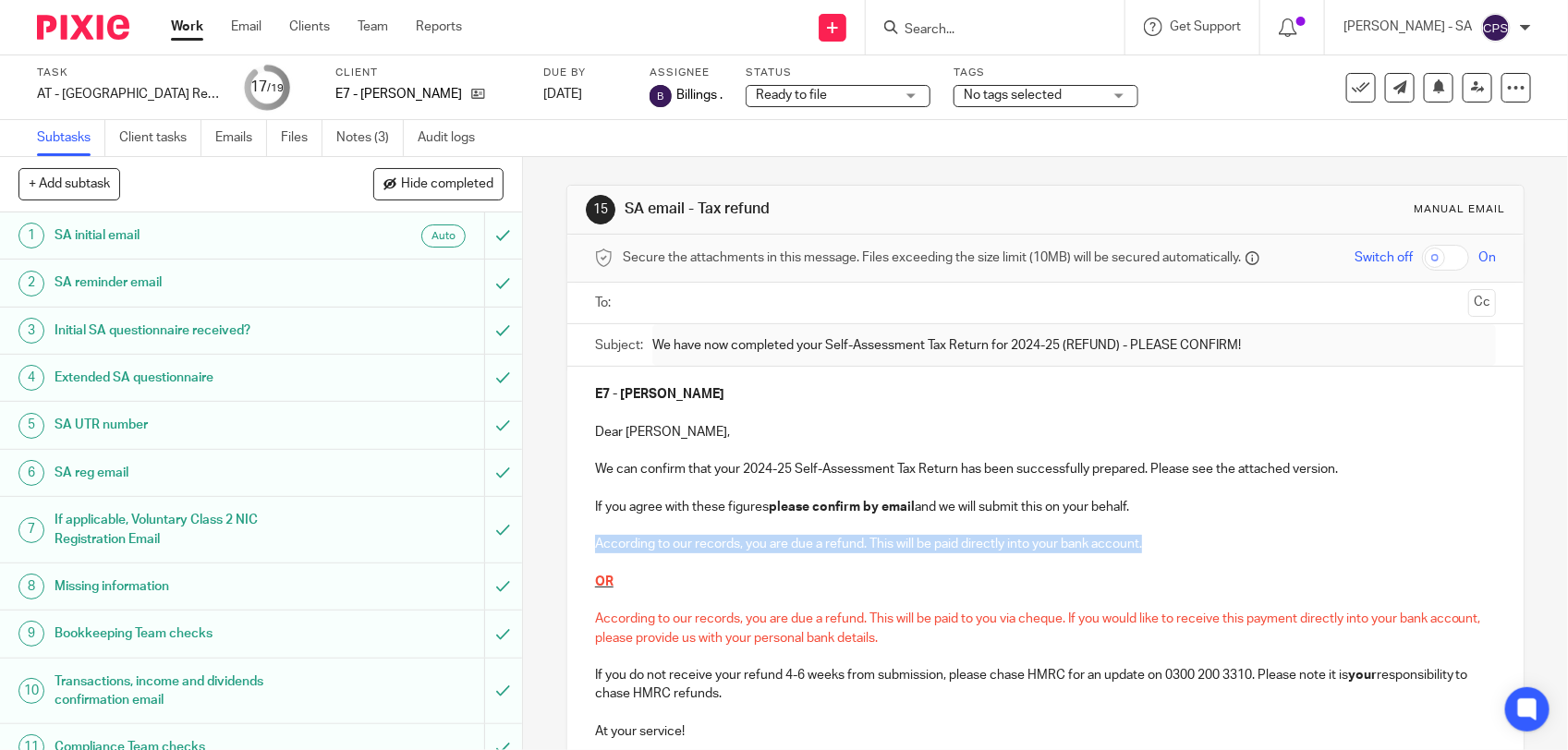
drag, startPoint x: 588, startPoint y: 543, endPoint x: 1151, endPoint y: 546, distance: 563.0
click at [1151, 546] on p "According to our records, you are due a refund. This will be paid directly into…" at bounding box center [1045, 544] width 901 height 19
copy span "According to our records, you are due a refund. This will be paid directly into…"
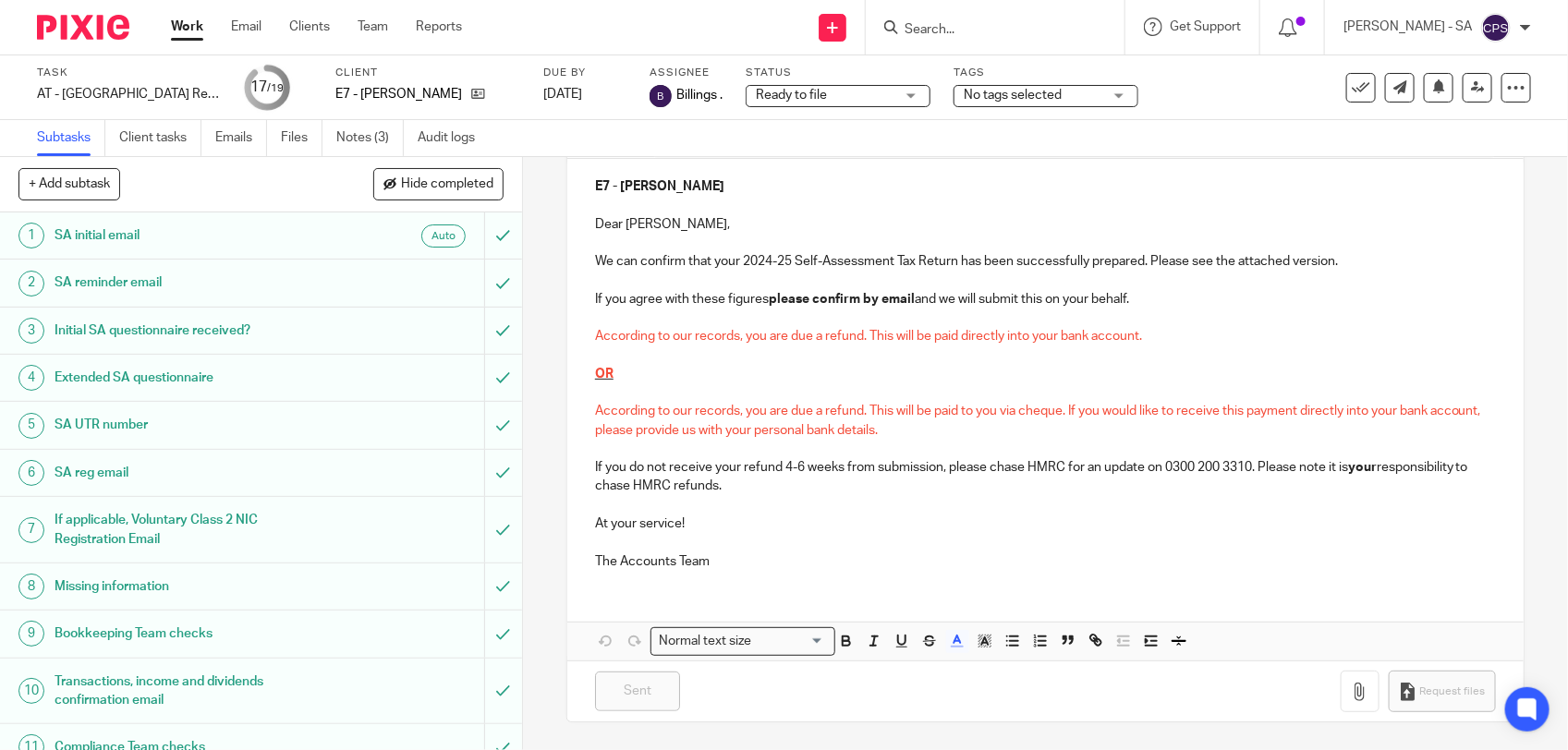
scroll to position [210, 0]
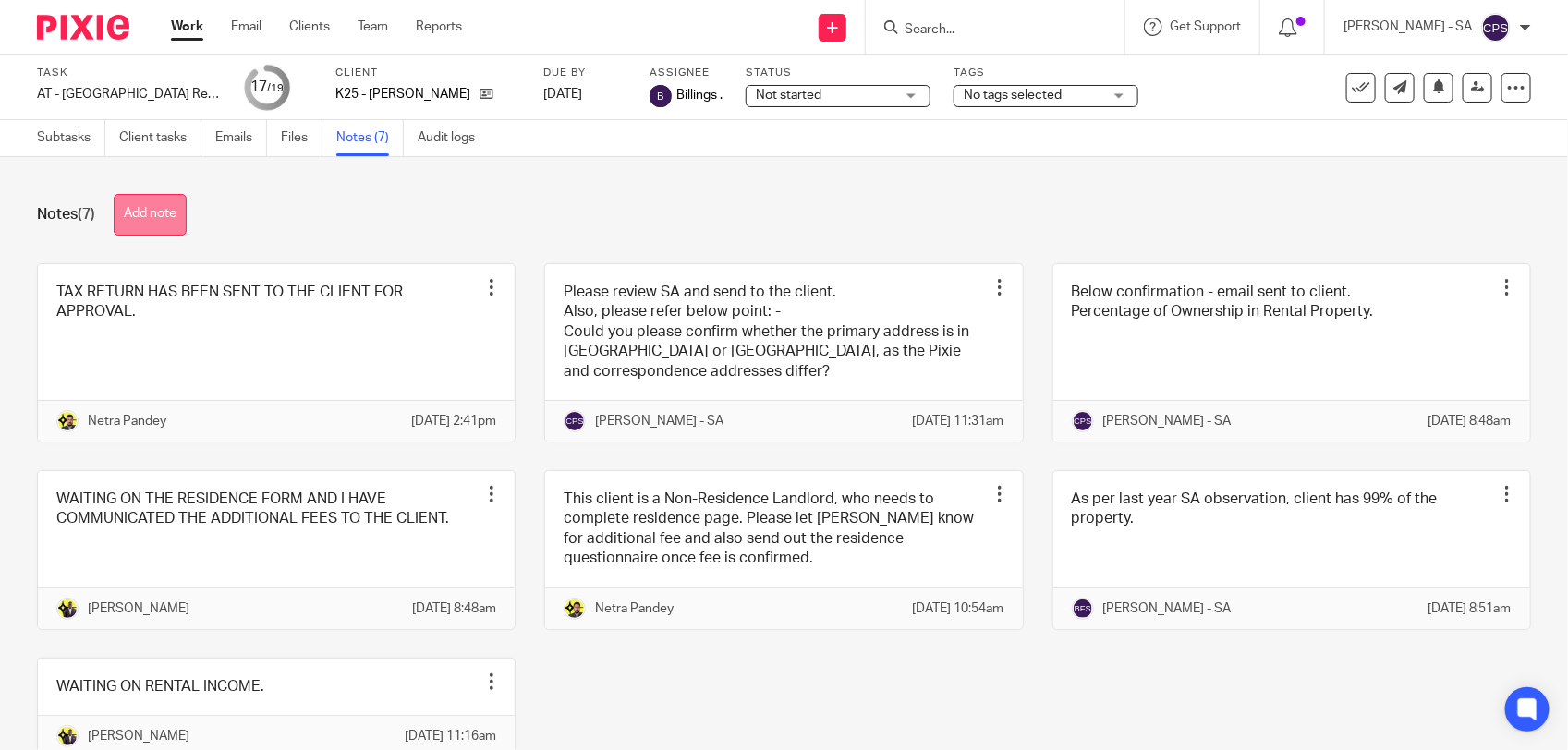
click at [168, 214] on button "Add note" at bounding box center [149, 215] width 73 height 42
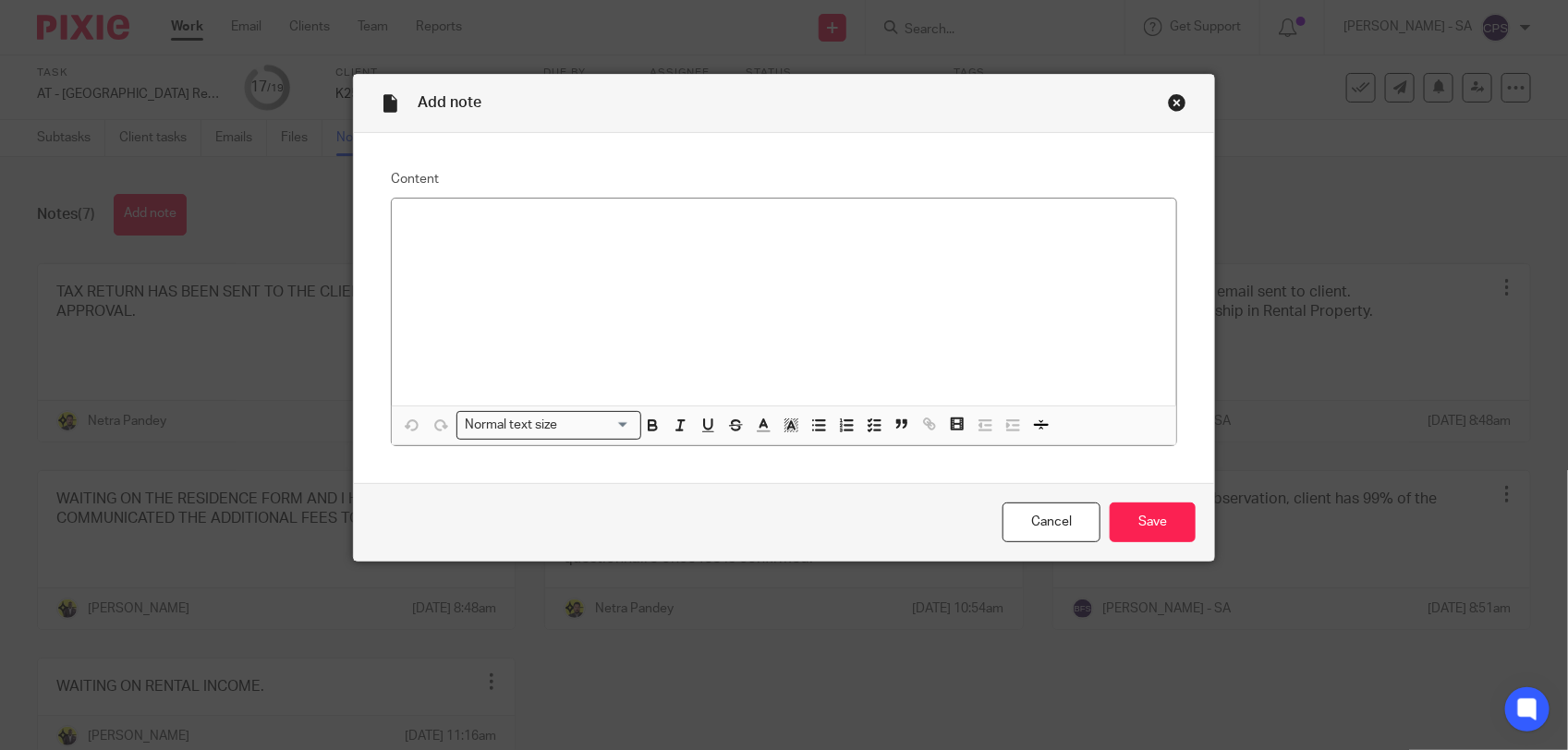
click at [426, 217] on p at bounding box center [784, 223] width 755 height 19
paste div
click at [459, 223] on p "Please check SA and send to the client." at bounding box center [784, 223] width 755 height 19
drag, startPoint x: 395, startPoint y: 222, endPoint x: 682, endPoint y: 240, distance: 287.6
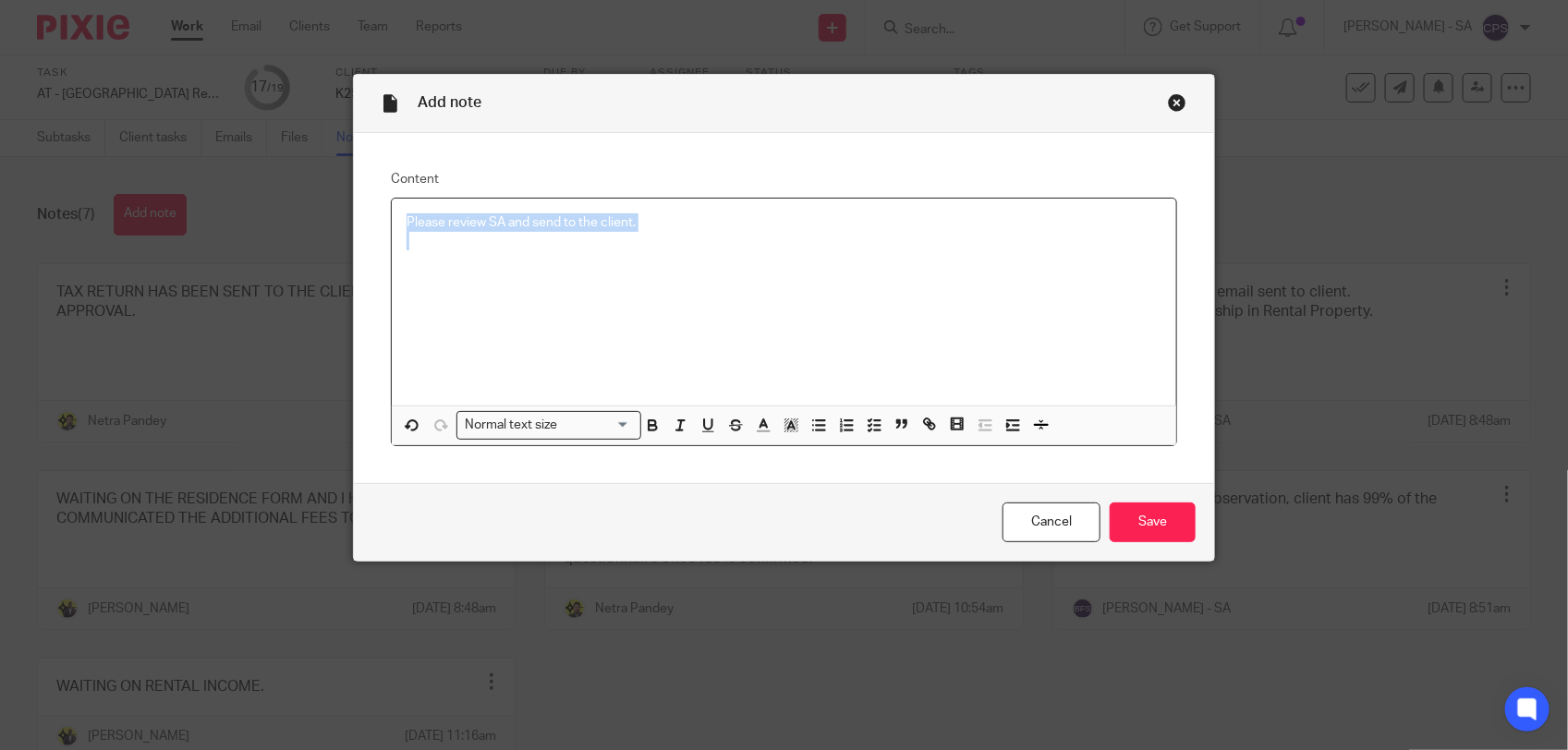
click at [682, 240] on div "Please review SA and send to the client." at bounding box center [784, 302] width 784 height 207
click at [866, 421] on icon "button" at bounding box center [873, 425] width 17 height 17
click at [455, 265] on div at bounding box center [798, 255] width 728 height 27
click at [1142, 529] on input "Save" at bounding box center [1153, 522] width 86 height 40
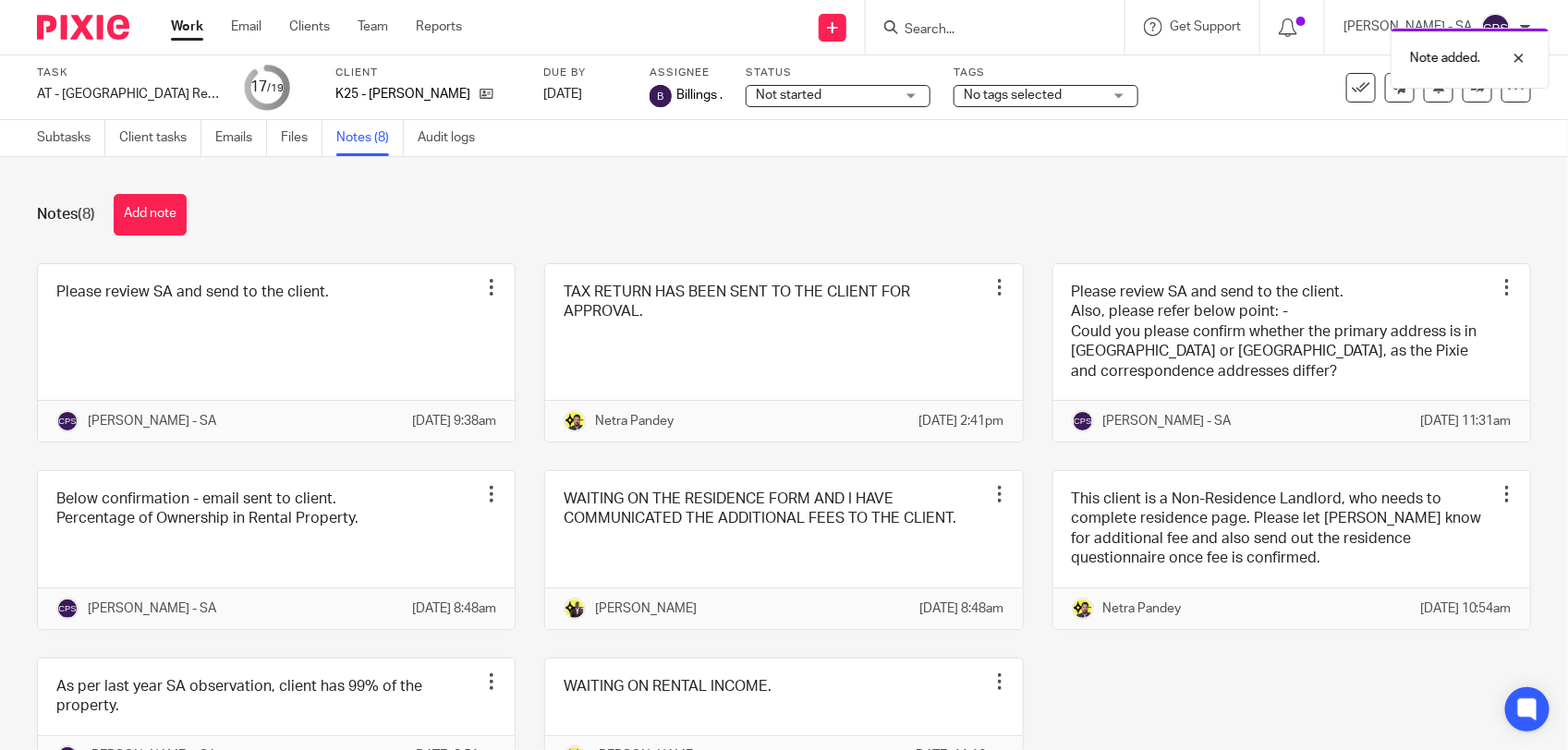
click at [61, 145] on link "Subtasks" at bounding box center [71, 138] width 68 height 36
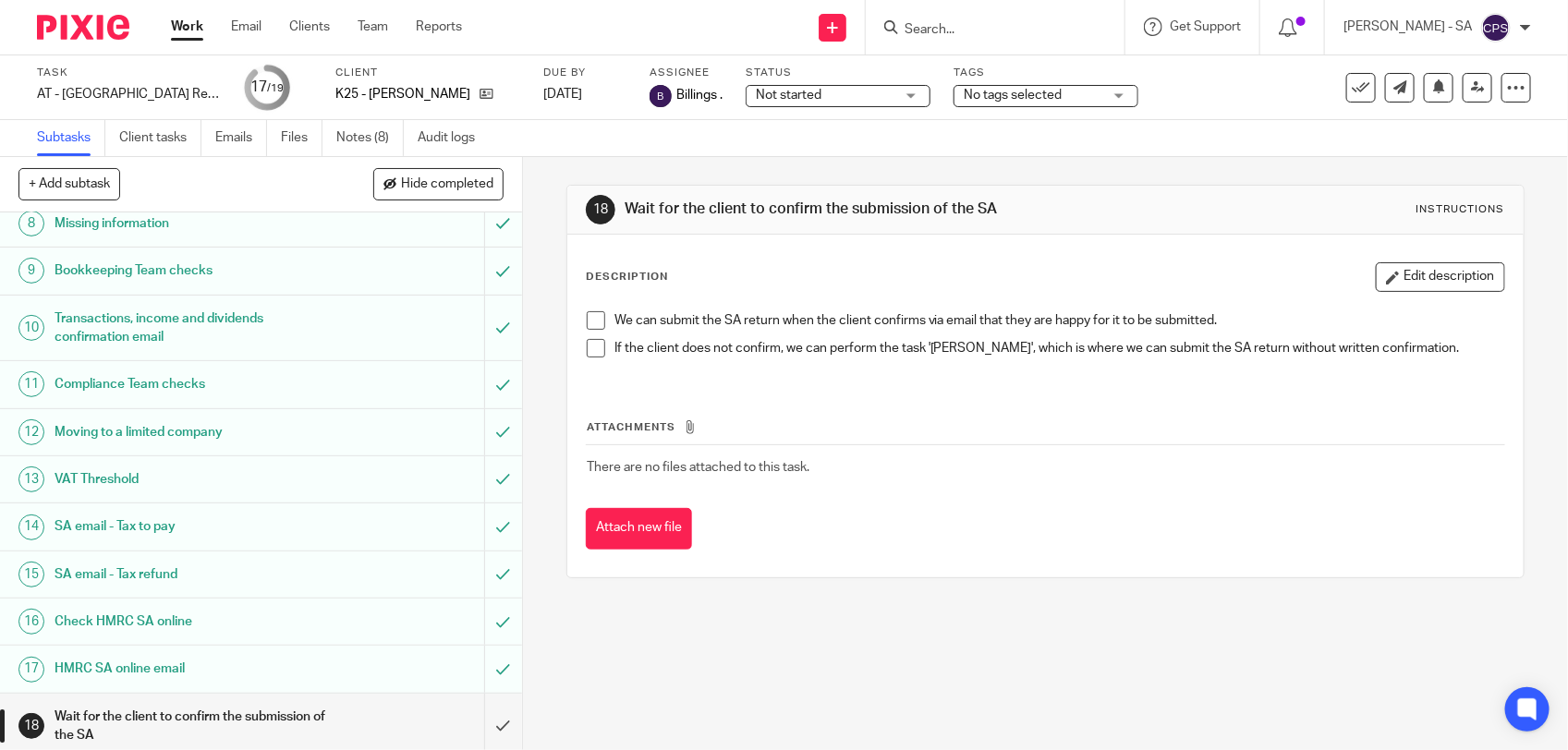
scroll to position [425, 0]
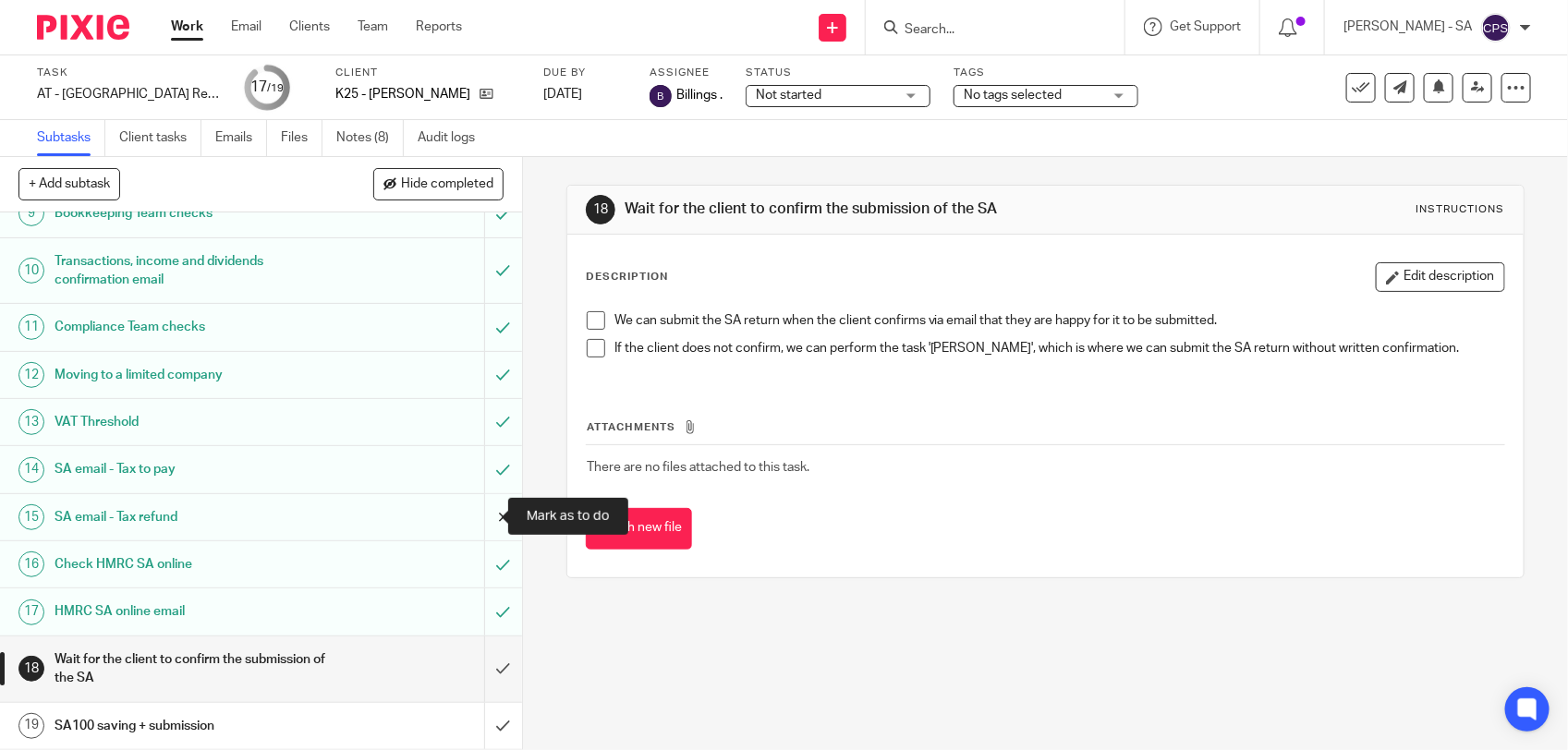
click at [472, 514] on input "submit" at bounding box center [261, 517] width 522 height 46
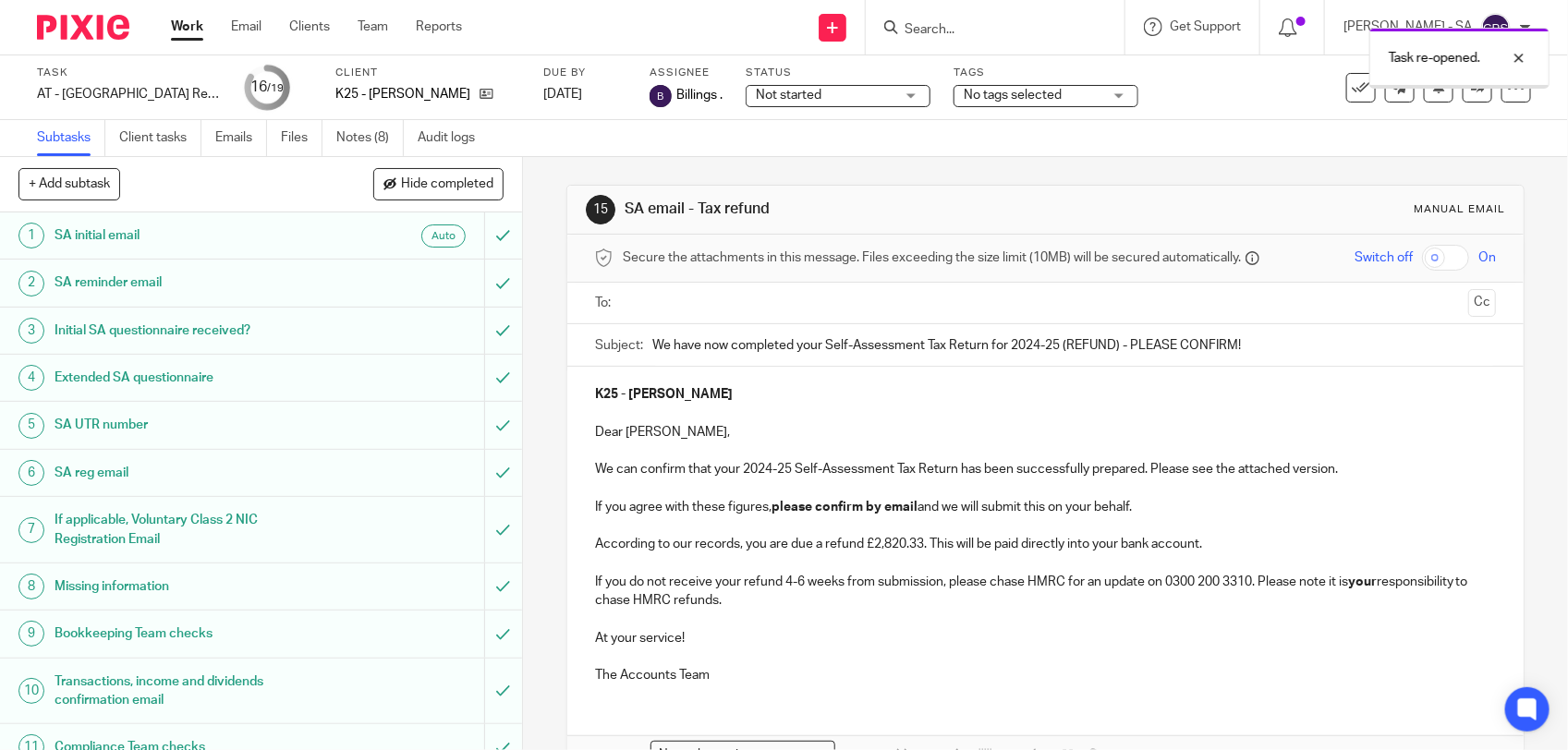
scroll to position [115, 0]
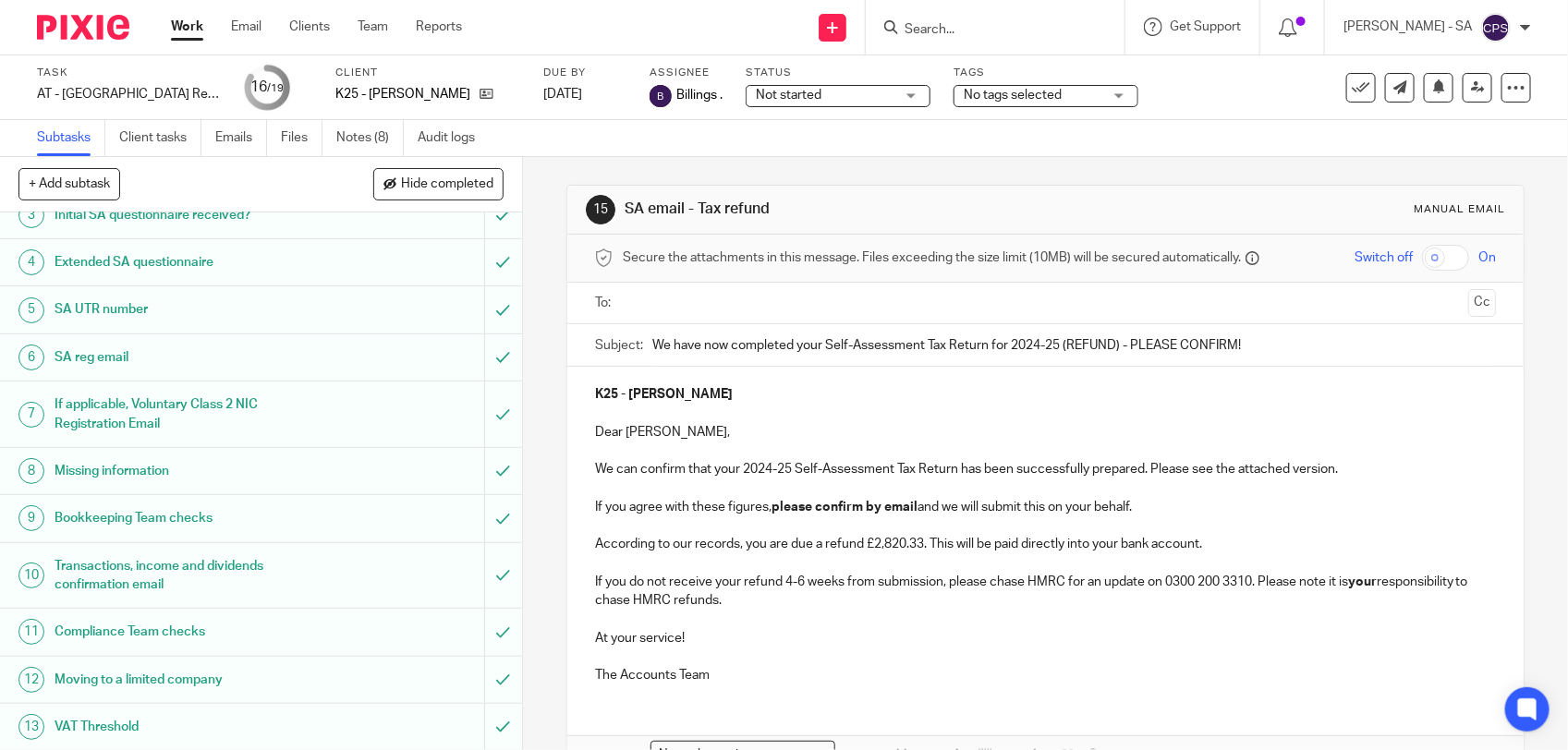
click at [653, 345] on input "We have now completed your Self-Assessment Tax Return for 2024-25 (REFUND) - PL…" at bounding box center [1075, 345] width 844 height 42
paste input "AMENDED"
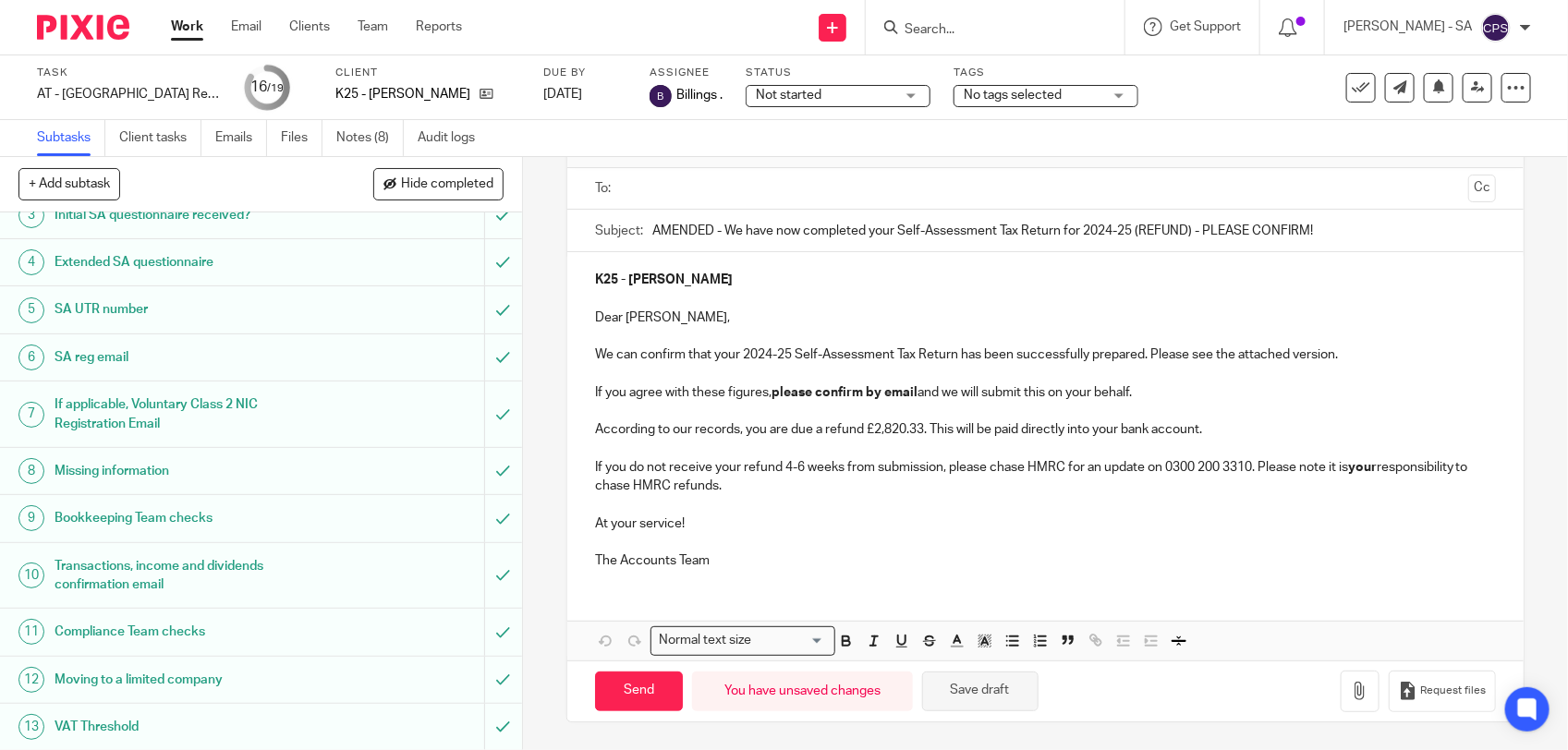
type input "AMENDED - We have now completed your Self-Assessment Tax Return for 2024-25 (RE…"
click at [986, 688] on button "Save draft" at bounding box center [980, 691] width 116 height 40
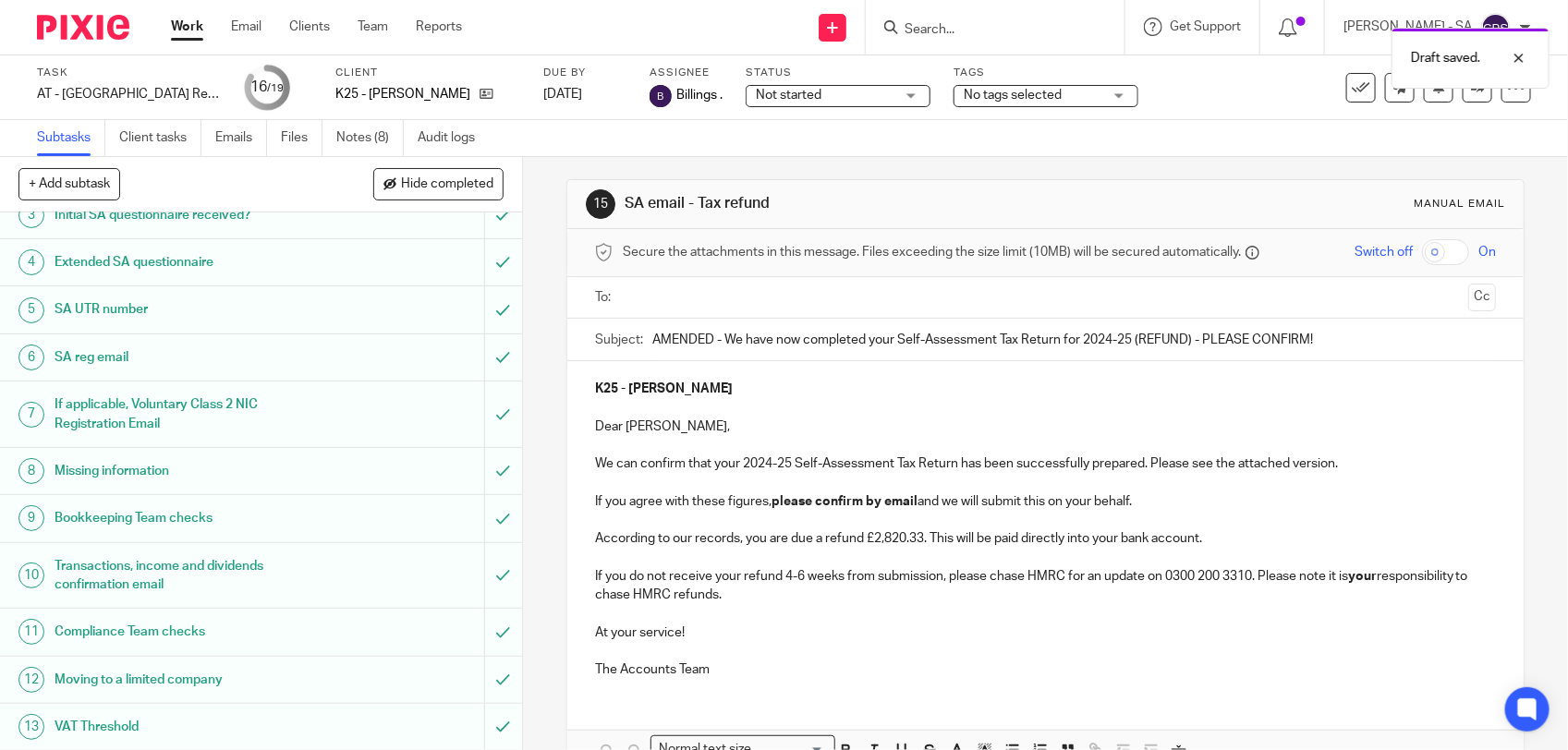
scroll to position [0, 0]
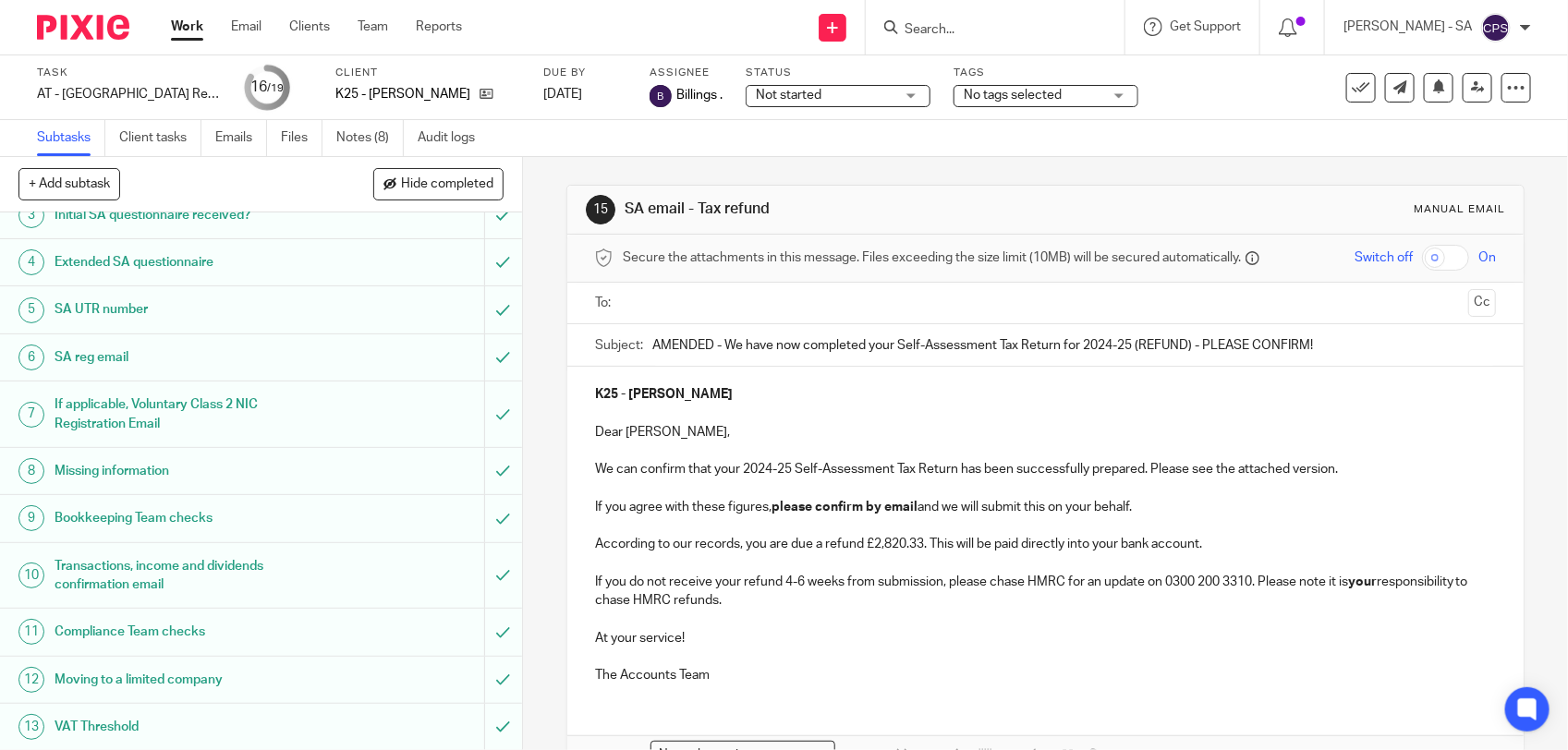
click at [788, 97] on span "Not started" at bounding box center [788, 95] width 65 height 13
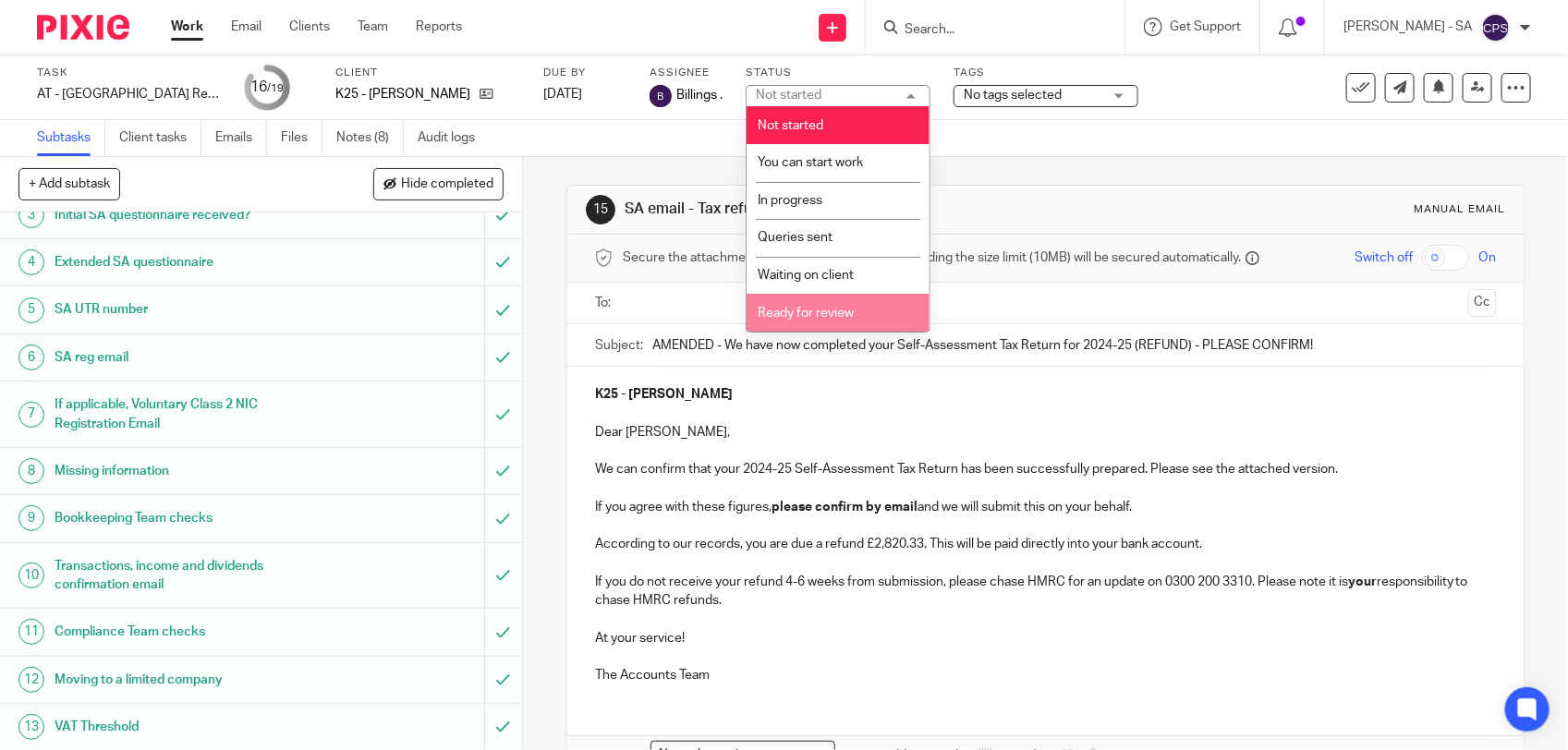
click at [783, 303] on li "Ready for review" at bounding box center [837, 312] width 183 height 38
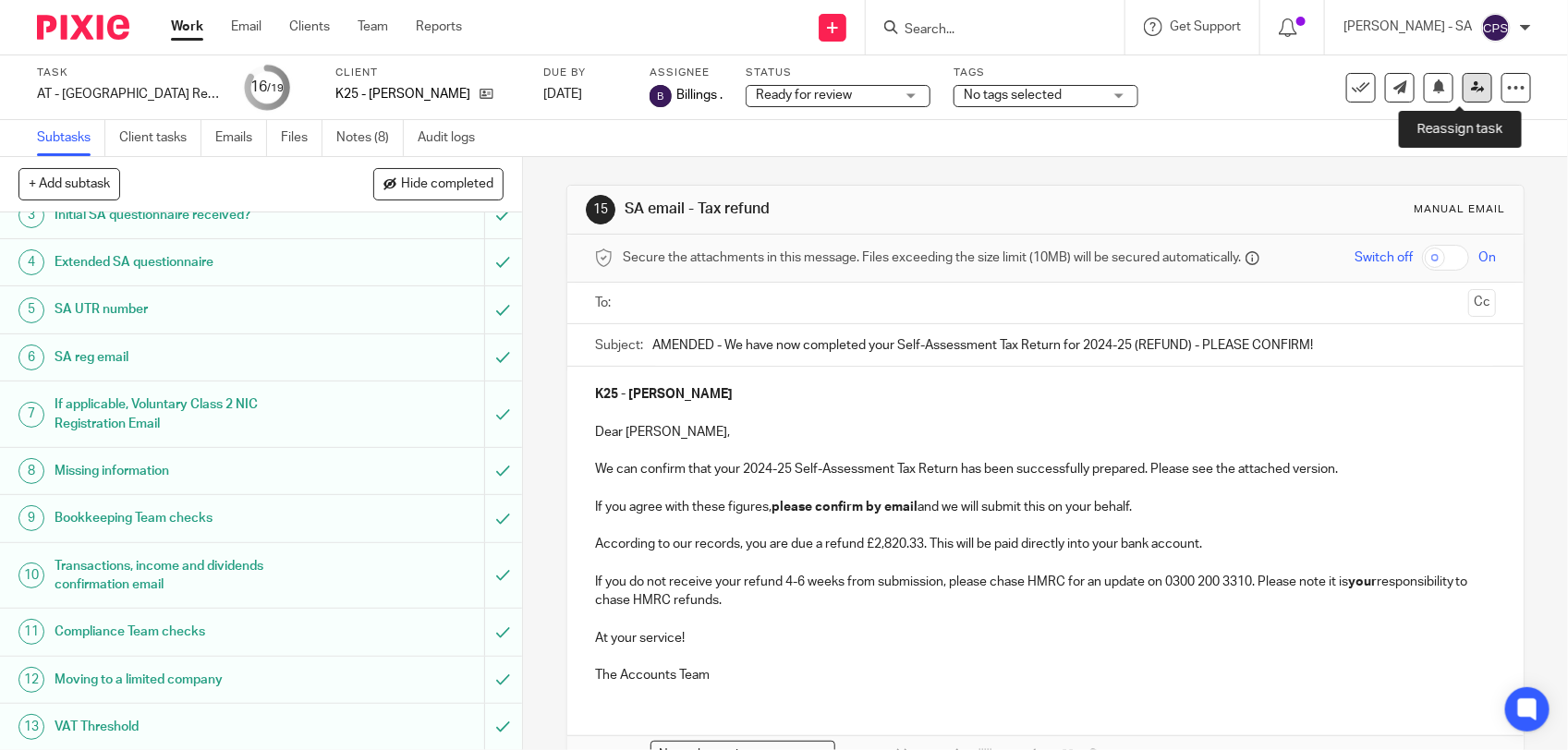
click at [1471, 86] on icon at bounding box center [1478, 87] width 14 height 14
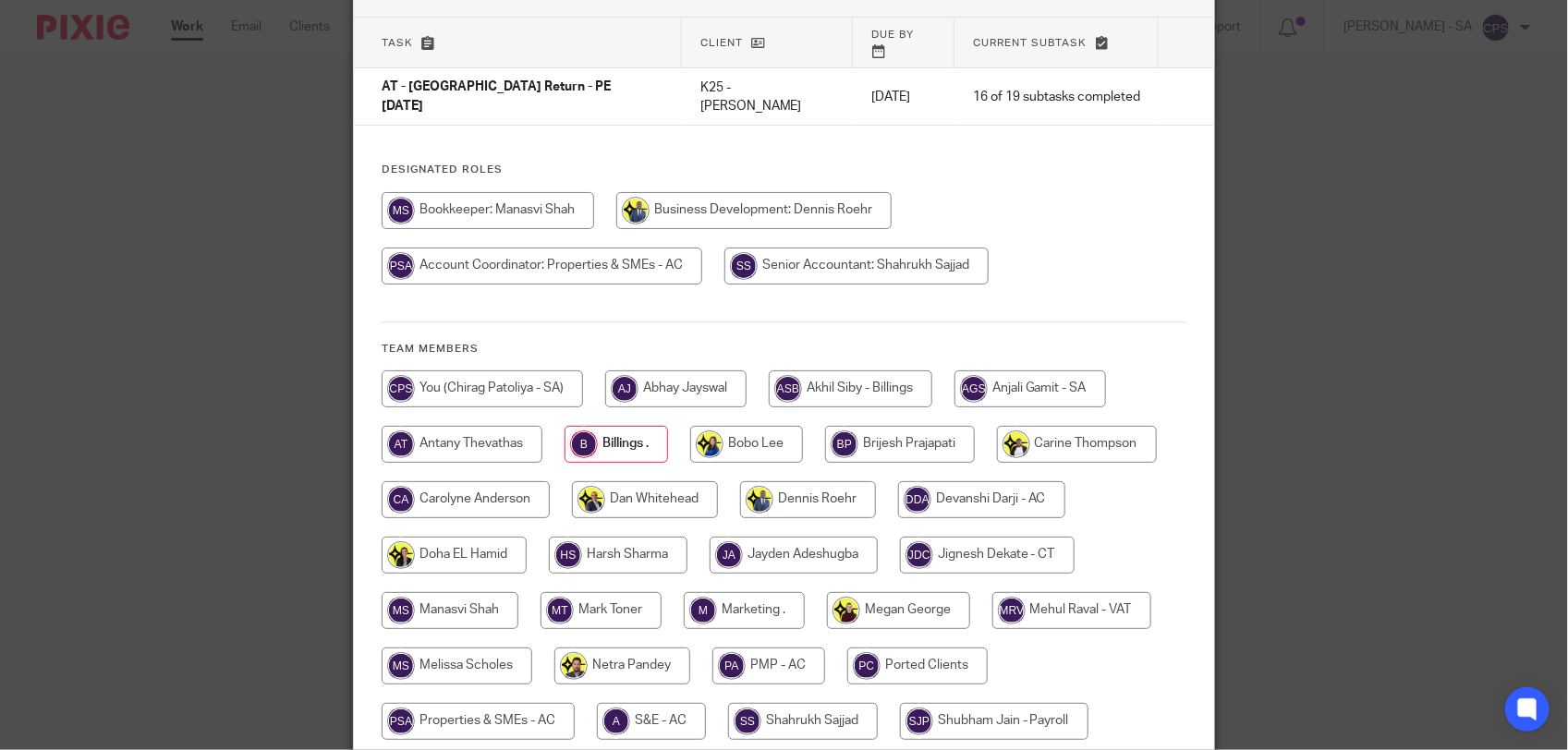
click at [1019, 371] on input "radio" at bounding box center [1030, 389] width 151 height 37
radio input "true"
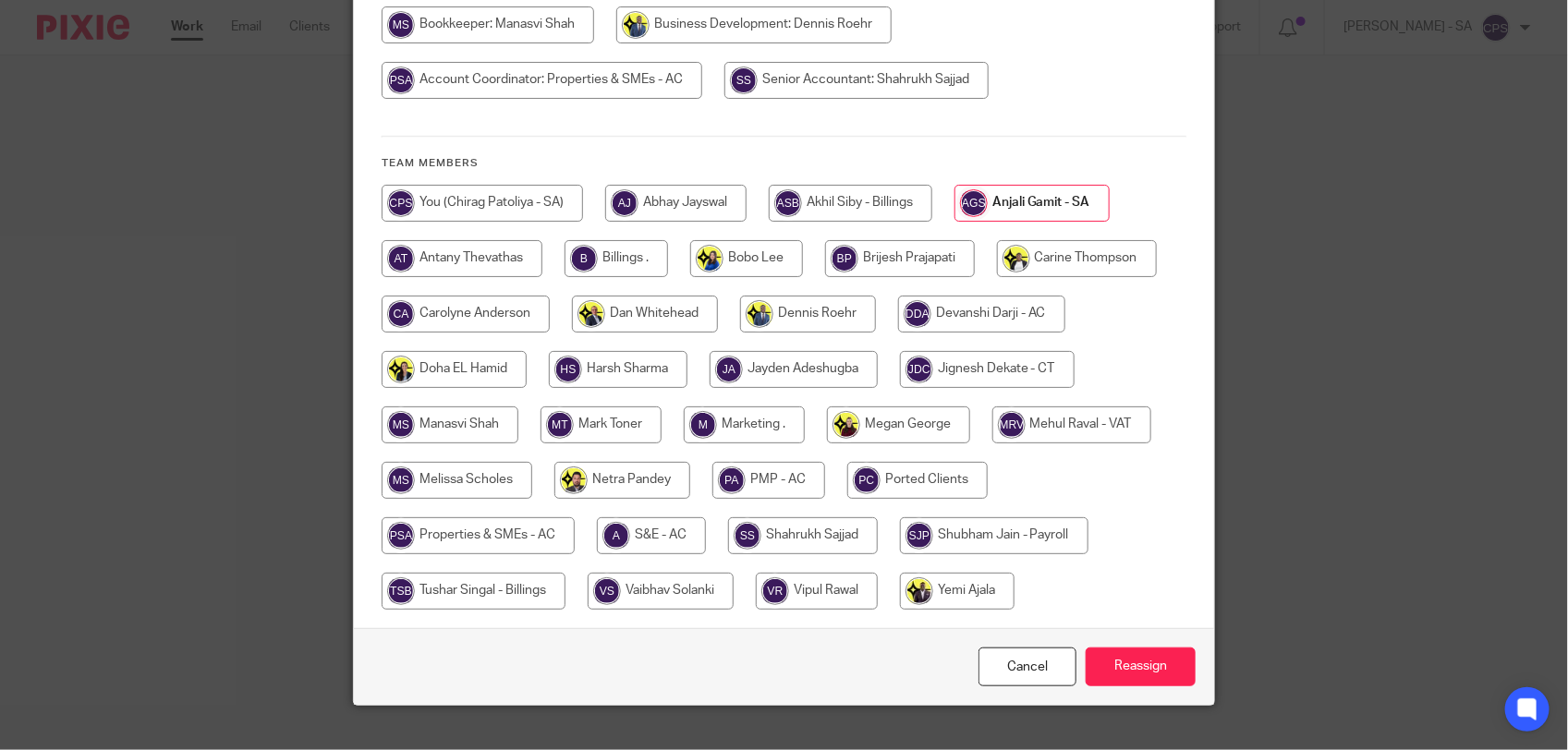
scroll to position [305, 0]
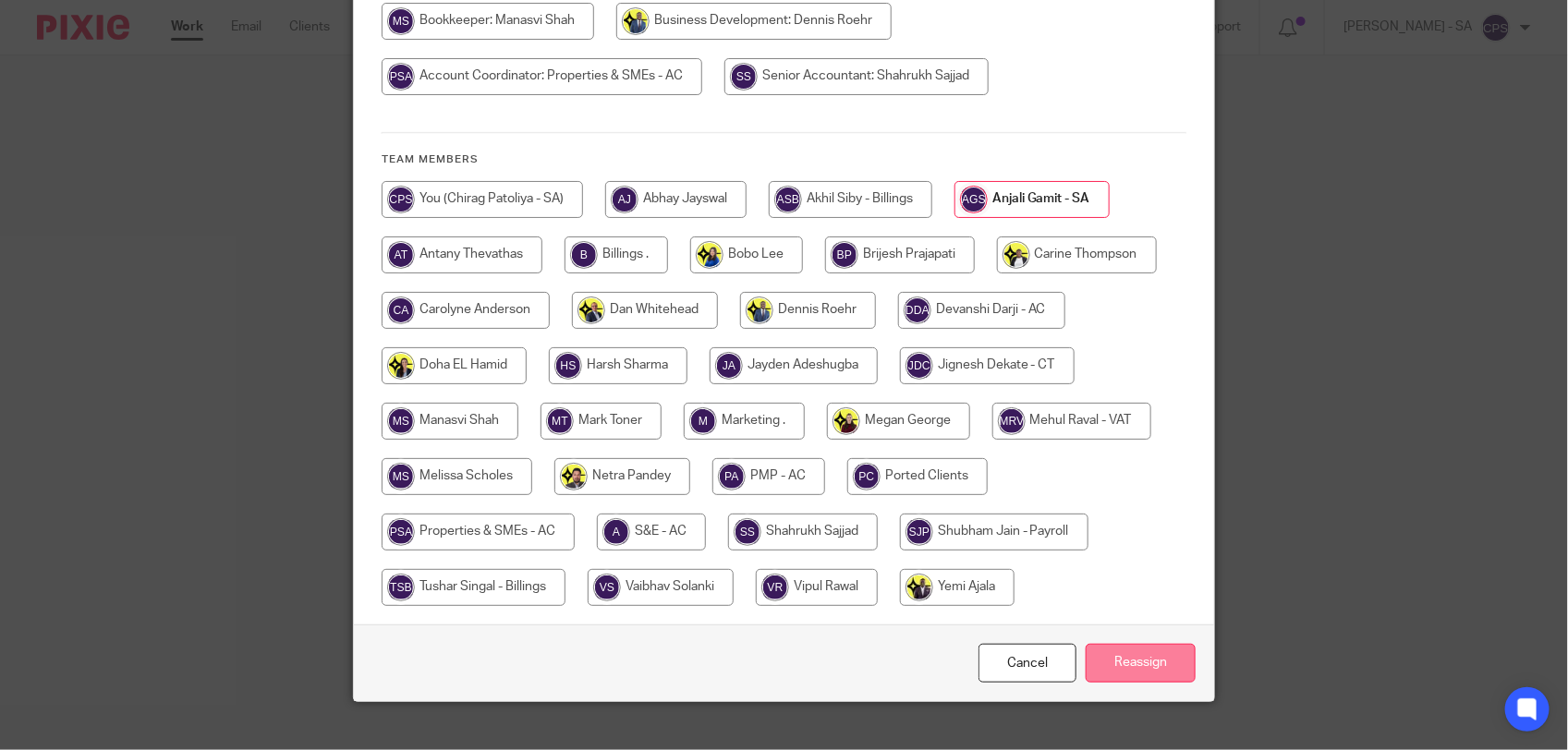
click at [1096, 644] on input "Reassign" at bounding box center [1141, 663] width 110 height 40
